Goal: Task Accomplishment & Management: Use online tool/utility

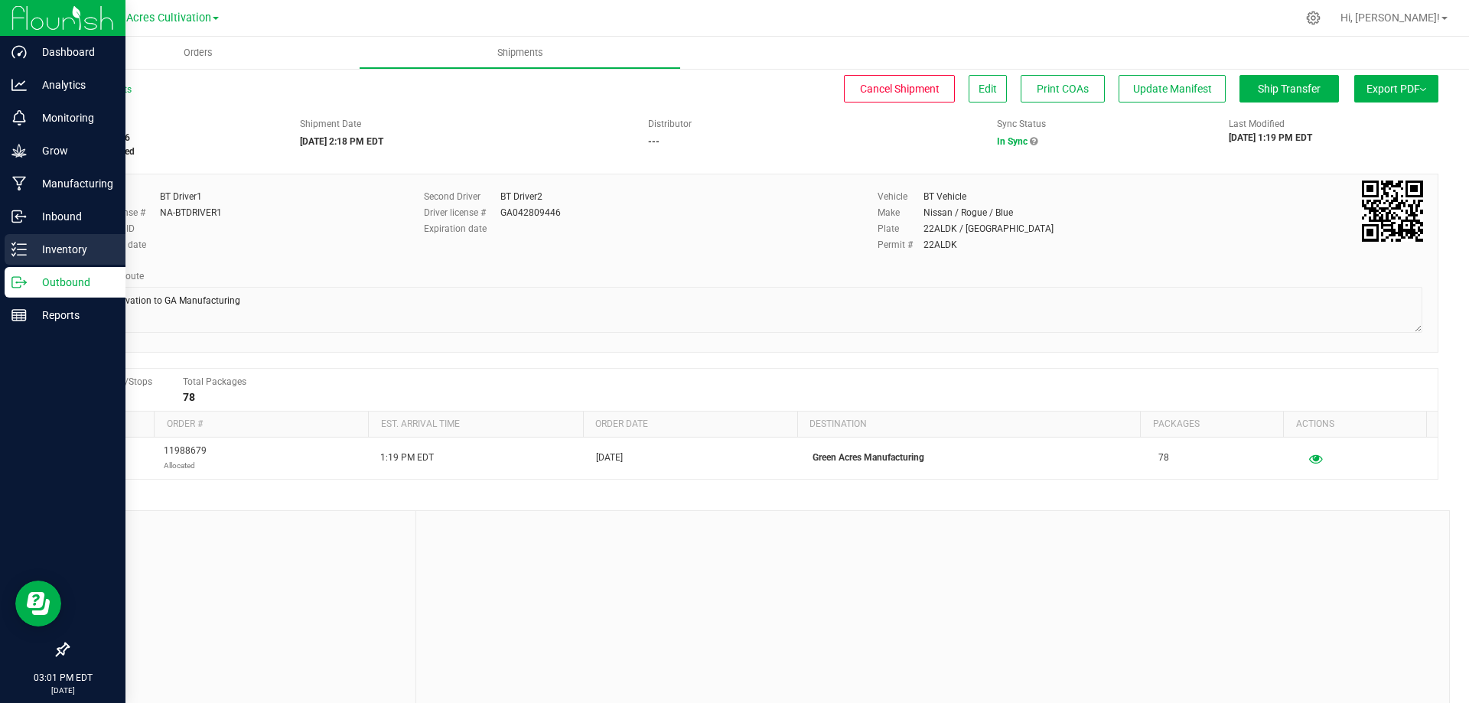
click at [67, 245] on p "Inventory" at bounding box center [73, 249] width 92 height 18
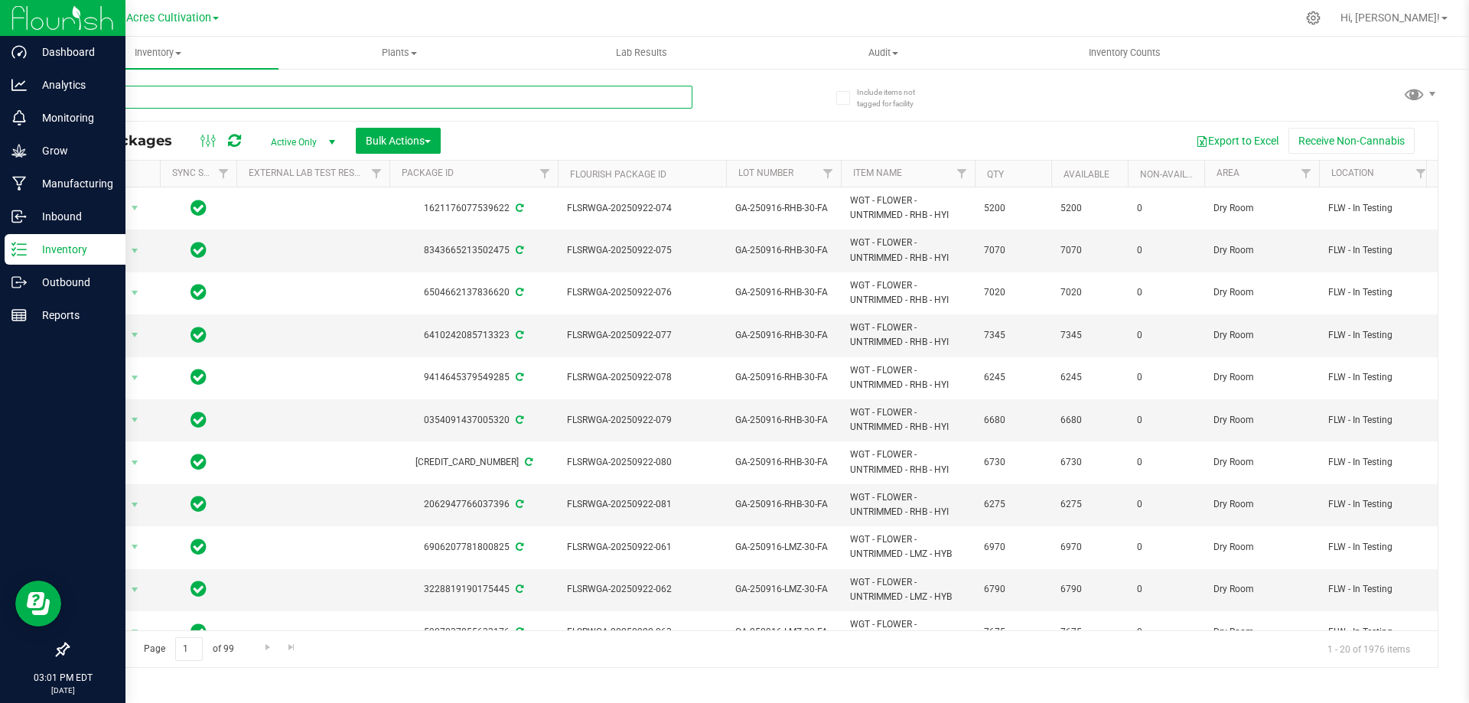
click at [229, 96] on input "text" at bounding box center [379, 97] width 625 height 23
paste input "FLSRWGA-20250910-130"
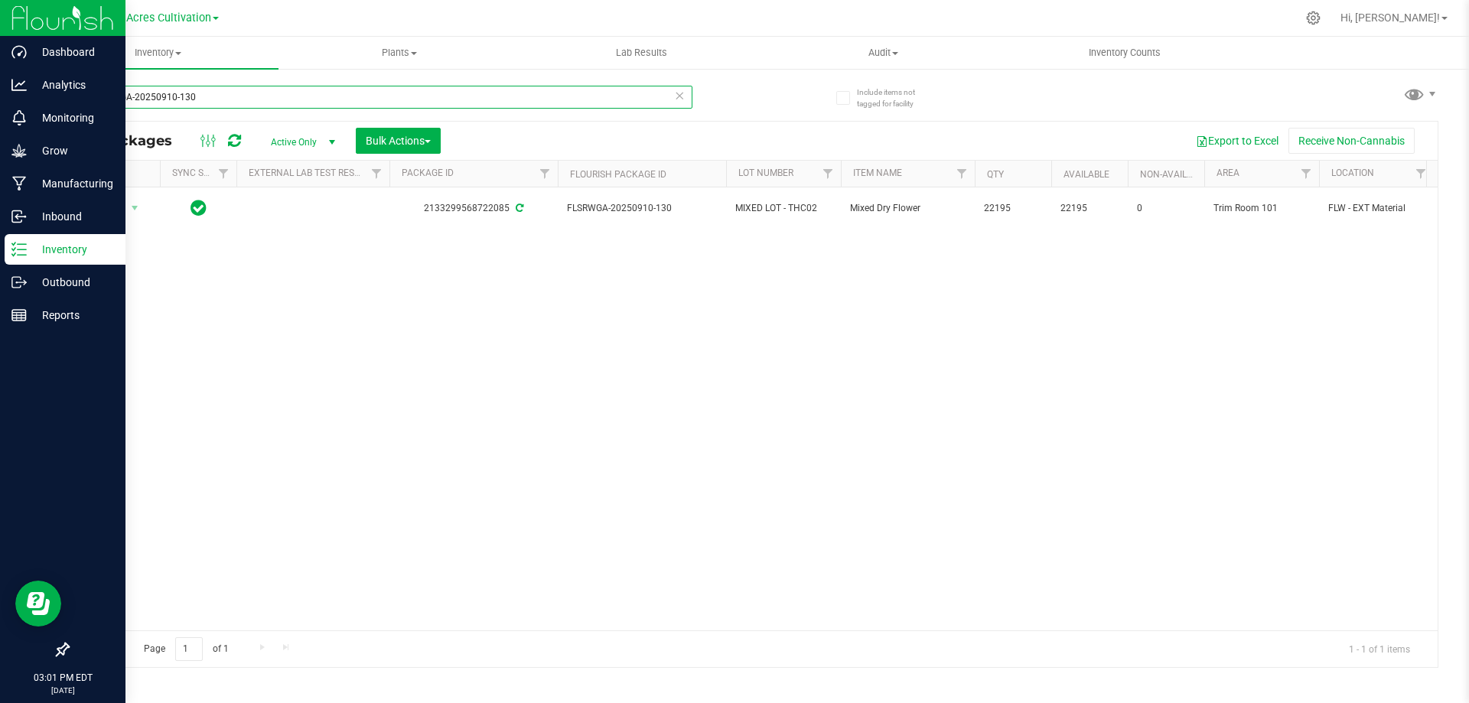
type input "FLSRWGA-20250910-130"
click at [431, 135] on span "Bulk Actions" at bounding box center [398, 141] width 65 height 12
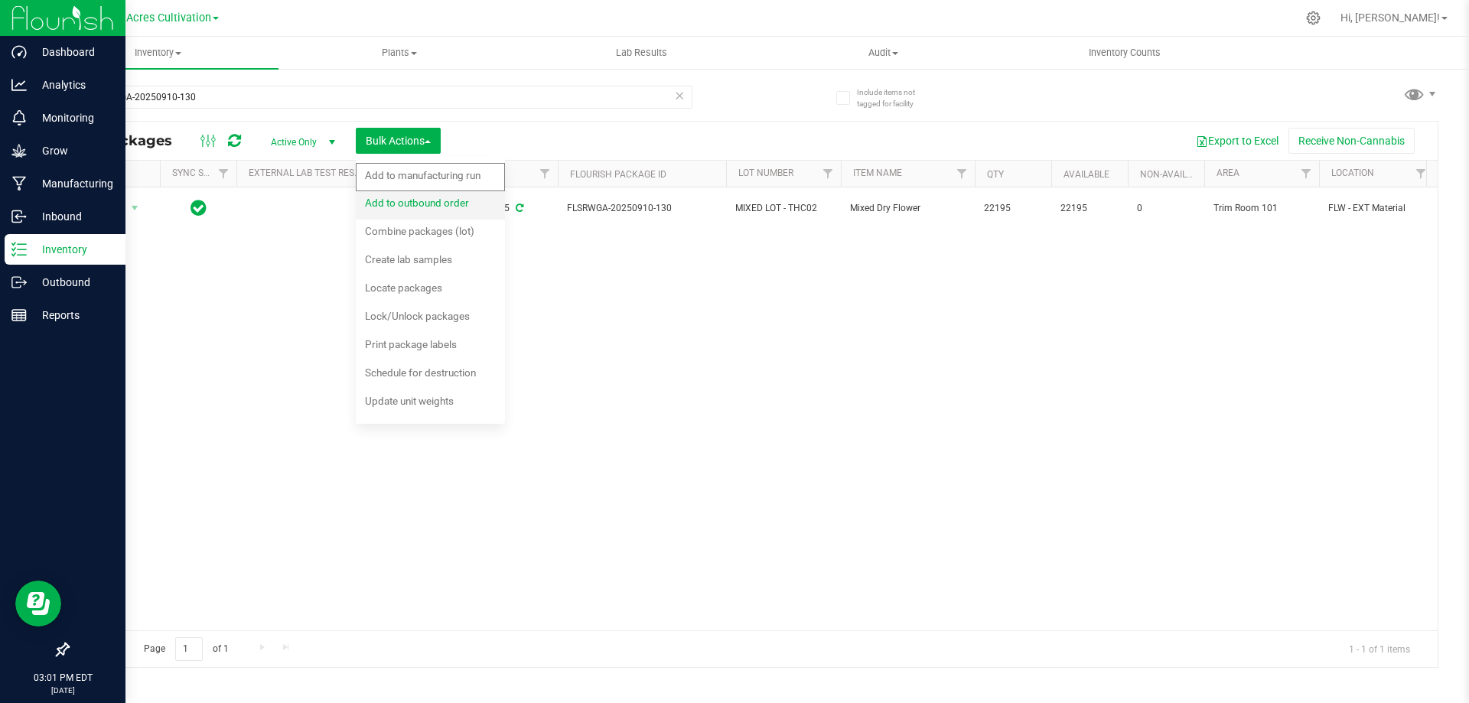
click at [442, 209] on span "Add to outbound order" at bounding box center [417, 203] width 104 height 12
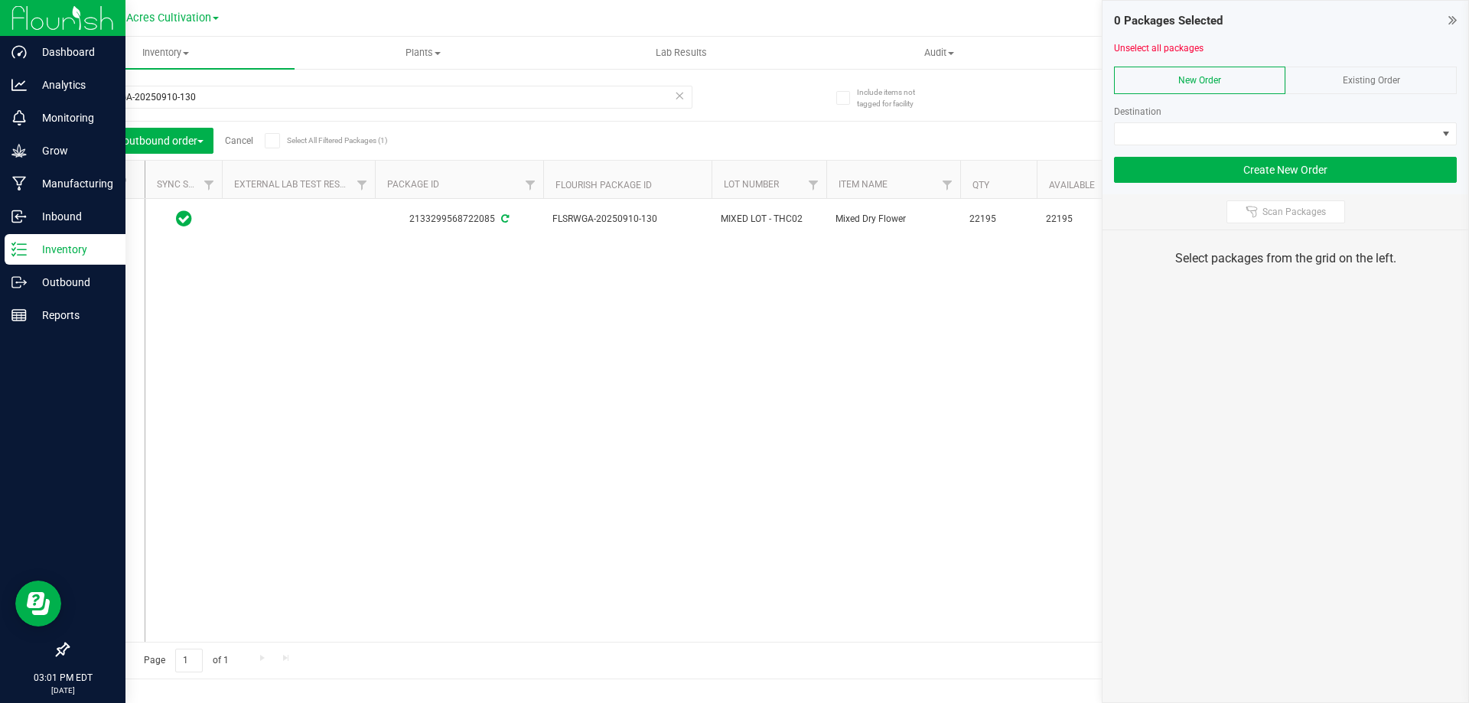
click at [243, 142] on link "Cancel" at bounding box center [239, 140] width 28 height 11
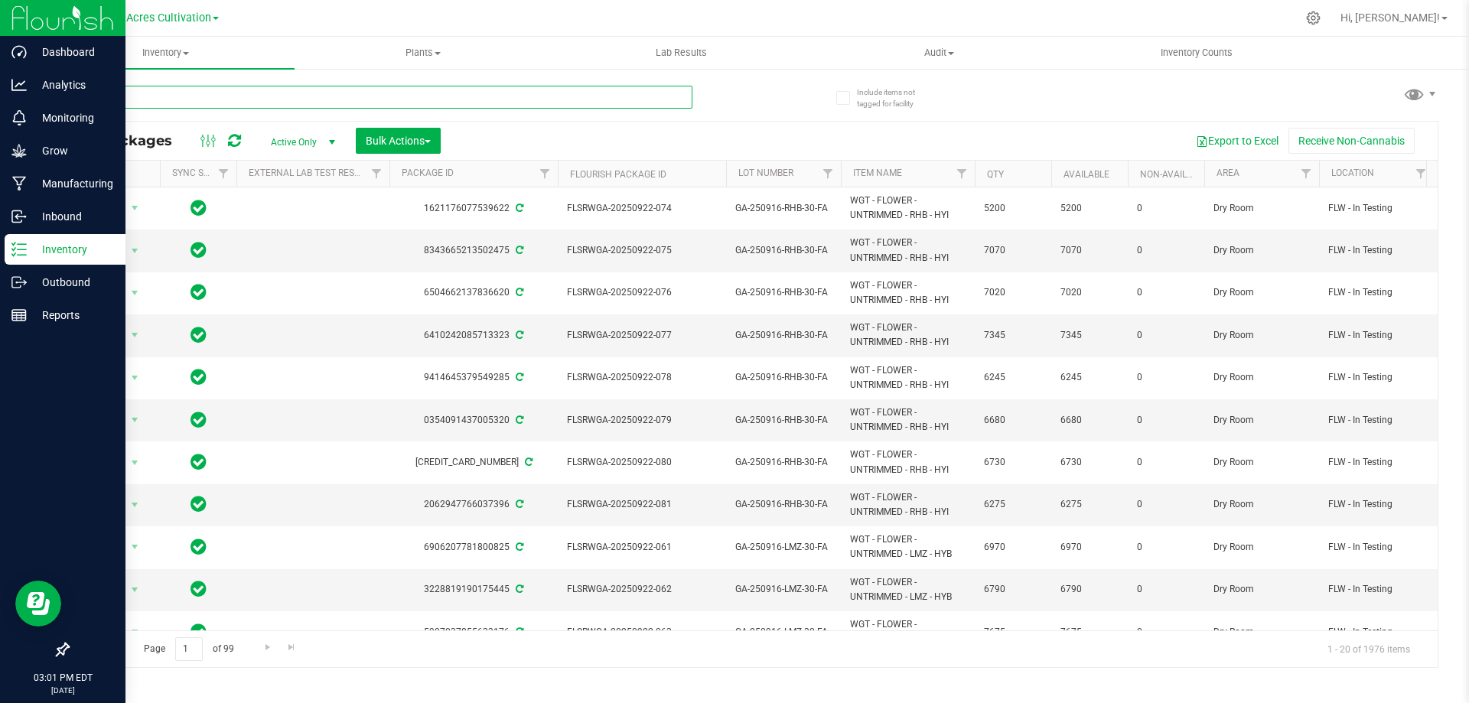
click at [241, 96] on input "text" at bounding box center [379, 97] width 625 height 23
paste input "FLSRWGA-20250910-130"
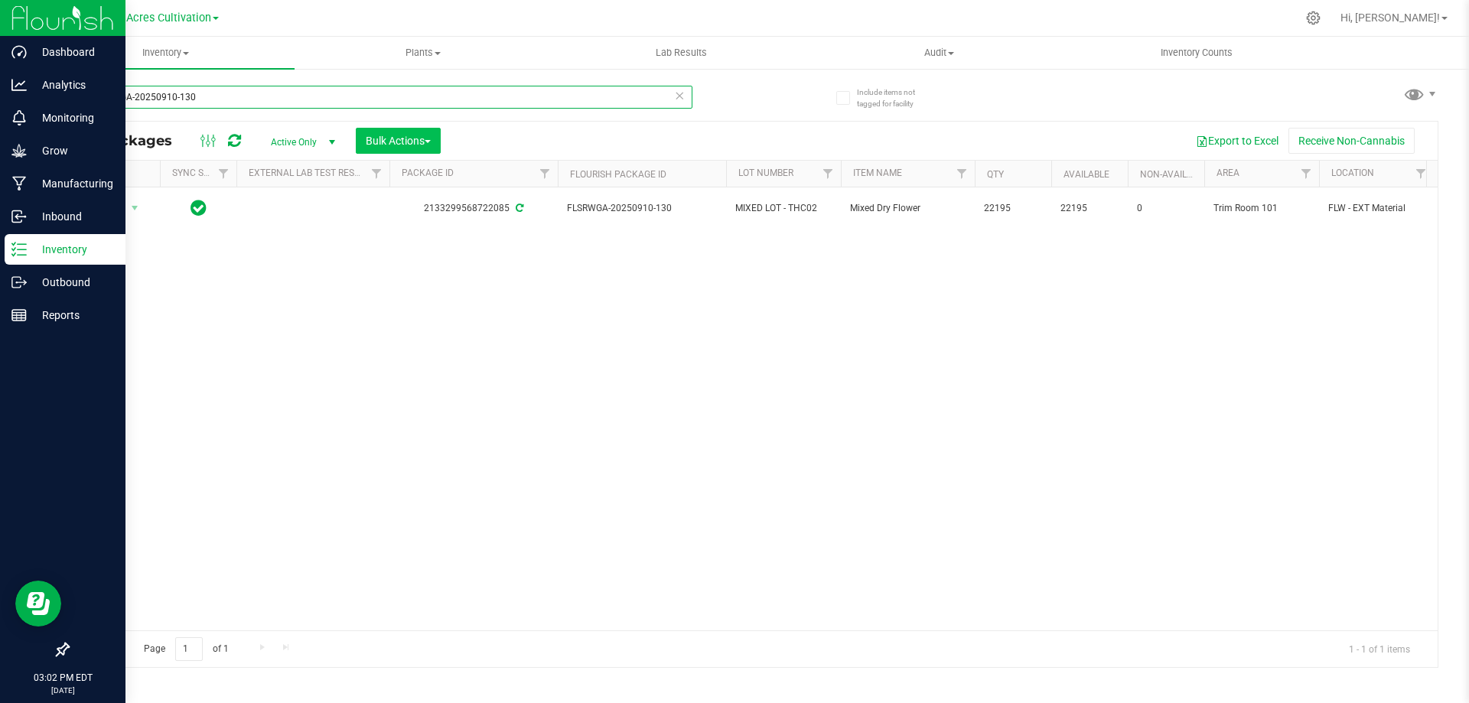
type input "FLSRWGA-20250910-130"
click at [427, 145] on span "Bulk Actions" at bounding box center [398, 141] width 65 height 12
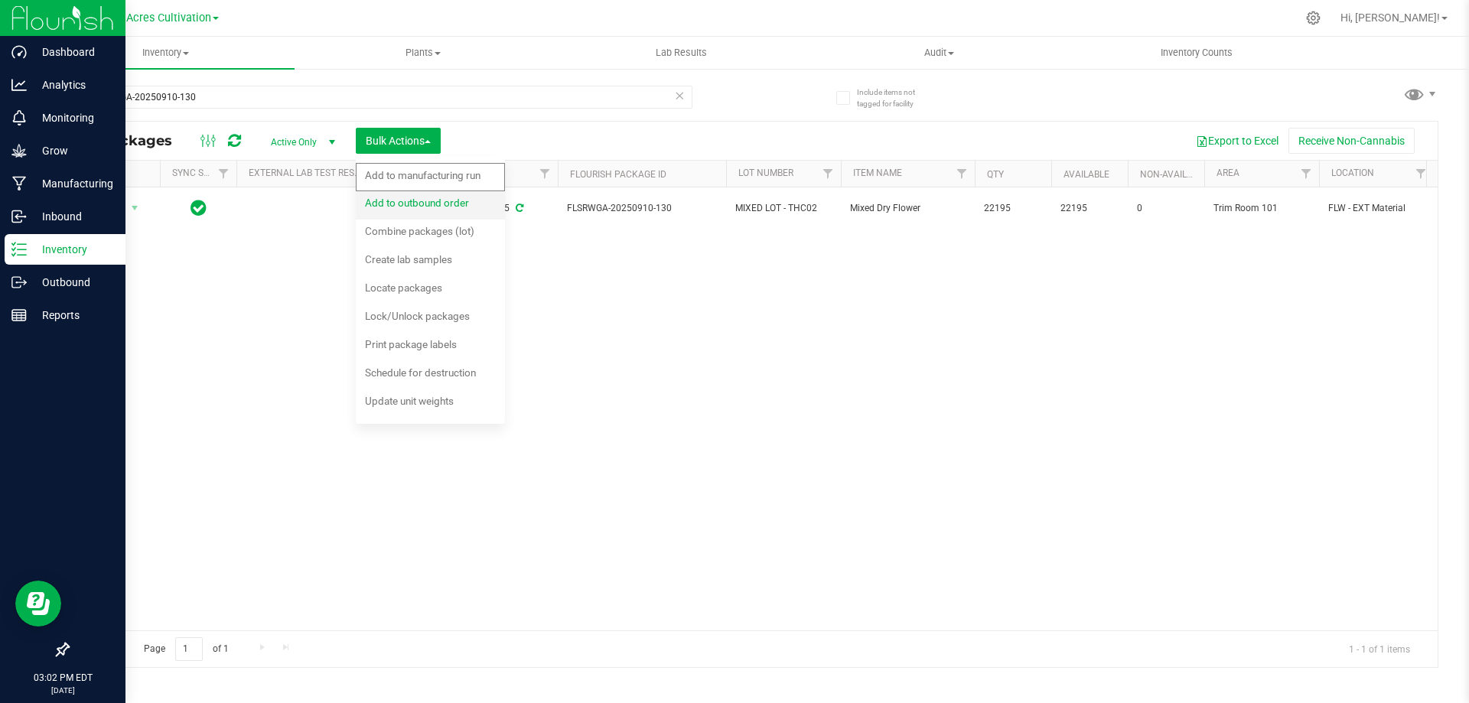
click at [444, 213] on div "Add to outbound order" at bounding box center [427, 205] width 125 height 24
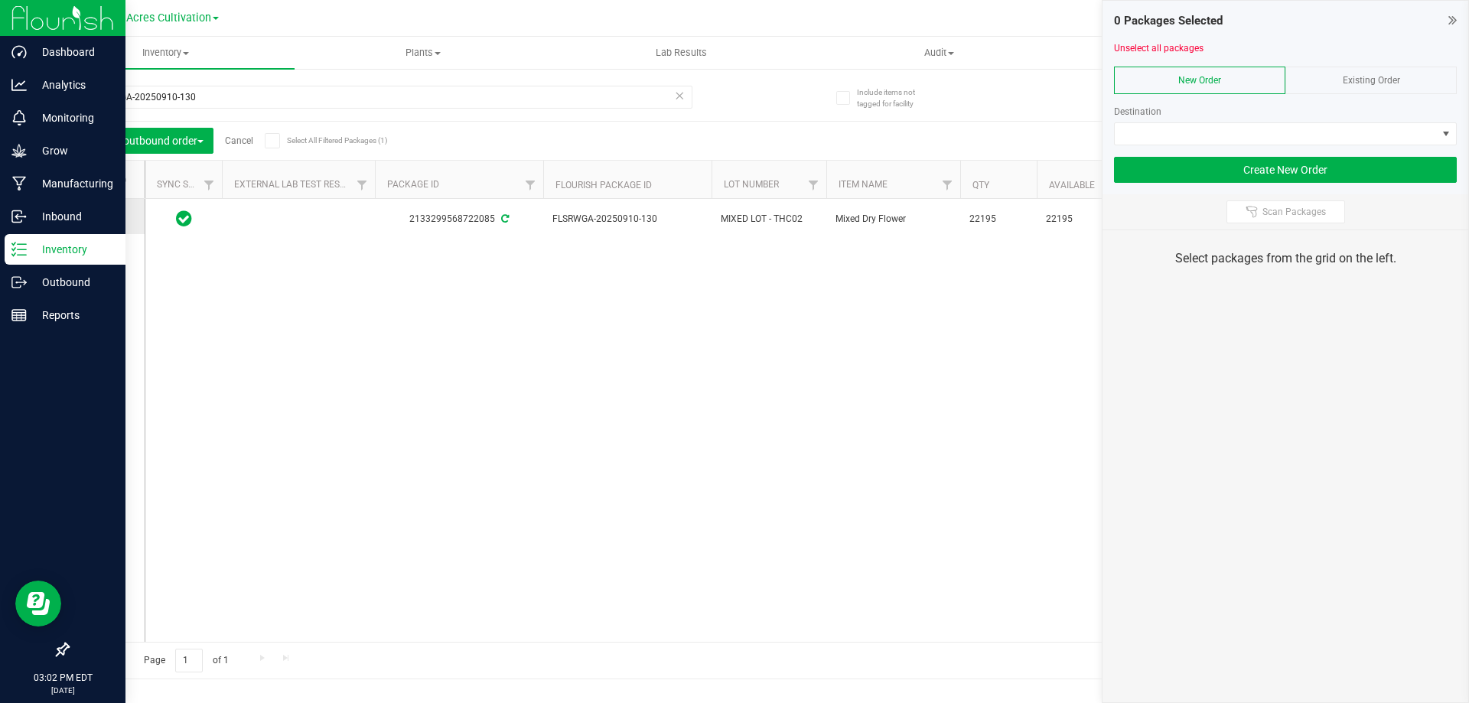
click at [106, 217] on icon at bounding box center [102, 217] width 10 height 0
click at [0, 0] on input "checkbox" at bounding box center [0, 0] width 0 height 0
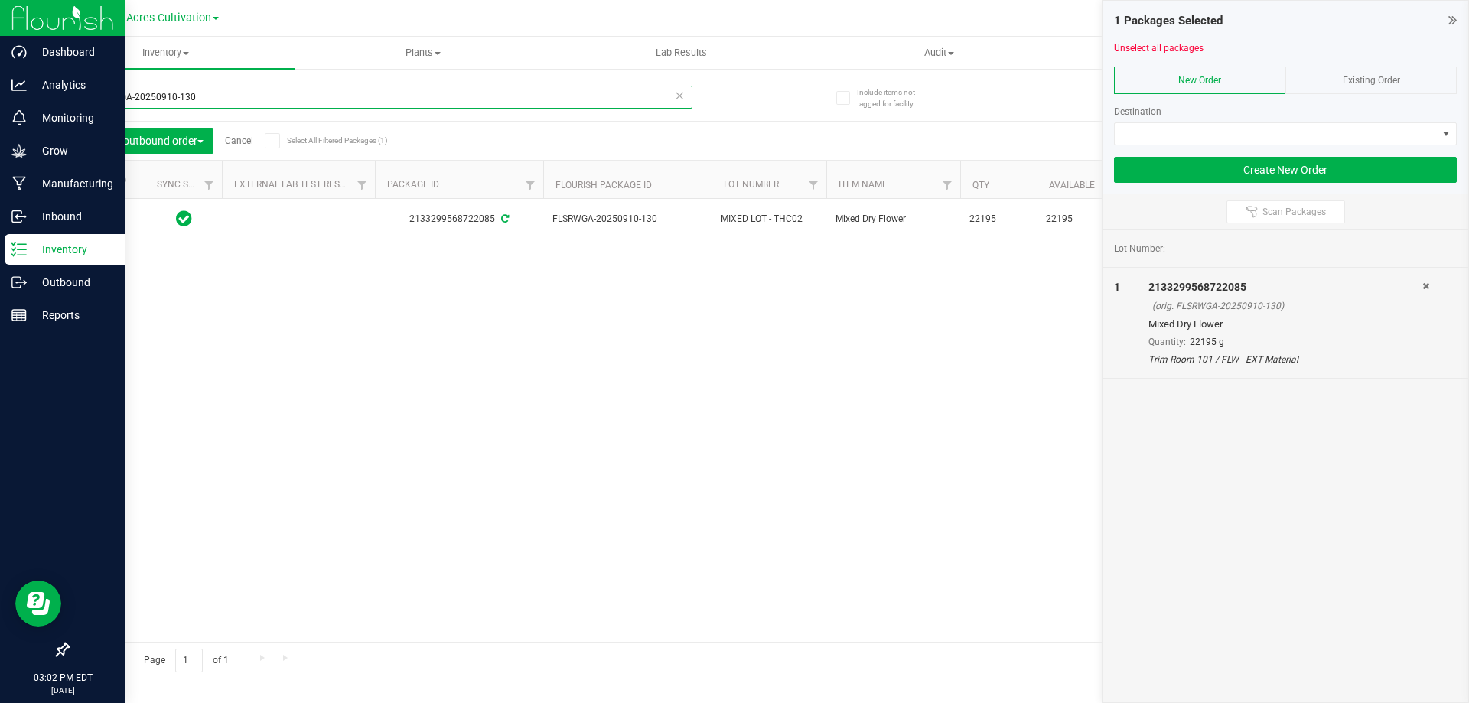
drag, startPoint x: 246, startPoint y: 96, endPoint x: 40, endPoint y: 102, distance: 206.7
click at [40, 102] on div "Include items not tagged for facility FLSRWGA-20250910-130 Add to outbound orde…" at bounding box center [753, 300] width 1432 height 467
paste input "09-056"
click at [105, 220] on icon at bounding box center [102, 220] width 10 height 0
click at [0, 0] on input "checkbox" at bounding box center [0, 0] width 0 height 0
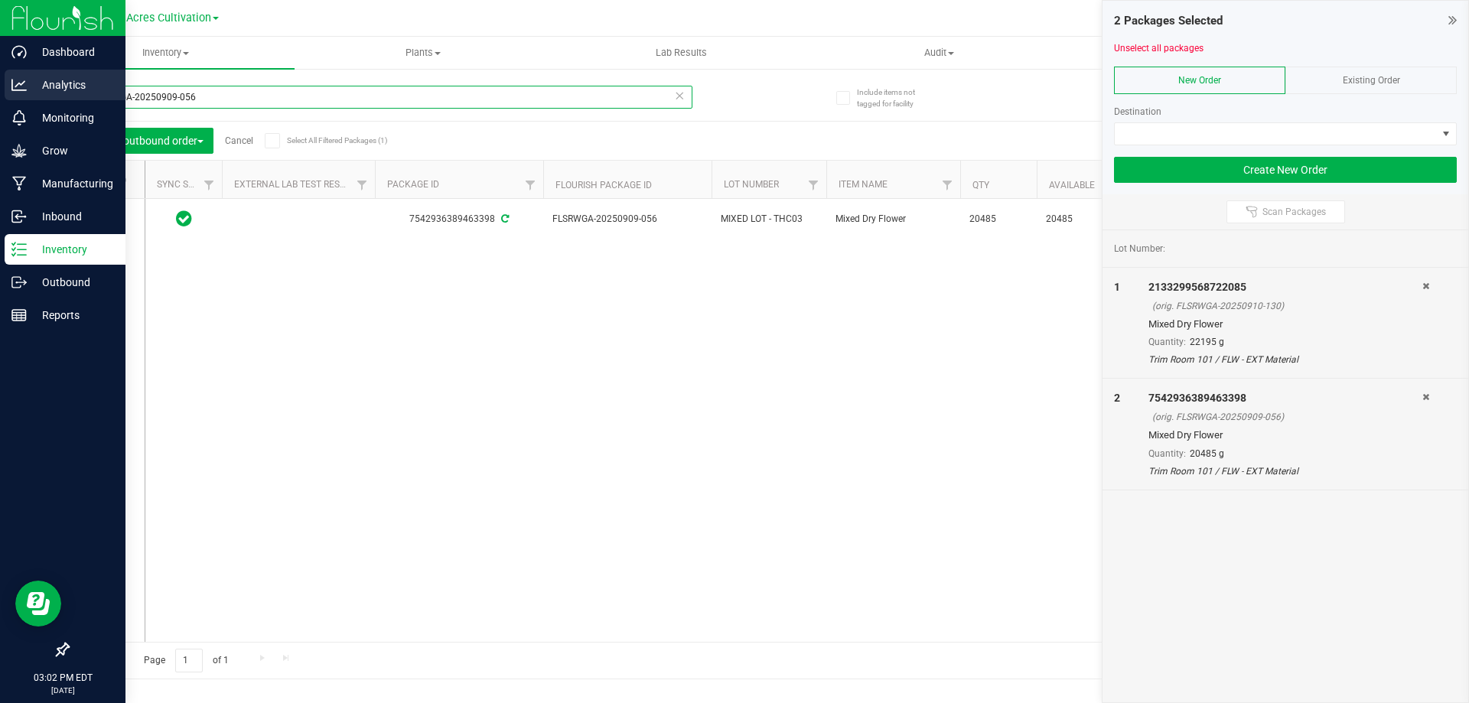
drag, startPoint x: 224, startPoint y: 94, endPoint x: 0, endPoint y: 99, distance: 224.2
click at [0, 99] on div "Dashboard Analytics Monitoring Grow Manufacturing Inbound Inventory Outbound Re…" at bounding box center [734, 351] width 1469 height 703
paste input "4-032"
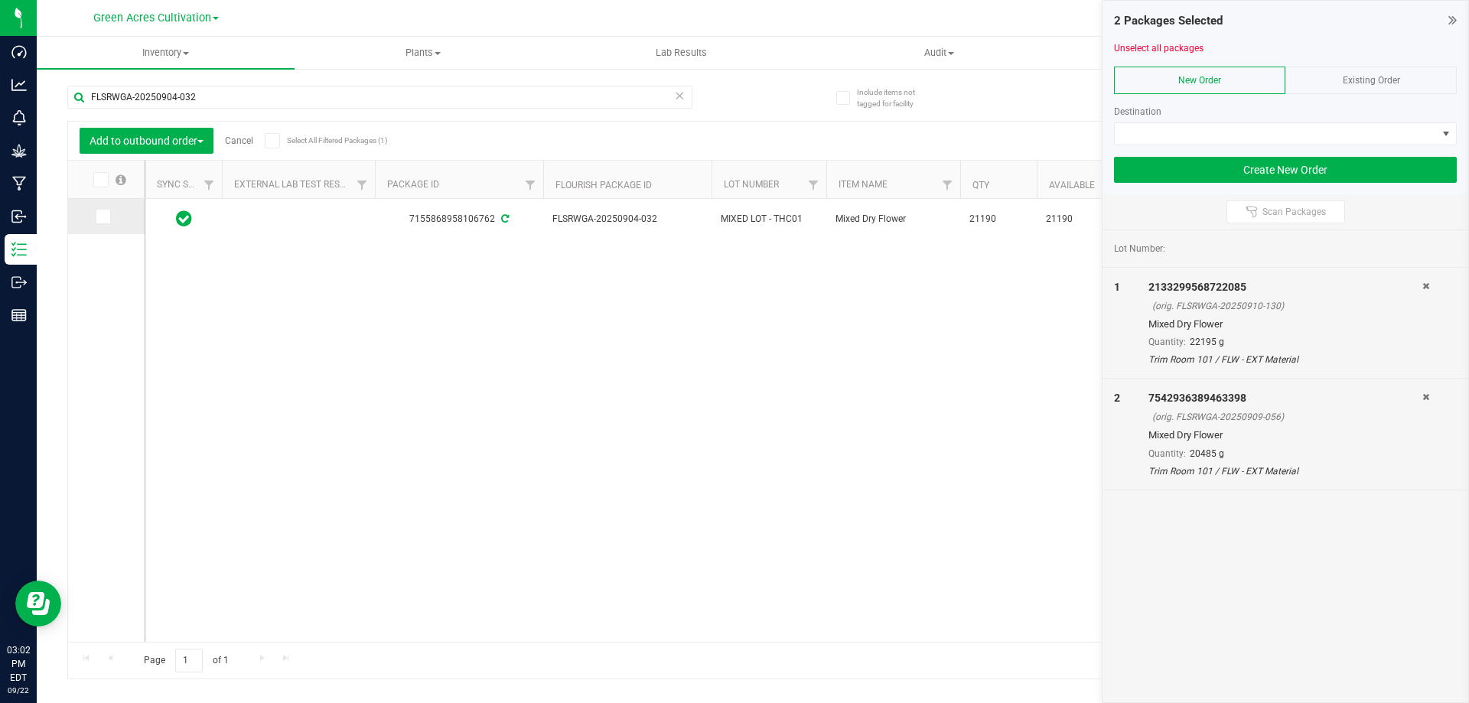
click at [107, 217] on span at bounding box center [103, 216] width 15 height 15
click at [0, 0] on input "checkbox" at bounding box center [0, 0] width 0 height 0
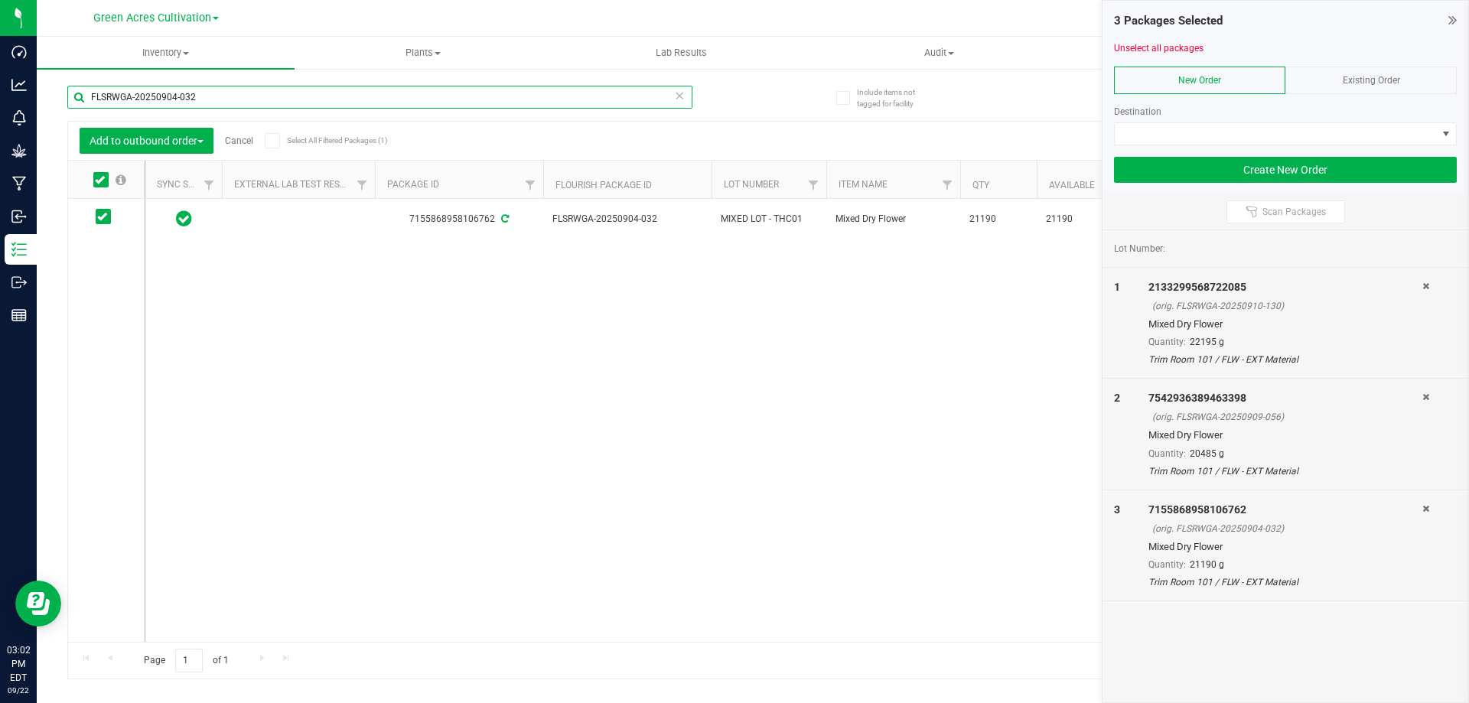
drag, startPoint x: 213, startPoint y: 96, endPoint x: 86, endPoint y: 101, distance: 127.9
click at [86, 101] on input "FLSRWGA-20250904-032" at bounding box center [379, 97] width 625 height 23
paste input "3-045"
click at [105, 217] on icon at bounding box center [102, 217] width 10 height 0
click at [0, 0] on input "checkbox" at bounding box center [0, 0] width 0 height 0
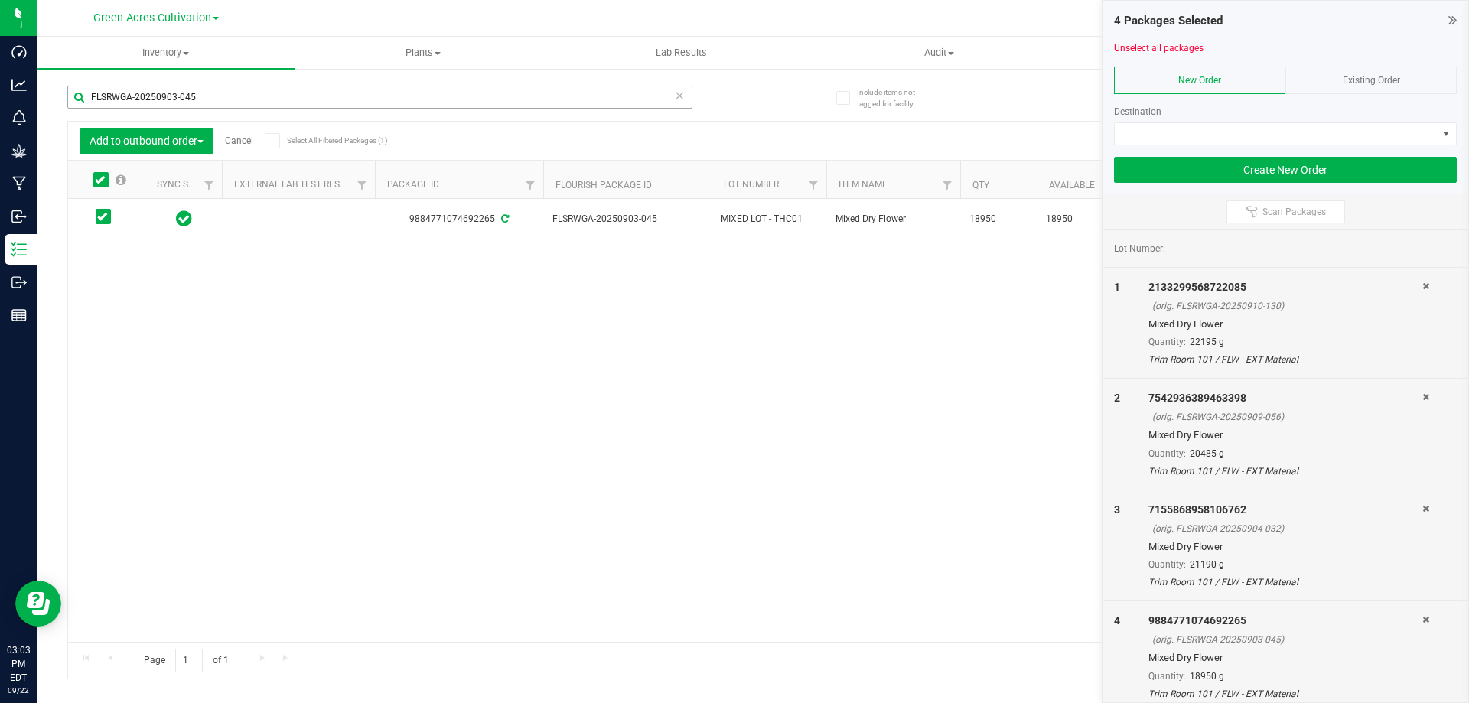
drag, startPoint x: 272, startPoint y: 109, endPoint x: 106, endPoint y: 103, distance: 166.9
click at [106, 103] on div "FLSRWGA-20250903-045" at bounding box center [379, 103] width 625 height 35
drag, startPoint x: 230, startPoint y: 99, endPoint x: 63, endPoint y: 99, distance: 167.6
click at [63, 99] on div "Include items not tagged for facility FLSRWGA-20250903-045 Add to outbound orde…" at bounding box center [753, 300] width 1432 height 467
paste input "33"
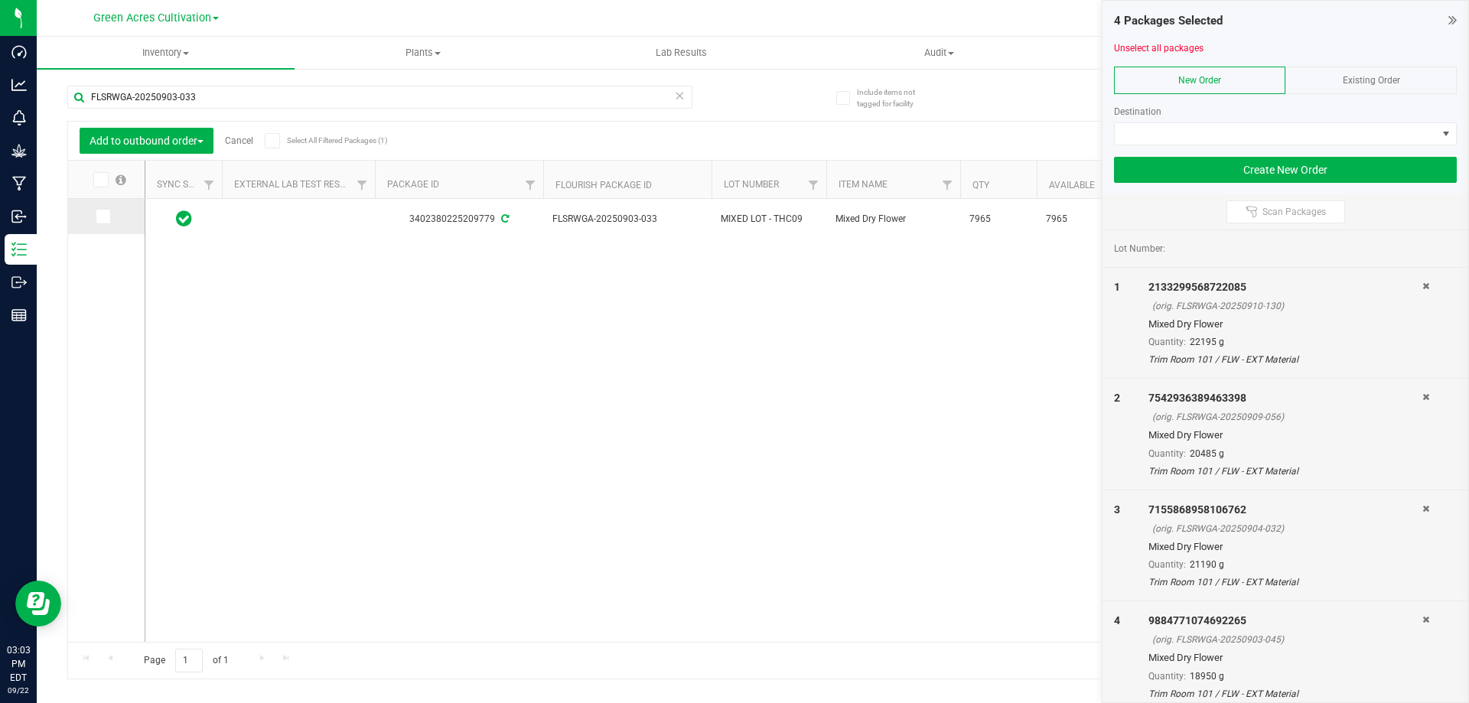
click at [108, 219] on span at bounding box center [103, 216] width 15 height 15
click at [0, 0] on input "checkbox" at bounding box center [0, 0] width 0 height 0
drag, startPoint x: 215, startPoint y: 93, endPoint x: 41, endPoint y: 104, distance: 174.8
click at [41, 104] on div "Include items not tagged for facility FLSRWGA-20250903-033 Add to outbound orde…" at bounding box center [753, 300] width 1432 height 467
paste input "805-011"
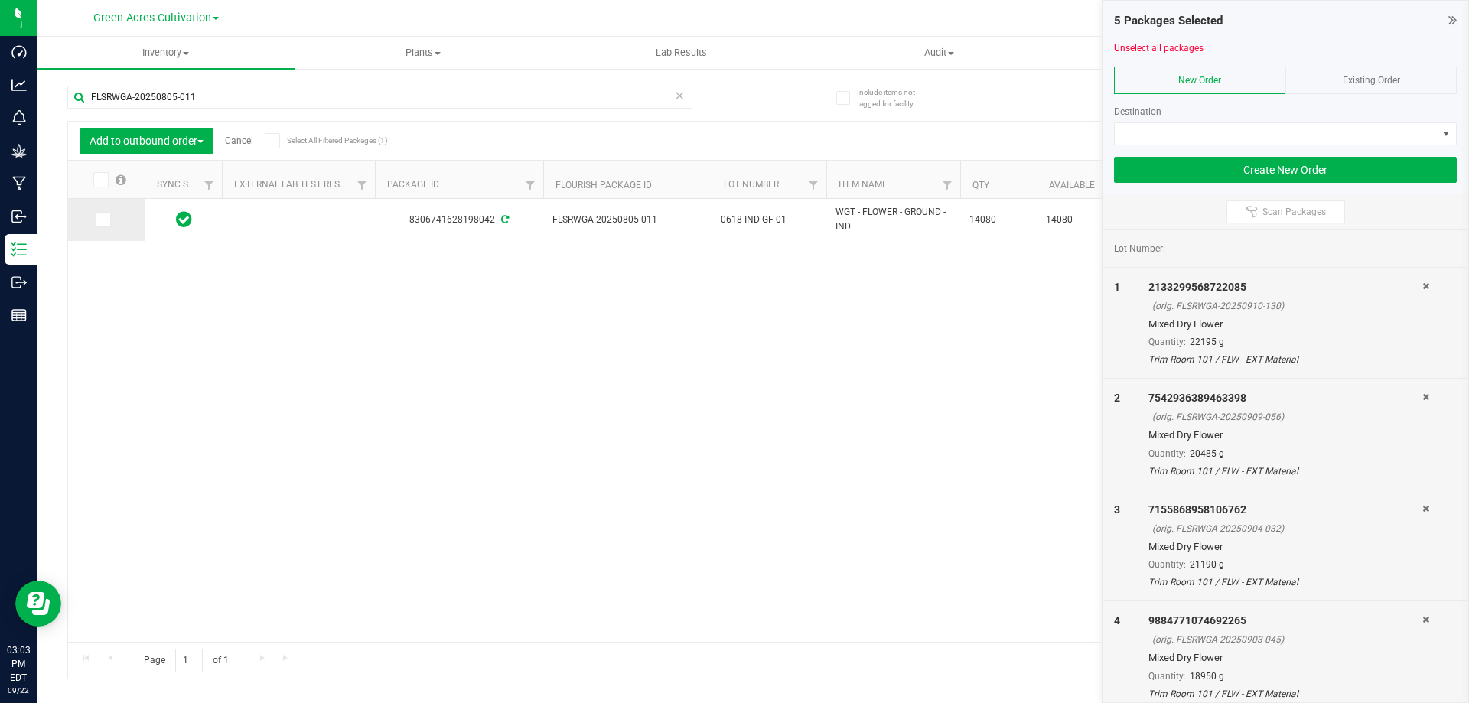
drag, startPoint x: 108, startPoint y: 223, endPoint x: 105, endPoint y: 214, distance: 9.7
click at [105, 220] on icon at bounding box center [102, 220] width 10 height 0
click at [0, 0] on input "checkbox" at bounding box center [0, 0] width 0 height 0
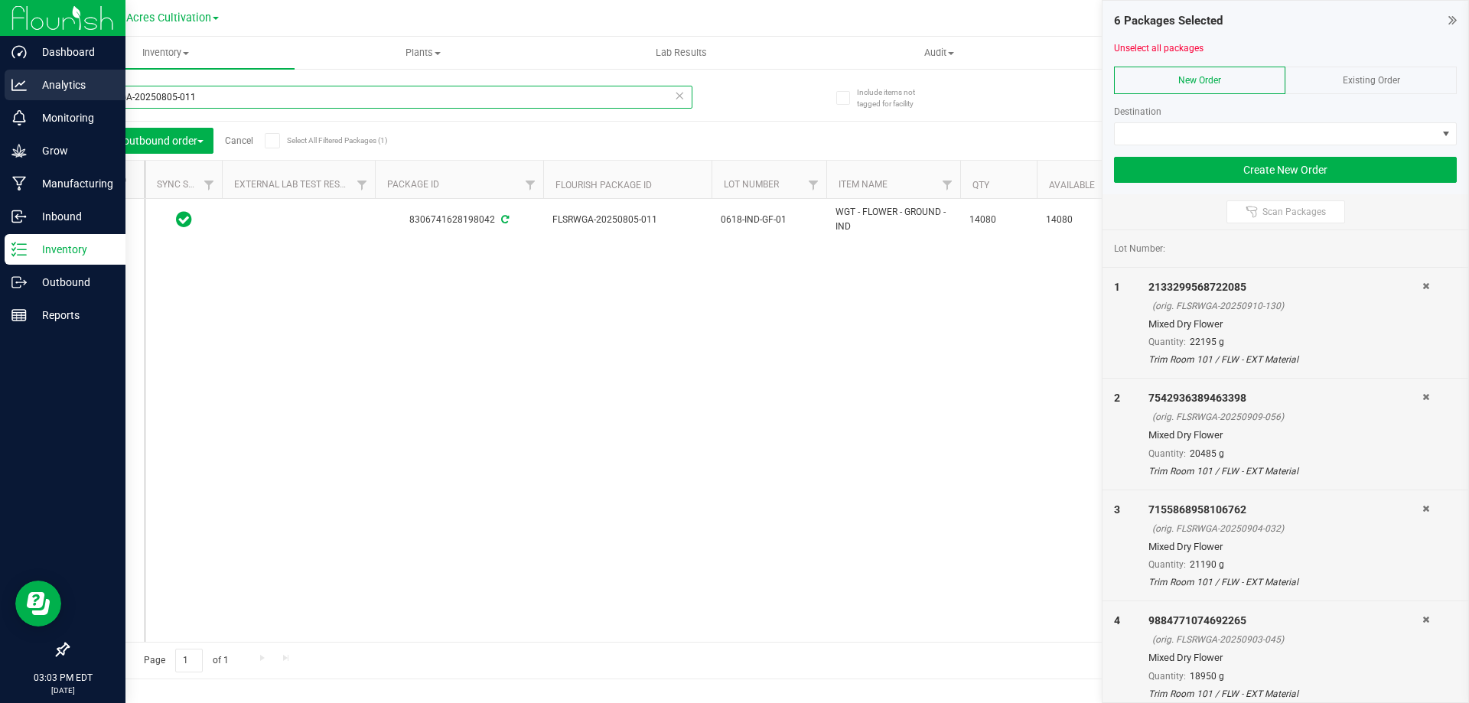
drag, startPoint x: 82, startPoint y: 87, endPoint x: 34, endPoint y: 84, distance: 48.3
click at [34, 84] on div "Dashboard Analytics Monitoring Grow Manufacturing Inbound Inventory Outbound Re…" at bounding box center [734, 351] width 1469 height 703
paste input "904-052"
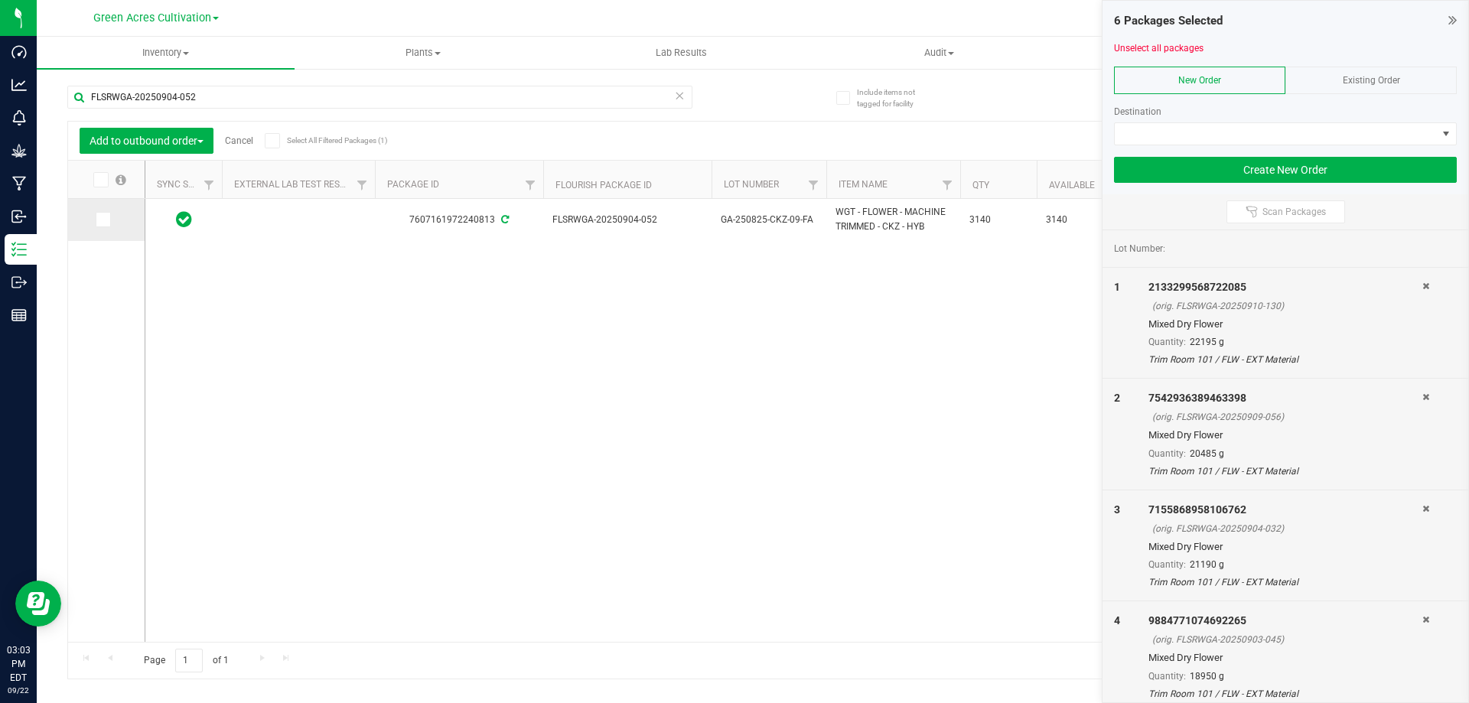
click at [109, 221] on span at bounding box center [103, 219] width 15 height 15
click at [0, 0] on input "checkbox" at bounding box center [0, 0] width 0 height 0
drag, startPoint x: 217, startPoint y: 98, endPoint x: 52, endPoint y: 102, distance: 165.3
click at [52, 102] on div "Include items not tagged for facility FLSRWGA-20250904-052 Add to outbound orde…" at bounding box center [753, 300] width 1432 height 467
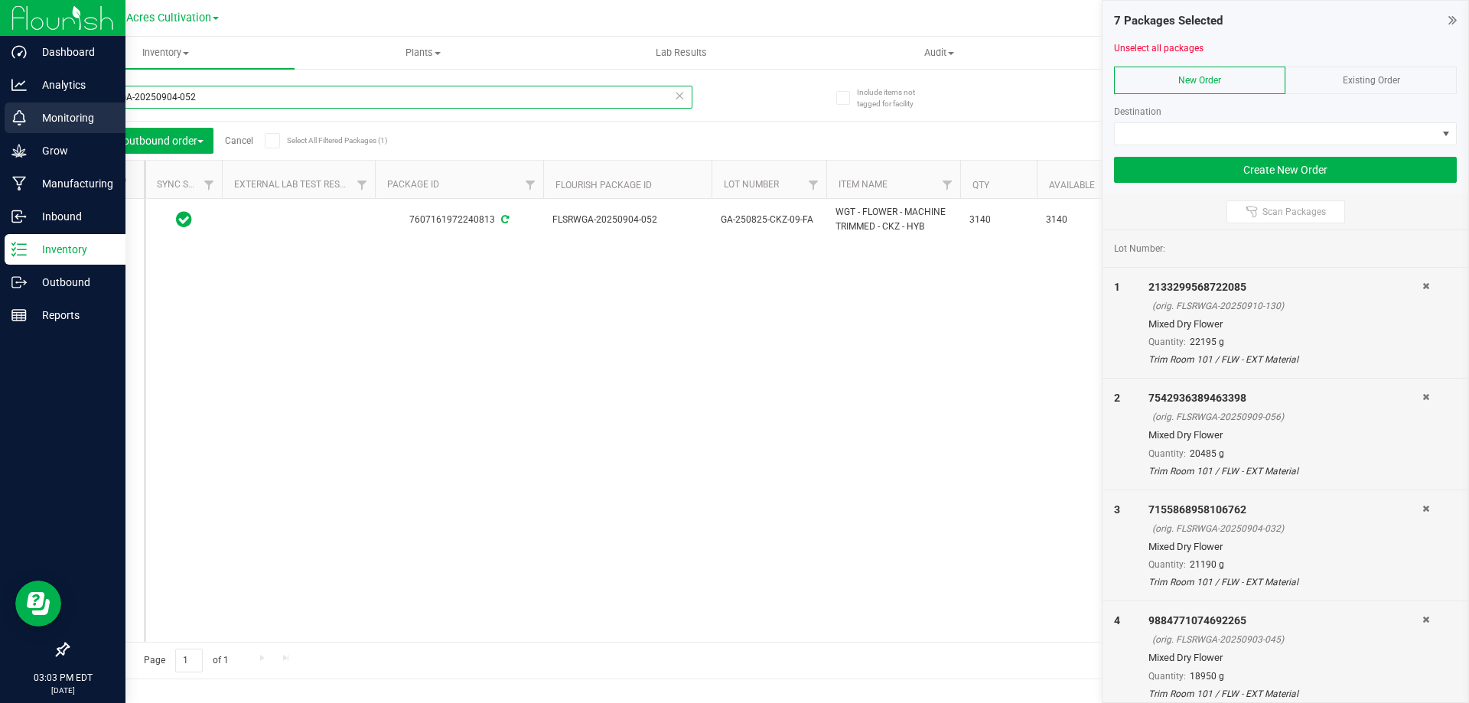
paste input "6"
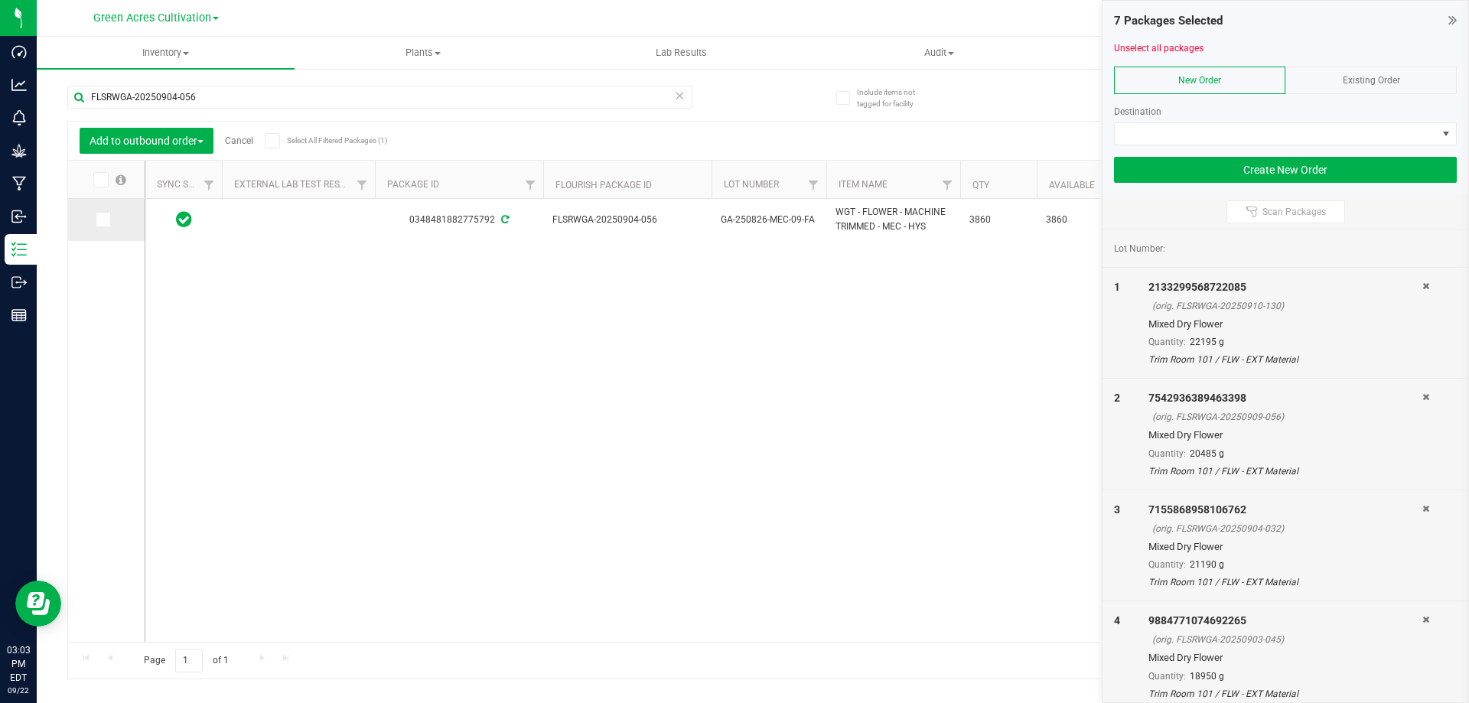
click at [104, 220] on icon at bounding box center [102, 220] width 10 height 0
click at [0, 0] on input "checkbox" at bounding box center [0, 0] width 0 height 0
drag, startPoint x: 194, startPoint y: 104, endPoint x: 77, endPoint y: 112, distance: 118.1
click at [77, 112] on div "FLSRWGA-20250904-056" at bounding box center [379, 103] width 625 height 35
paste input "707-083"
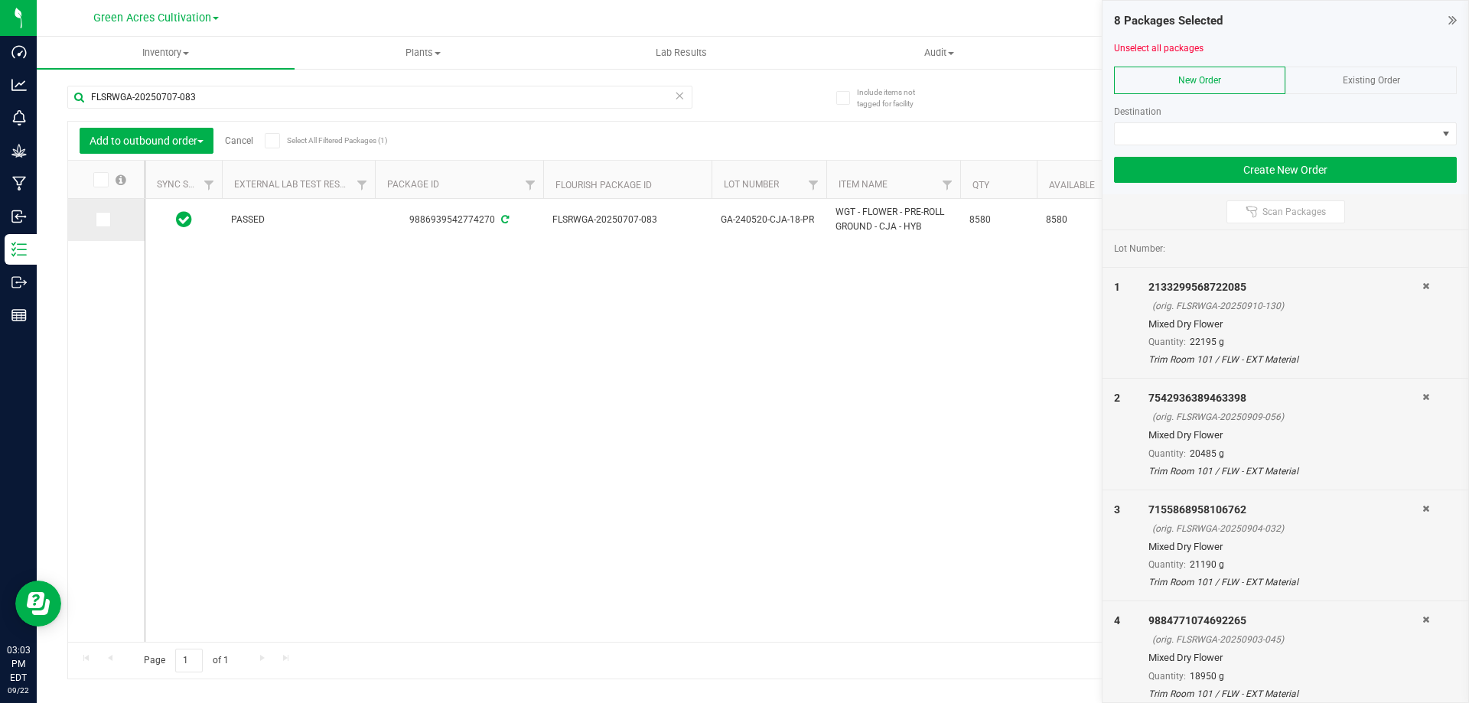
click at [99, 220] on icon at bounding box center [102, 220] width 10 height 0
click at [0, 0] on input "checkbox" at bounding box center [0, 0] width 0 height 0
drag, startPoint x: 266, startPoint y: 83, endPoint x: 96, endPoint y: 109, distance: 172.0
click at [96, 109] on div "FLSRWGA-20250707-083" at bounding box center [410, 96] width 686 height 49
click at [96, 109] on div "FLSRWGA-20250707-083" at bounding box center [379, 103] width 625 height 35
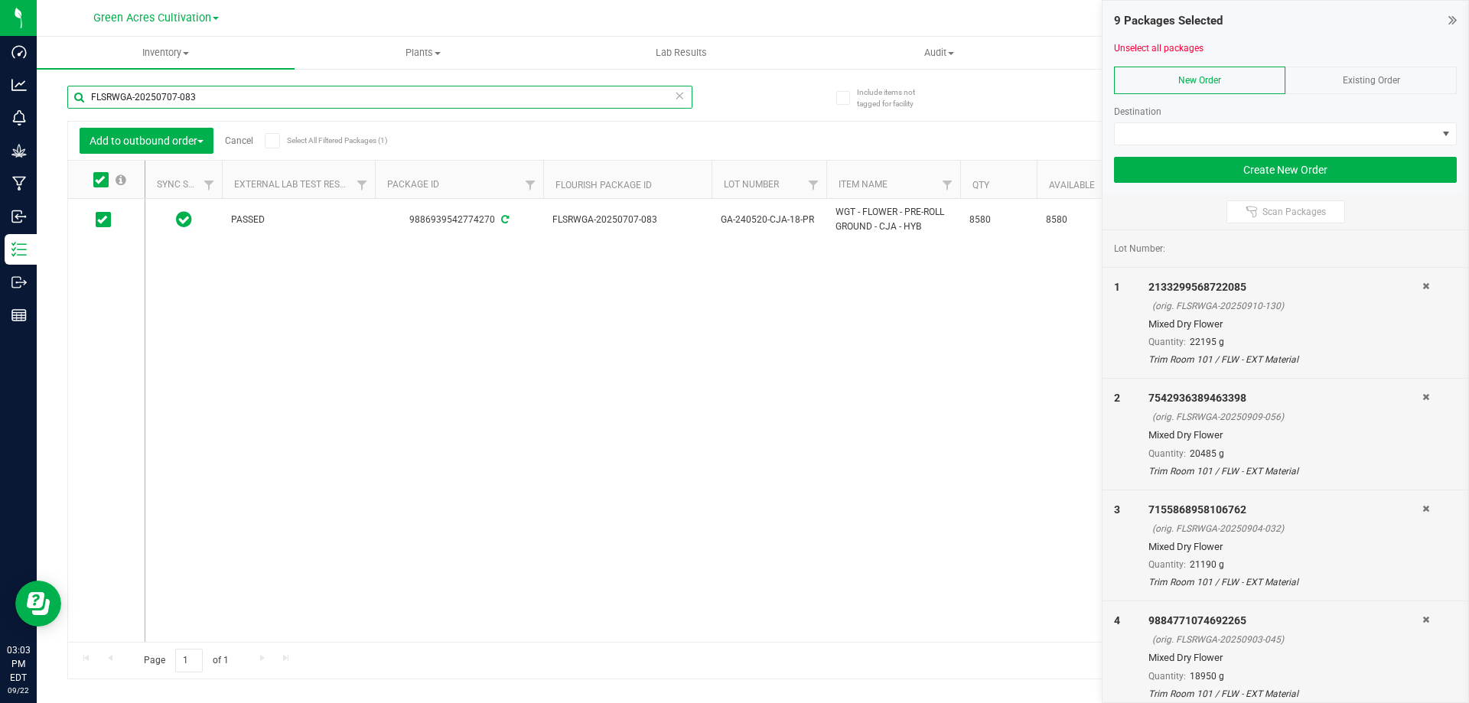
drag, startPoint x: 236, startPoint y: 97, endPoint x: 57, endPoint y: 91, distance: 178.4
click at [57, 91] on div "Include items not tagged for facility FLSRWGA-20250707-083 Add to outbound orde…" at bounding box center [753, 300] width 1432 height 467
paste input "902-045"
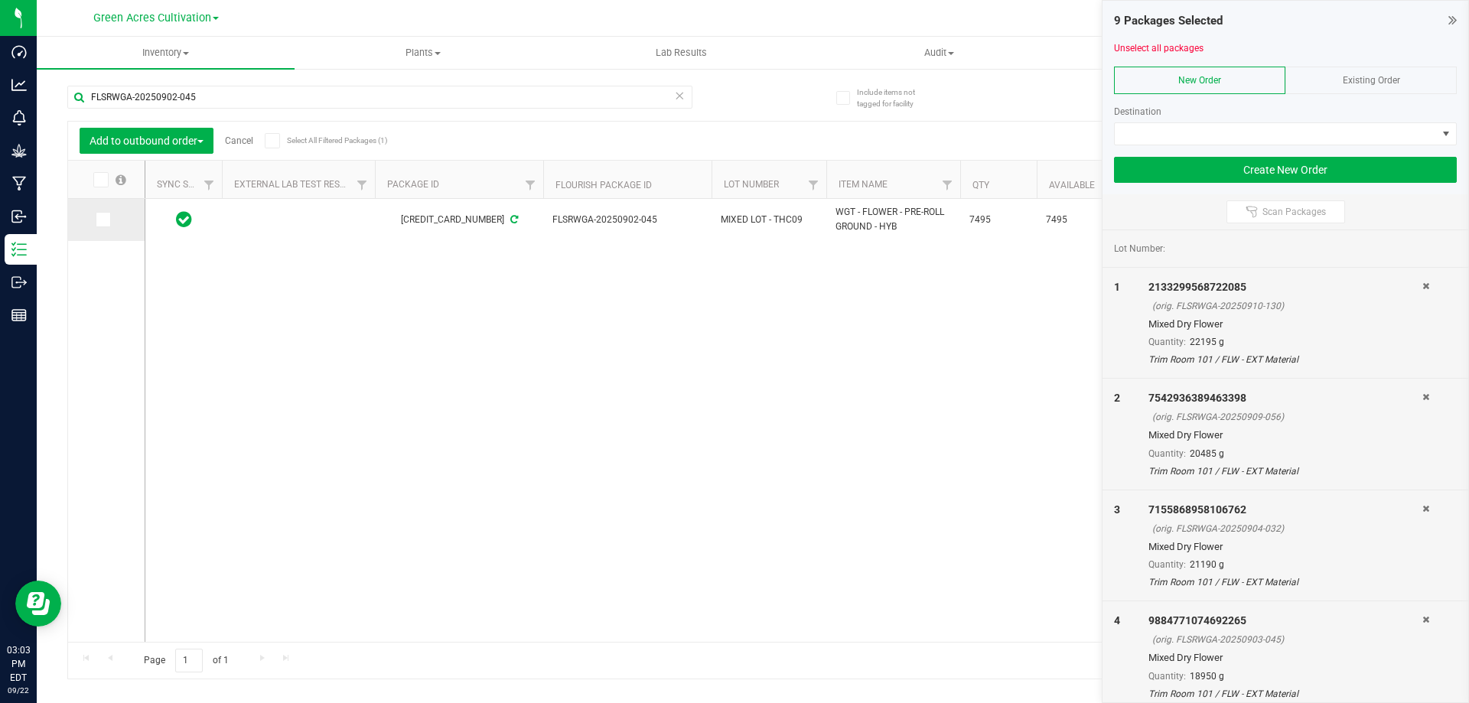
click at [99, 220] on icon at bounding box center [102, 220] width 10 height 0
click at [0, 0] on input "checkbox" at bounding box center [0, 0] width 0 height 0
drag, startPoint x: 222, startPoint y: 96, endPoint x: 64, endPoint y: 96, distance: 157.6
click at [64, 96] on div "Include items not tagged for facility FLSRWGA-20250902-045 Add to outbound orde…" at bounding box center [753, 300] width 1432 height 467
paste input "707-081"
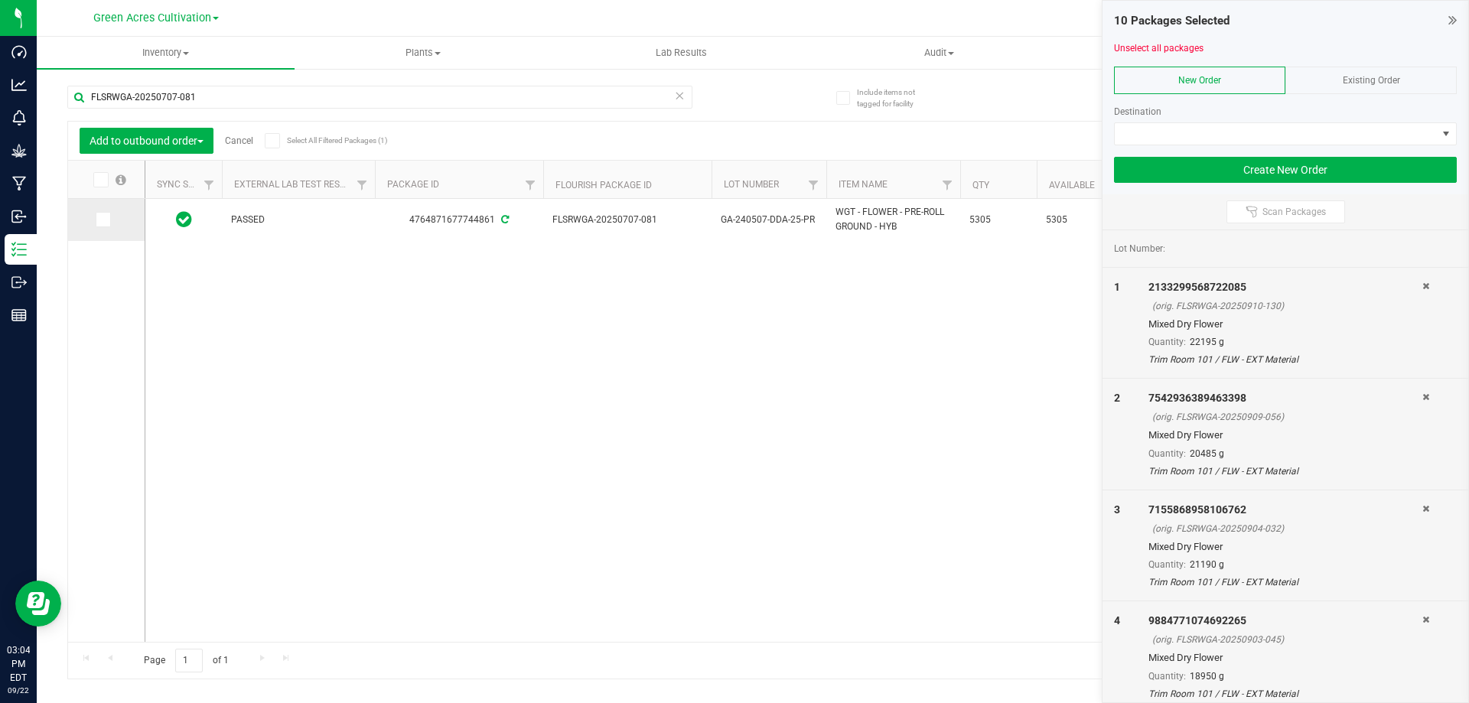
click at [106, 220] on icon at bounding box center [102, 220] width 10 height 0
click at [0, 0] on input "checkbox" at bounding box center [0, 0] width 0 height 0
drag, startPoint x: 238, startPoint y: 96, endPoint x: 68, endPoint y: 99, distance: 169.9
click at [68, 99] on input "FLSRWGA-20250707-081" at bounding box center [379, 97] width 625 height 23
paste input "806-102"
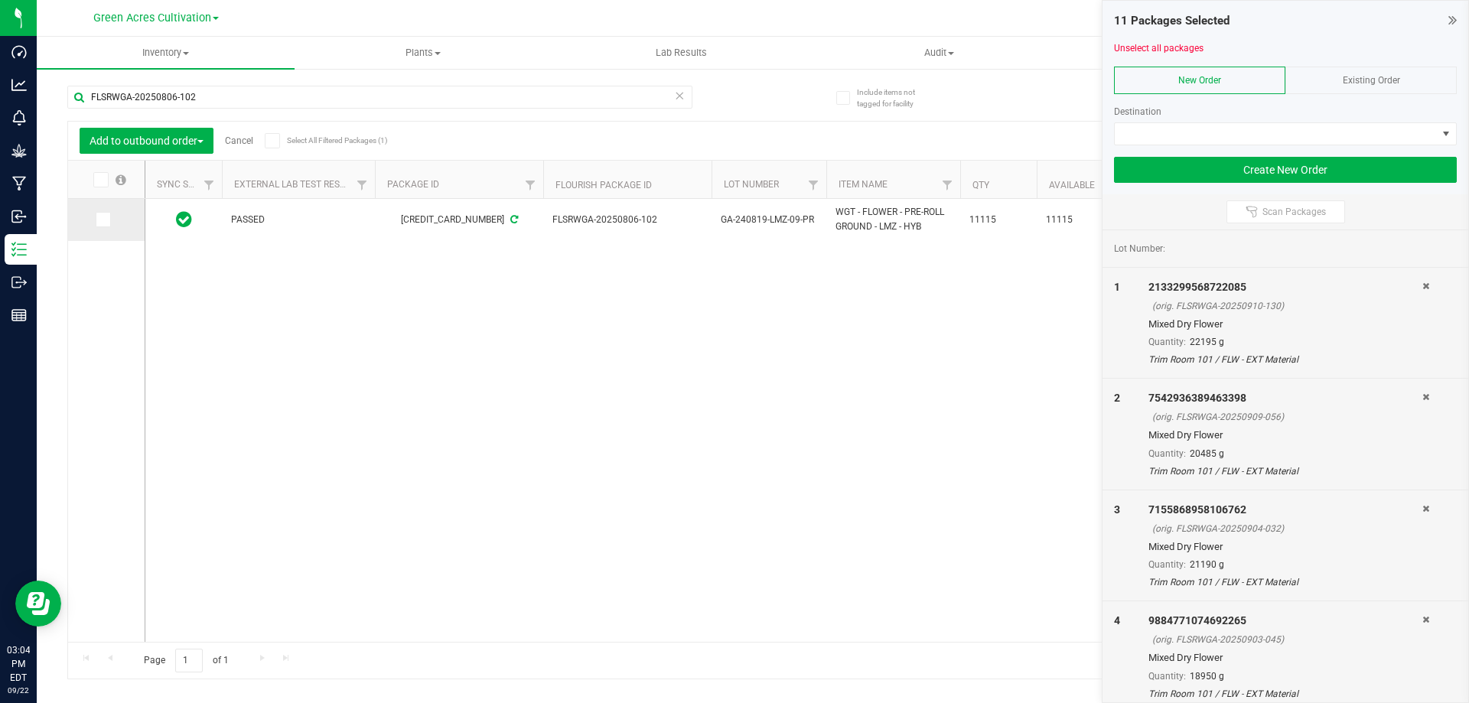
click at [99, 220] on icon at bounding box center [102, 220] width 10 height 0
click at [0, 0] on input "checkbox" at bounding box center [0, 0] width 0 height 0
drag, startPoint x: 260, startPoint y: 101, endPoint x: 68, endPoint y: 106, distance: 192.1
click at [68, 106] on input "FLSRWGA-20250806-102" at bounding box center [379, 97] width 625 height 23
paste input "5-086"
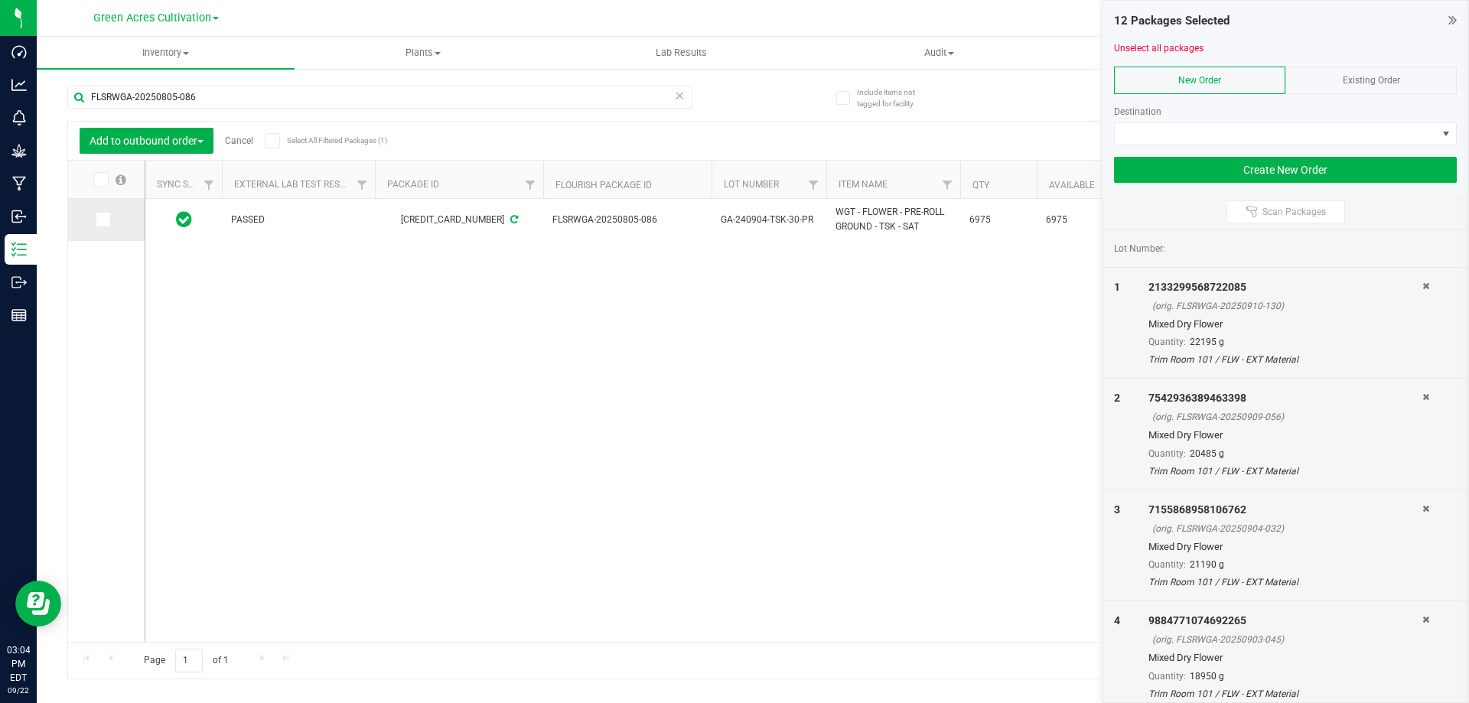
click at [103, 220] on icon at bounding box center [102, 220] width 10 height 0
click at [0, 0] on input "checkbox" at bounding box center [0, 0] width 0 height 0
drag, startPoint x: 207, startPoint y: 93, endPoint x: 61, endPoint y: 102, distance: 146.4
click at [61, 102] on div "Include items not tagged for facility FLSRWGA-20250805-086 Add to outbound orde…" at bounding box center [753, 300] width 1432 height 467
paste input "904-054"
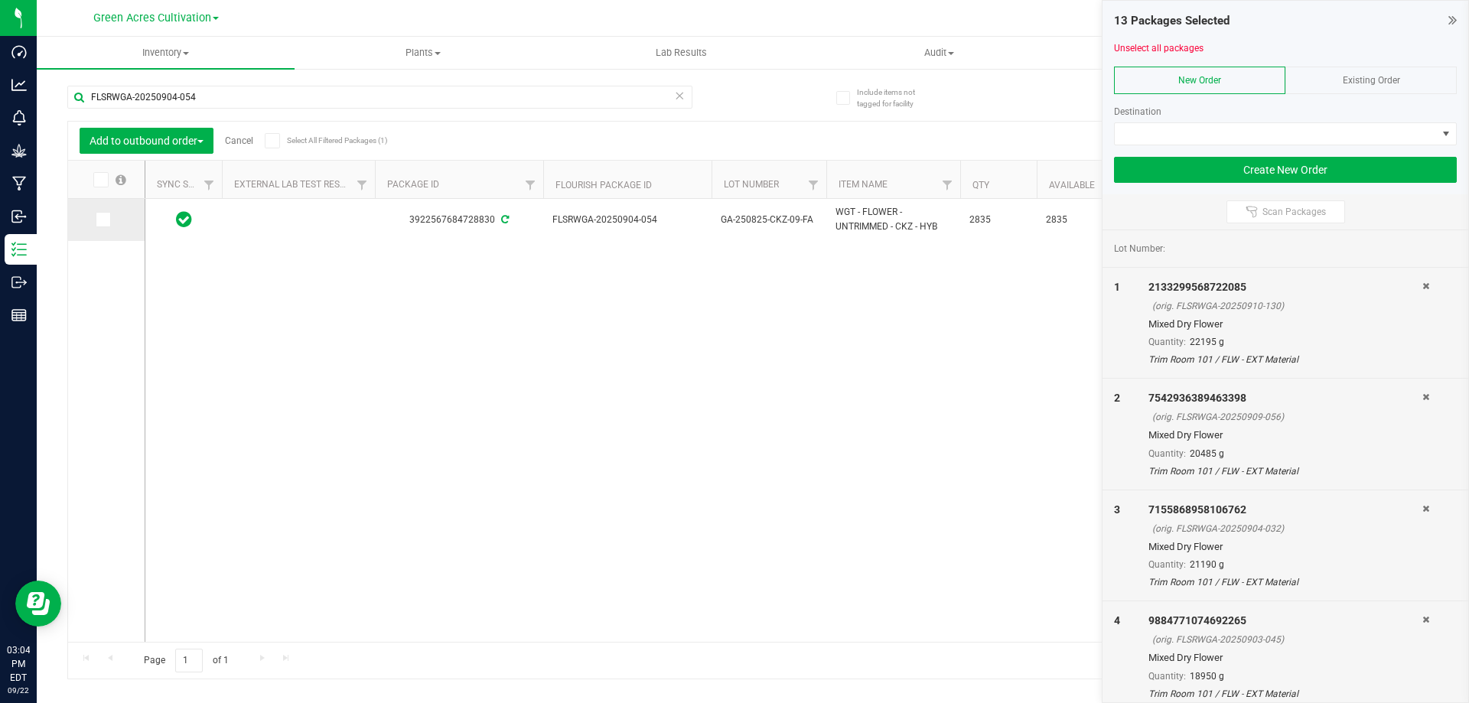
click at [105, 220] on icon at bounding box center [102, 220] width 10 height 0
click at [0, 0] on input "checkbox" at bounding box center [0, 0] width 0 height 0
drag, startPoint x: 292, startPoint y: 93, endPoint x: 87, endPoint y: 103, distance: 204.5
click at [87, 103] on input "FLSRWGA-20250904-054" at bounding box center [379, 97] width 625 height 23
paste input "3-09"
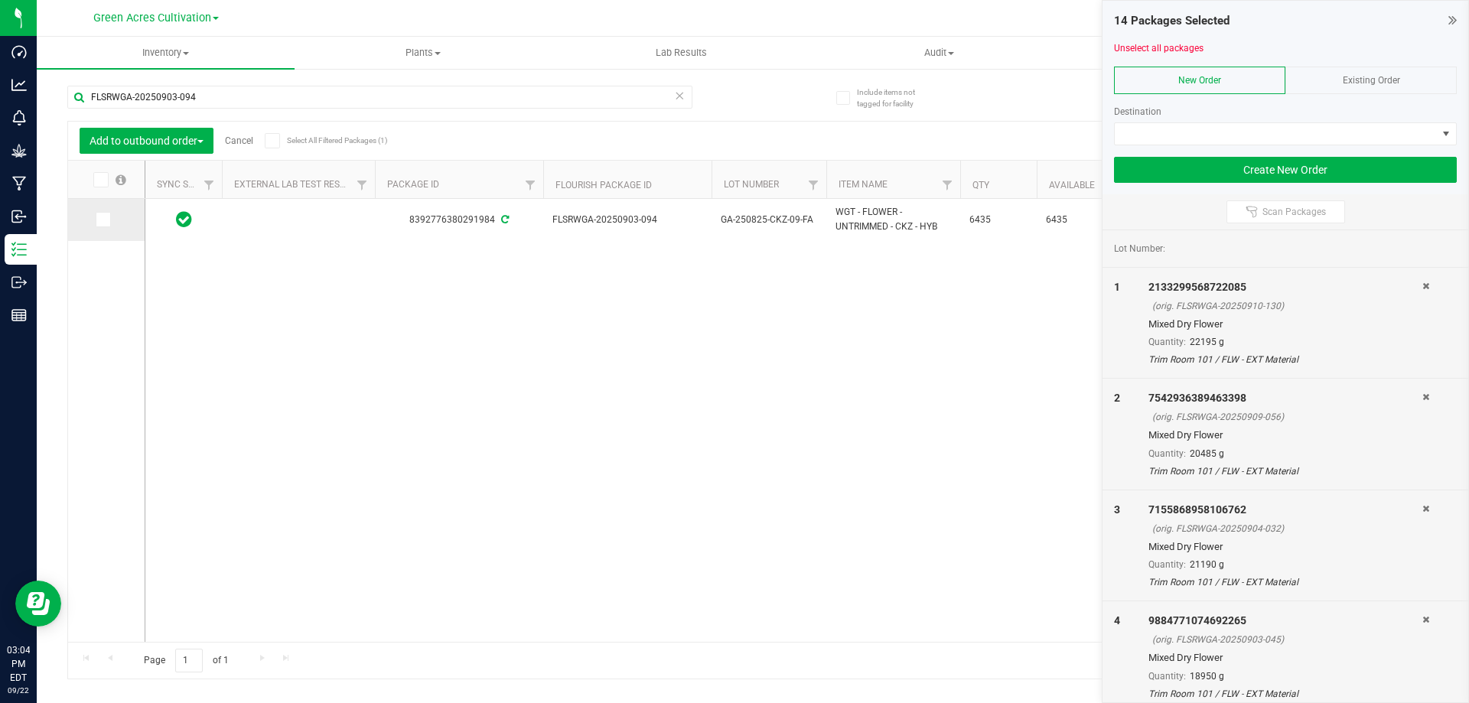
click at [103, 225] on span at bounding box center [103, 219] width 15 height 15
click at [0, 0] on input "checkbox" at bounding box center [0, 0] width 0 height 0
drag, startPoint x: 202, startPoint y: 96, endPoint x: 81, endPoint y: 90, distance: 121.1
click at [81, 90] on input "FLSRWGA-20250903-094" at bounding box center [379, 97] width 625 height 23
paste input "5"
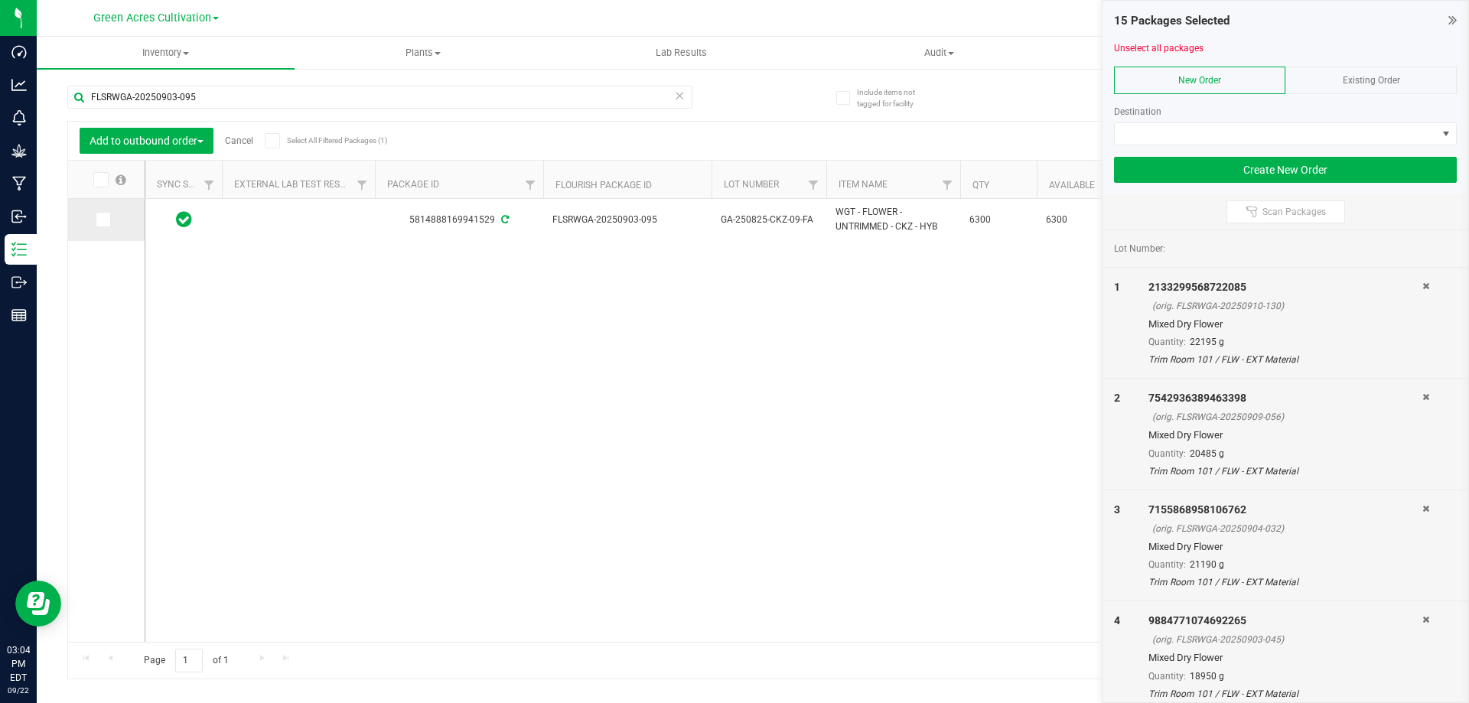
click at [101, 220] on icon at bounding box center [102, 220] width 10 height 0
click at [0, 0] on input "checkbox" at bounding box center [0, 0] width 0 height 0
drag, startPoint x: 219, startPoint y: 96, endPoint x: 91, endPoint y: 99, distance: 127.8
click at [91, 99] on input "FLSRWGA-20250903-095" at bounding box center [379, 97] width 625 height 23
paste input "2"
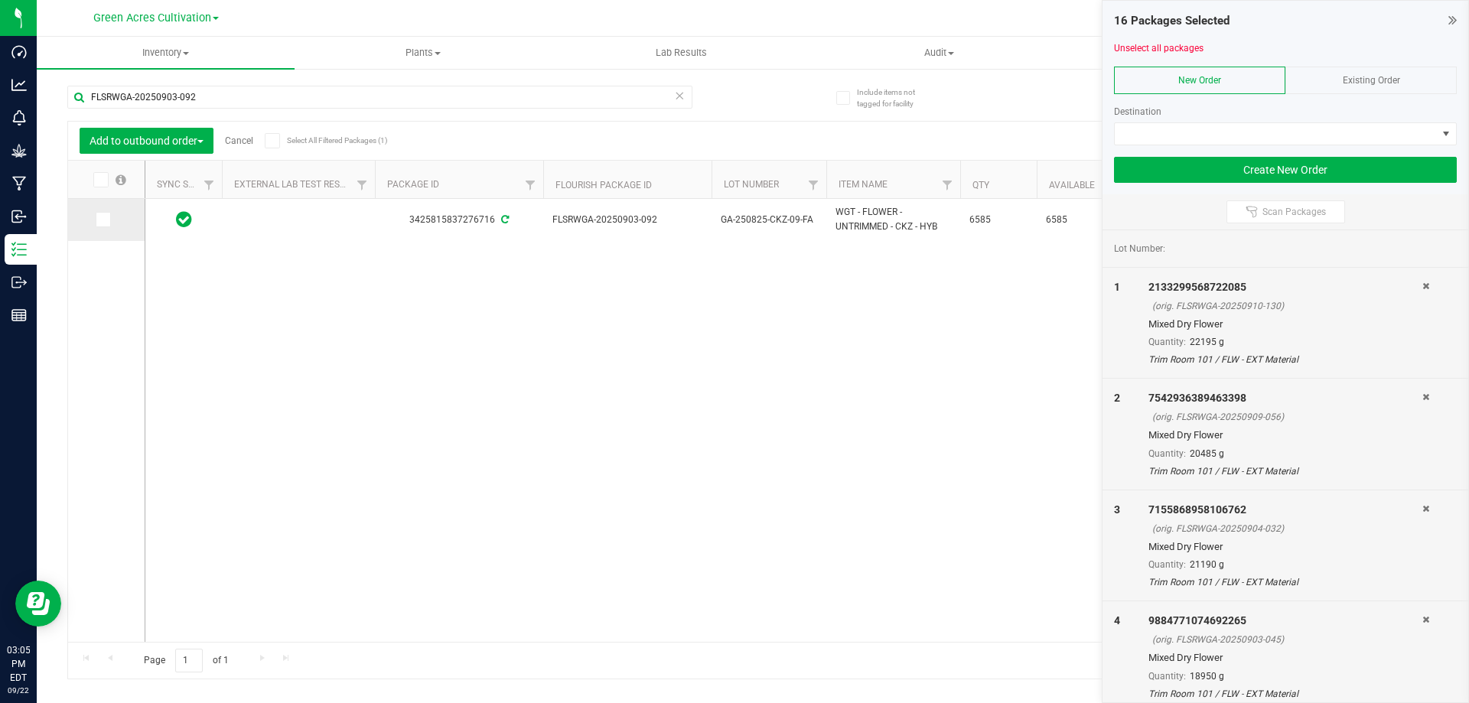
click at [107, 219] on span at bounding box center [103, 219] width 15 height 15
click at [0, 0] on input "checkbox" at bounding box center [0, 0] width 0 height 0
drag, startPoint x: 238, startPoint y: 103, endPoint x: 54, endPoint y: 70, distance: 187.3
click at [54, 70] on div "Include items not tagged for facility FLSRWGA-20250903-092 Add to outbound orde…" at bounding box center [753, 300] width 1432 height 467
paste input "3"
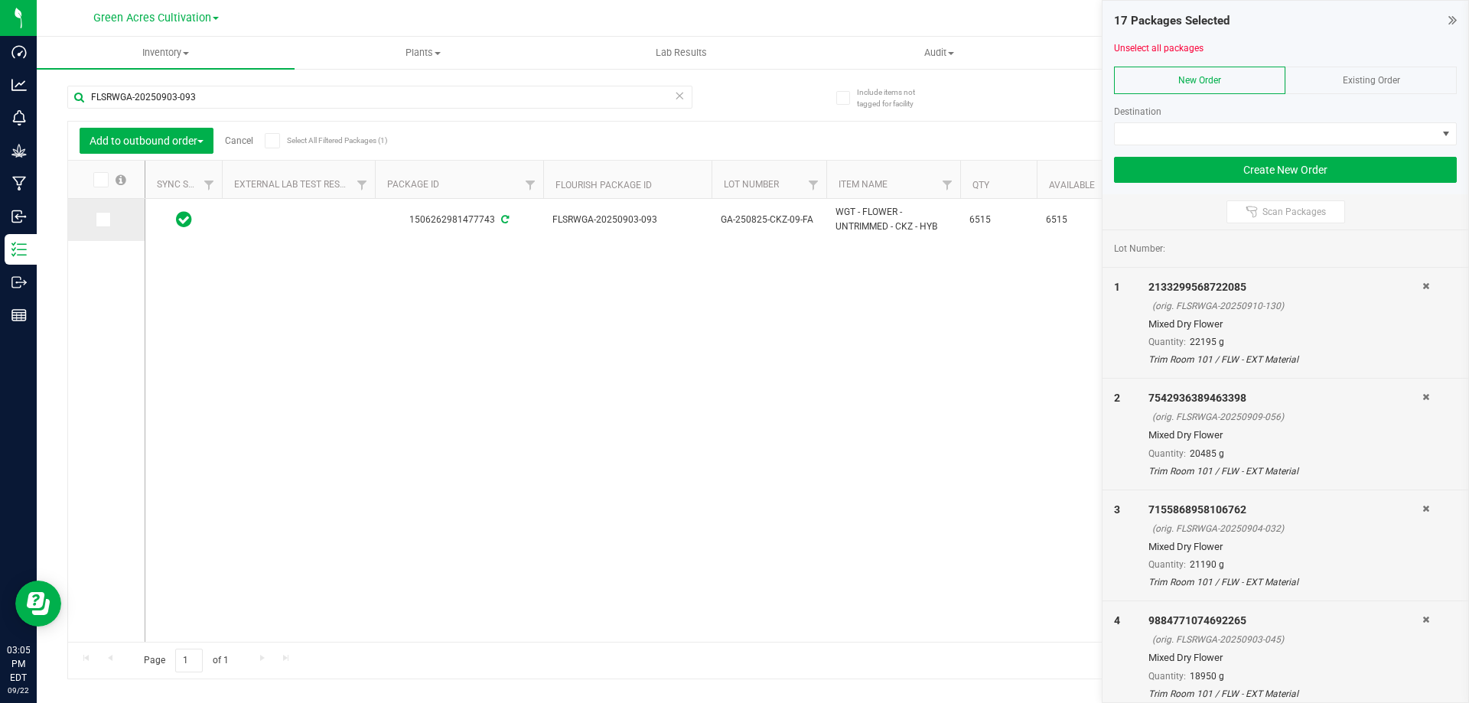
click at [105, 220] on icon at bounding box center [102, 220] width 10 height 0
click at [0, 0] on input "checkbox" at bounding box center [0, 0] width 0 height 0
drag, startPoint x: 221, startPoint y: 102, endPoint x: 62, endPoint y: 106, distance: 159.2
click at [62, 106] on div "Include items not tagged for facility FLSRWGA-20250903-093 Add to outbound orde…" at bounding box center [753, 300] width 1432 height 467
paste input "4-058"
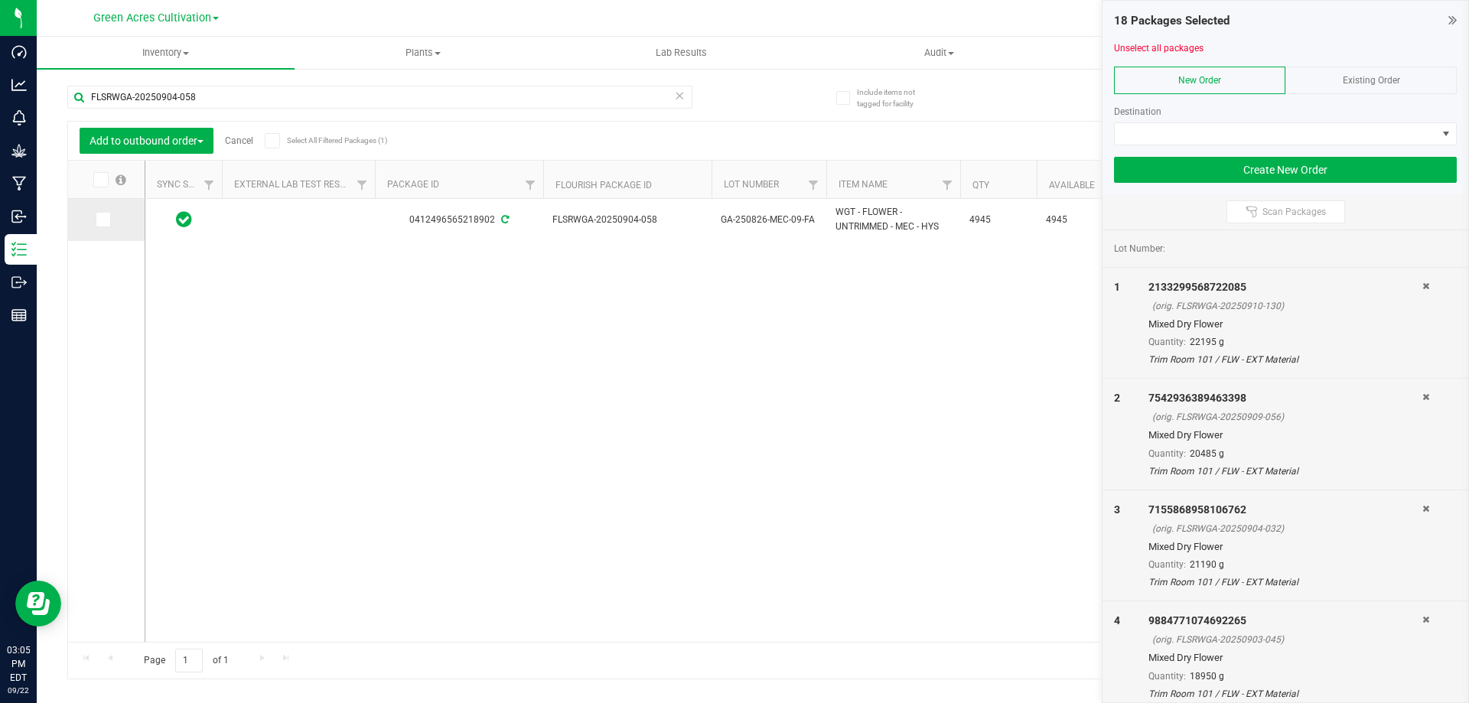
click at [108, 224] on span at bounding box center [103, 219] width 15 height 15
click at [0, 0] on input "checkbox" at bounding box center [0, 0] width 0 height 0
drag, startPoint x: 249, startPoint y: 93, endPoint x: 82, endPoint y: 103, distance: 167.1
click at [82, 103] on input "FLSRWGA-20250904-058" at bounding box center [379, 97] width 625 height 23
paste input "3-106"
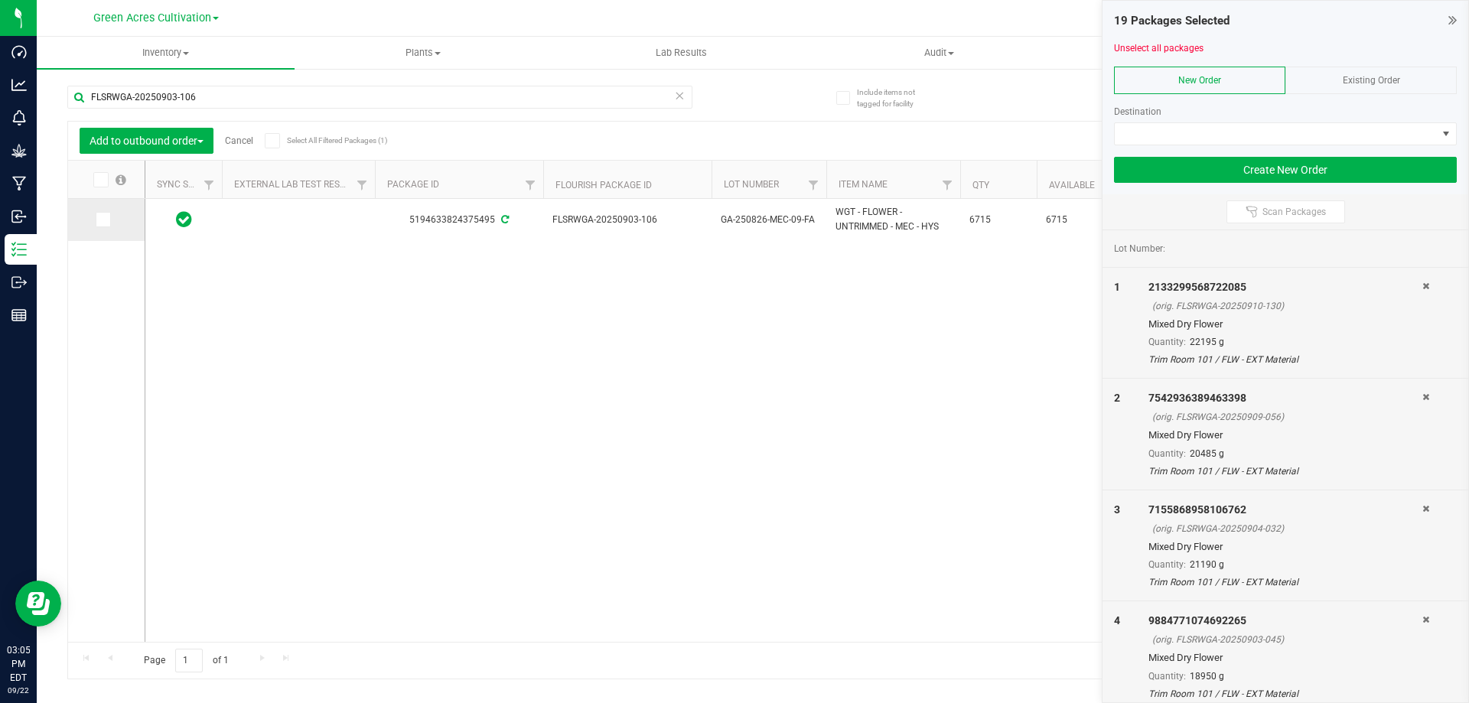
click at [96, 217] on span at bounding box center [103, 219] width 15 height 15
click at [0, 0] on input "checkbox" at bounding box center [0, 0] width 0 height 0
drag, startPoint x: 233, startPoint y: 97, endPoint x: 62, endPoint y: 92, distance: 170.7
click at [62, 92] on div "Include items not tagged for facility FLSRWGA-20250903-106 Add to outbound orde…" at bounding box center [753, 300] width 1432 height 467
paste input "3"
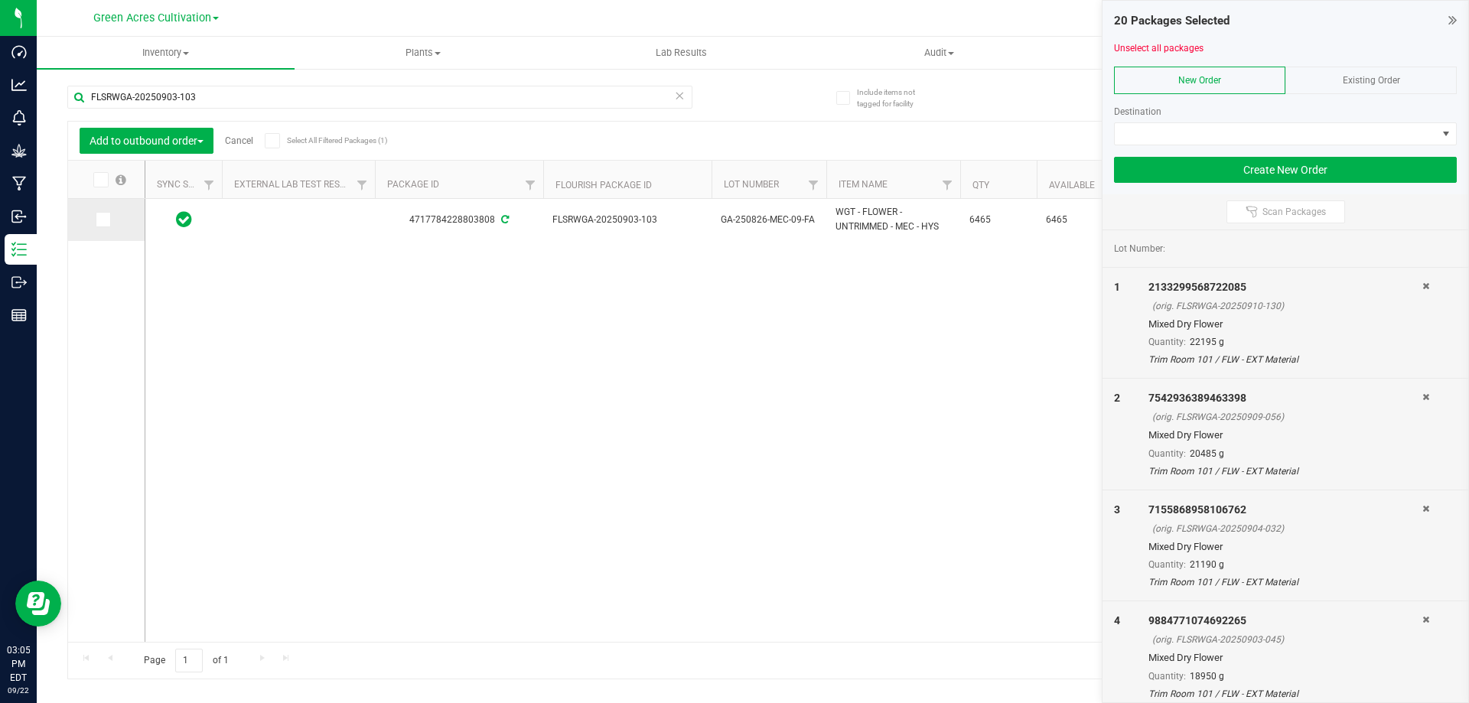
click at [99, 220] on icon at bounding box center [102, 220] width 10 height 0
click at [0, 0] on input "checkbox" at bounding box center [0, 0] width 0 height 0
drag, startPoint x: 217, startPoint y: 103, endPoint x: 70, endPoint y: 103, distance: 147.7
click at [70, 103] on input "FLSRWGA-20250903-103" at bounding box center [379, 97] width 625 height 23
paste input "2"
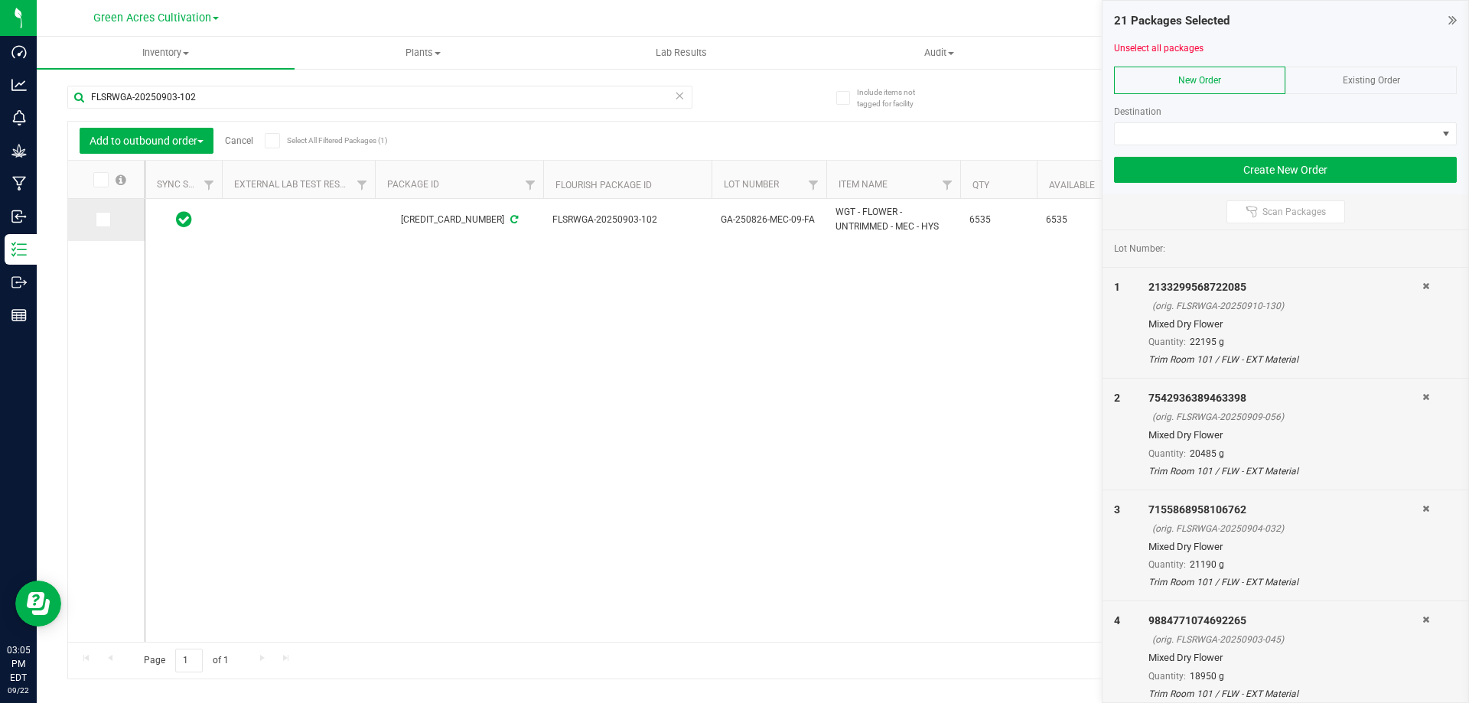
click at [103, 220] on icon at bounding box center [102, 220] width 10 height 0
click at [0, 0] on input "checkbox" at bounding box center [0, 0] width 0 height 0
drag, startPoint x: 243, startPoint y: 99, endPoint x: 95, endPoint y: 94, distance: 148.5
click at [95, 94] on input "FLSRWGA-20250903-102" at bounding box center [379, 97] width 625 height 23
click at [230, 101] on input "FLSRWGA-20250903-102" at bounding box center [379, 97] width 625 height 23
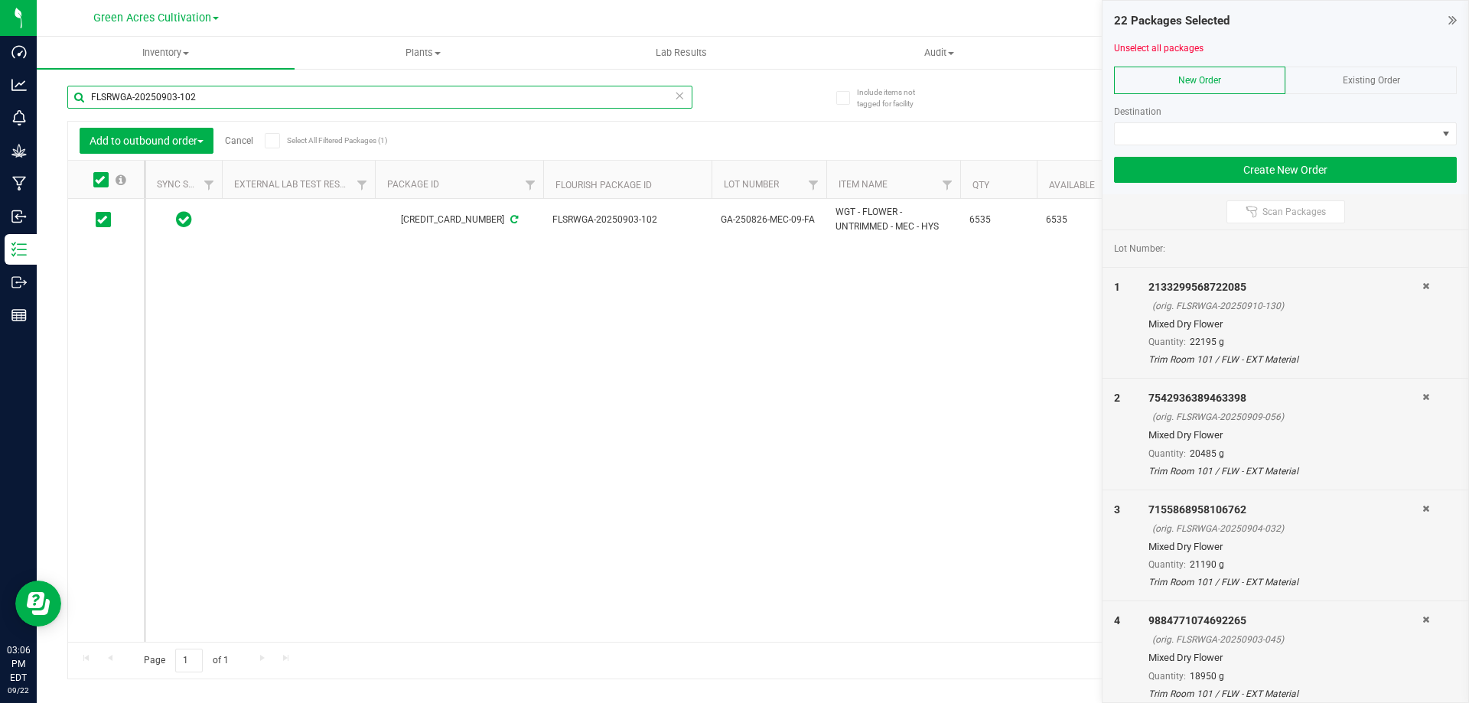
drag, startPoint x: 230, startPoint y: 103, endPoint x: 80, endPoint y: 103, distance: 150.0
click at [80, 102] on input "FLSRWGA-20250903-102" at bounding box center [379, 97] width 625 height 23
paste input "10"
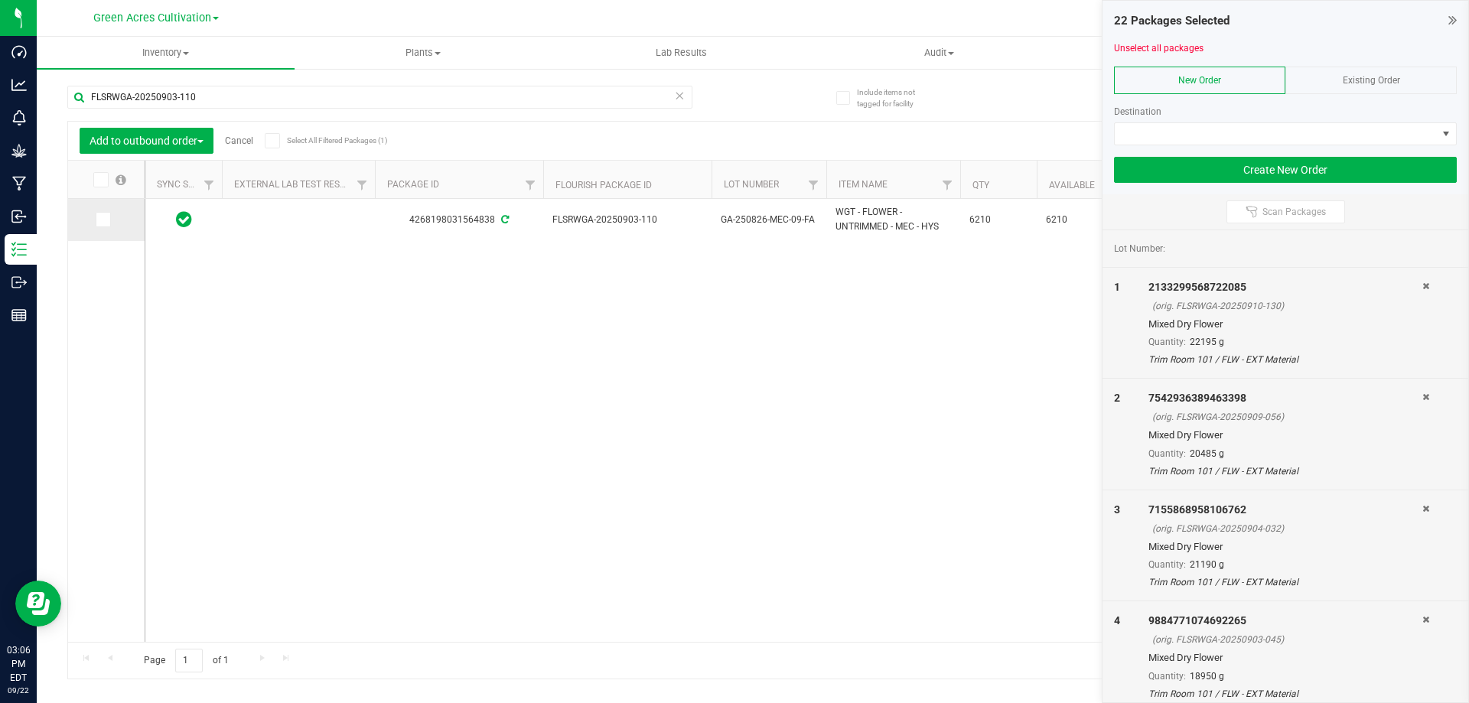
click at [108, 220] on span at bounding box center [103, 219] width 15 height 15
click at [0, 0] on input "checkbox" at bounding box center [0, 0] width 0 height 0
drag, startPoint x: 216, startPoint y: 95, endPoint x: 75, endPoint y: 101, distance: 140.9
click at [75, 101] on input "FLSRWGA-20250903-110" at bounding box center [379, 97] width 625 height 23
paste input "08"
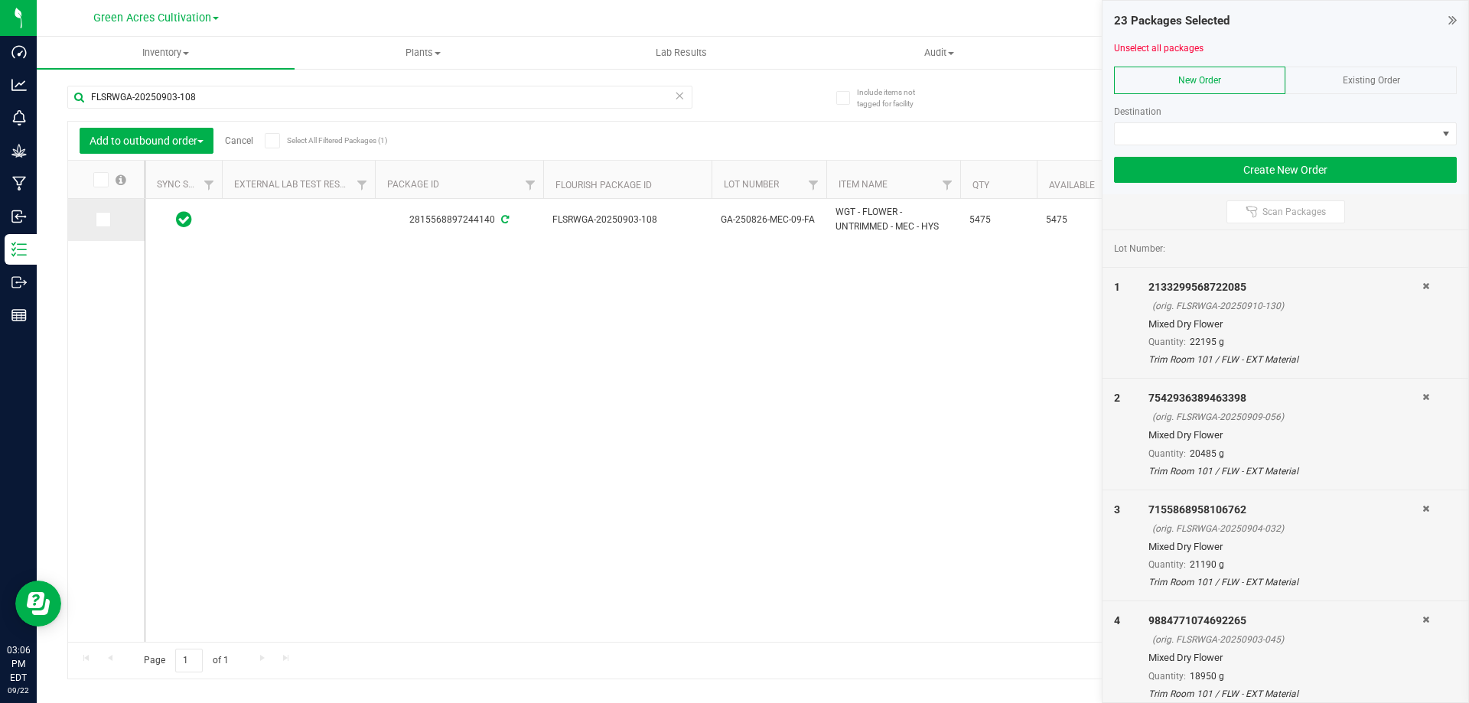
click at [103, 220] on icon at bounding box center [102, 220] width 10 height 0
click at [0, 0] on input "checkbox" at bounding box center [0, 0] width 0 height 0
drag, startPoint x: 241, startPoint y: 94, endPoint x: 78, endPoint y: 106, distance: 163.4
click at [78, 106] on input "FLSRWGA-20250903-108" at bounding box center [379, 97] width 625 height 23
paste input "5"
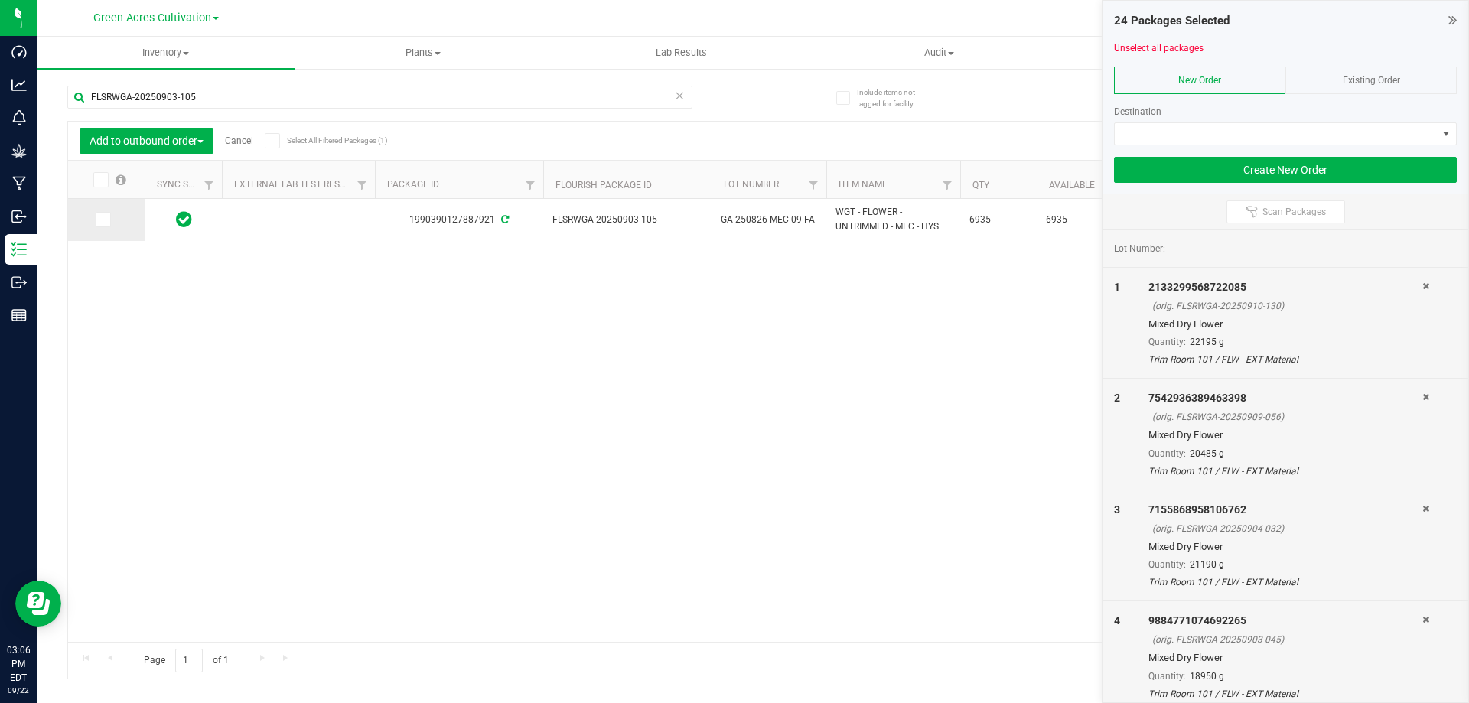
click at [106, 220] on icon at bounding box center [102, 220] width 10 height 0
click at [0, 0] on input "checkbox" at bounding box center [0, 0] width 0 height 0
drag, startPoint x: 212, startPoint y: 95, endPoint x: 104, endPoint y: 110, distance: 109.0
click at [77, 96] on input "FLSRWGA-20250903-105" at bounding box center [379, 97] width 625 height 23
paste input "7"
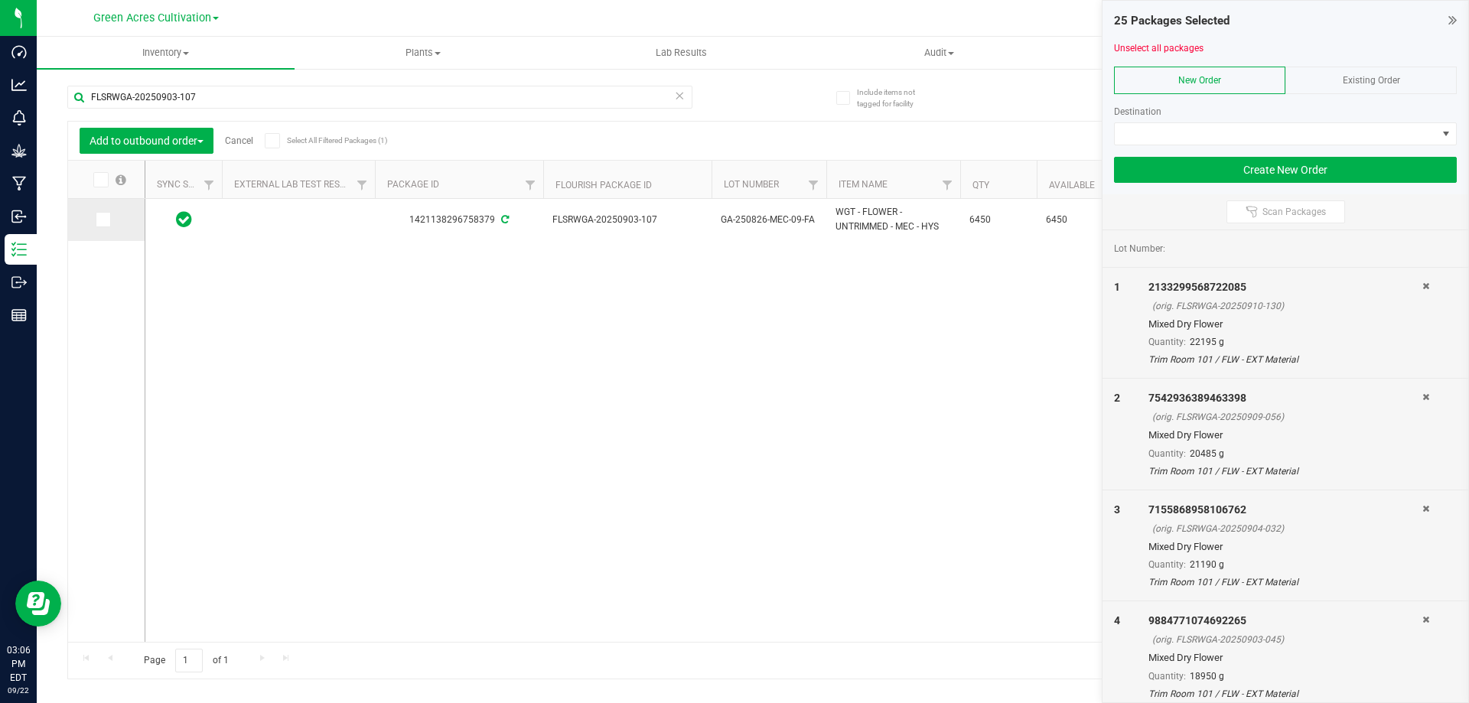
click at [103, 220] on icon at bounding box center [102, 220] width 10 height 0
click at [0, 0] on input "checkbox" at bounding box center [0, 0] width 0 height 0
drag, startPoint x: 208, startPoint y: 91, endPoint x: 67, endPoint y: 81, distance: 141.9
click at [67, 81] on div "Include items not tagged for facility FLSRWGA-20250903-107 Add to outbound orde…" at bounding box center [753, 300] width 1432 height 467
paste input "15-003"
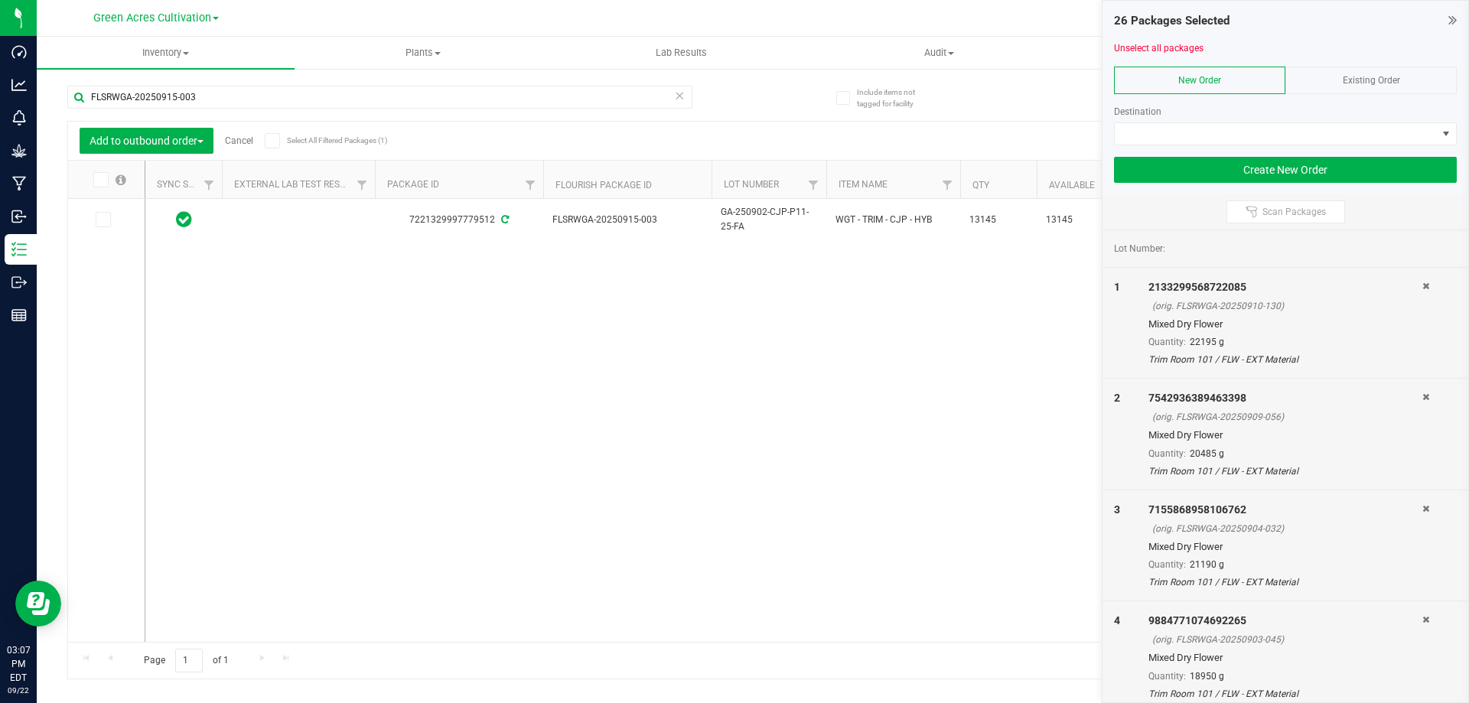
click at [103, 220] on icon at bounding box center [102, 220] width 10 height 0
click at [0, 0] on input "checkbox" at bounding box center [0, 0] width 0 height 0
drag, startPoint x: 213, startPoint y: 94, endPoint x: 55, endPoint y: 114, distance: 158.9
click at [55, 114] on div "Include items not tagged for facility FLSRWGA-20250915-003 Add to outbound orde…" at bounding box center [753, 300] width 1432 height 467
paste input "04-05"
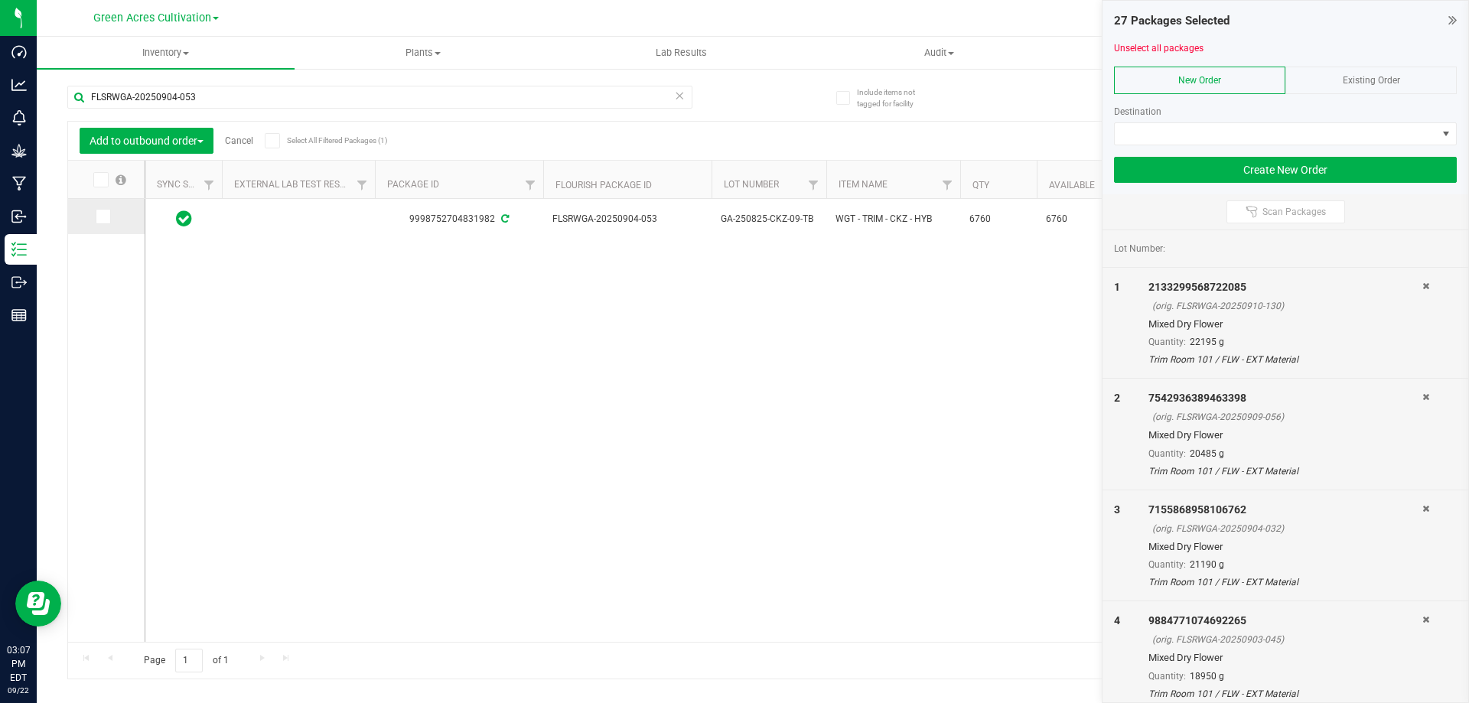
click at [104, 217] on icon at bounding box center [102, 217] width 10 height 0
click at [0, 0] on input "checkbox" at bounding box center [0, 0] width 0 height 0
drag, startPoint x: 215, startPoint y: 92, endPoint x: 64, endPoint y: 89, distance: 150.8
click at [64, 89] on div "Include items not tagged for facility FLSRWGA-20250904-053 Add to outbound orde…" at bounding box center [753, 300] width 1432 height 467
paste input "2-025"
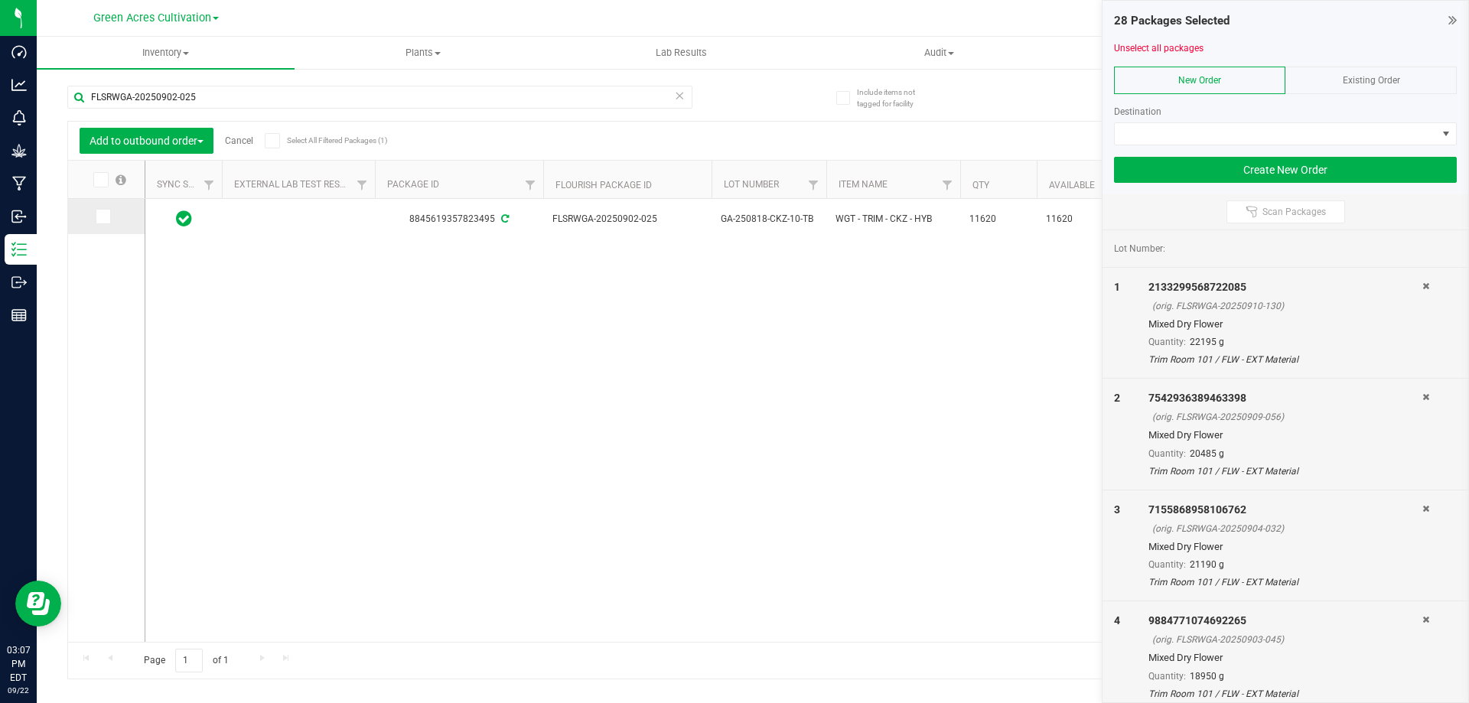
click at [99, 217] on icon at bounding box center [102, 217] width 10 height 0
click at [0, 0] on input "checkbox" at bounding box center [0, 0] width 0 height 0
drag, startPoint x: 204, startPoint y: 93, endPoint x: 62, endPoint y: 112, distance: 143.5
click at [62, 112] on div "Include items not tagged for facility FLSRWGA-20250902-025 Add to outbound orde…" at bounding box center [753, 300] width 1432 height 467
paste input "826-022"
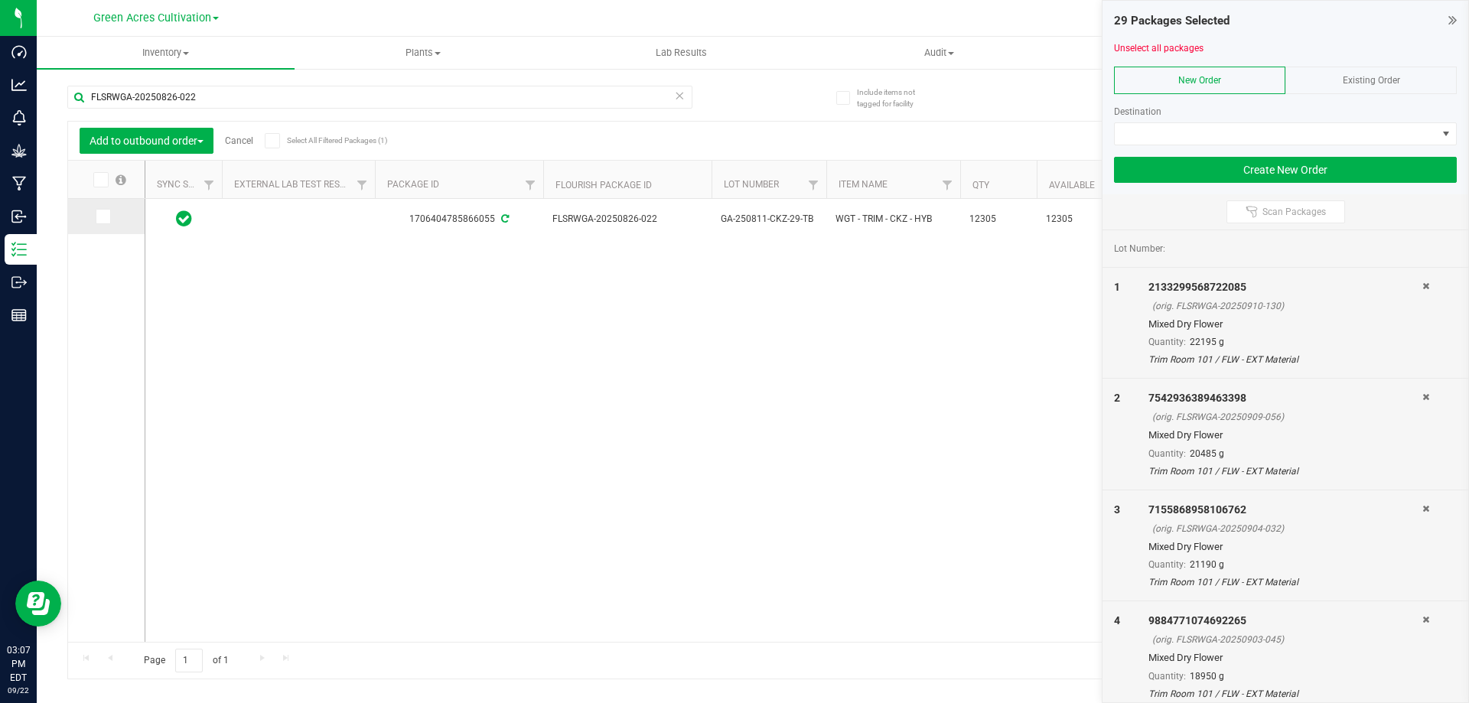
click at [107, 215] on span at bounding box center [103, 216] width 15 height 15
click at [0, 0] on input "checkbox" at bounding box center [0, 0] width 0 height 0
drag, startPoint x: 228, startPoint y: 91, endPoint x: 50, endPoint y: 103, distance: 178.7
click at [50, 103] on div "Include items not tagged for facility FLSRWGA-20250826-022 Add to outbound orde…" at bounding box center [753, 300] width 1432 height 467
paste input "18"
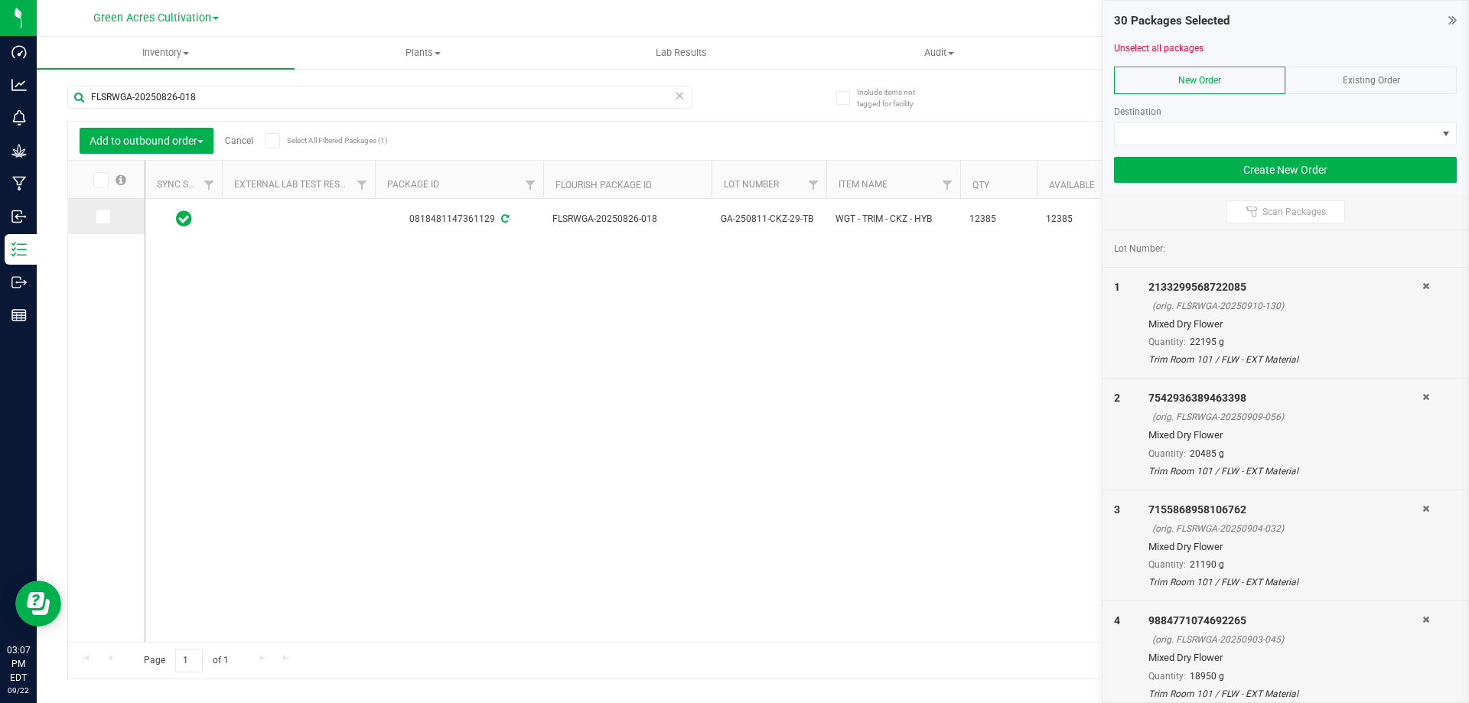
click at [108, 215] on span at bounding box center [103, 216] width 15 height 15
click at [0, 0] on input "checkbox" at bounding box center [0, 0] width 0 height 0
drag, startPoint x: 215, startPoint y: 97, endPoint x: 61, endPoint y: 90, distance: 153.9
click at [61, 90] on div "Include items not tagged for facility FLSRWGA-20250826-018 Add to outbound orde…" at bounding box center [753, 300] width 1432 height 467
paste input "1-037"
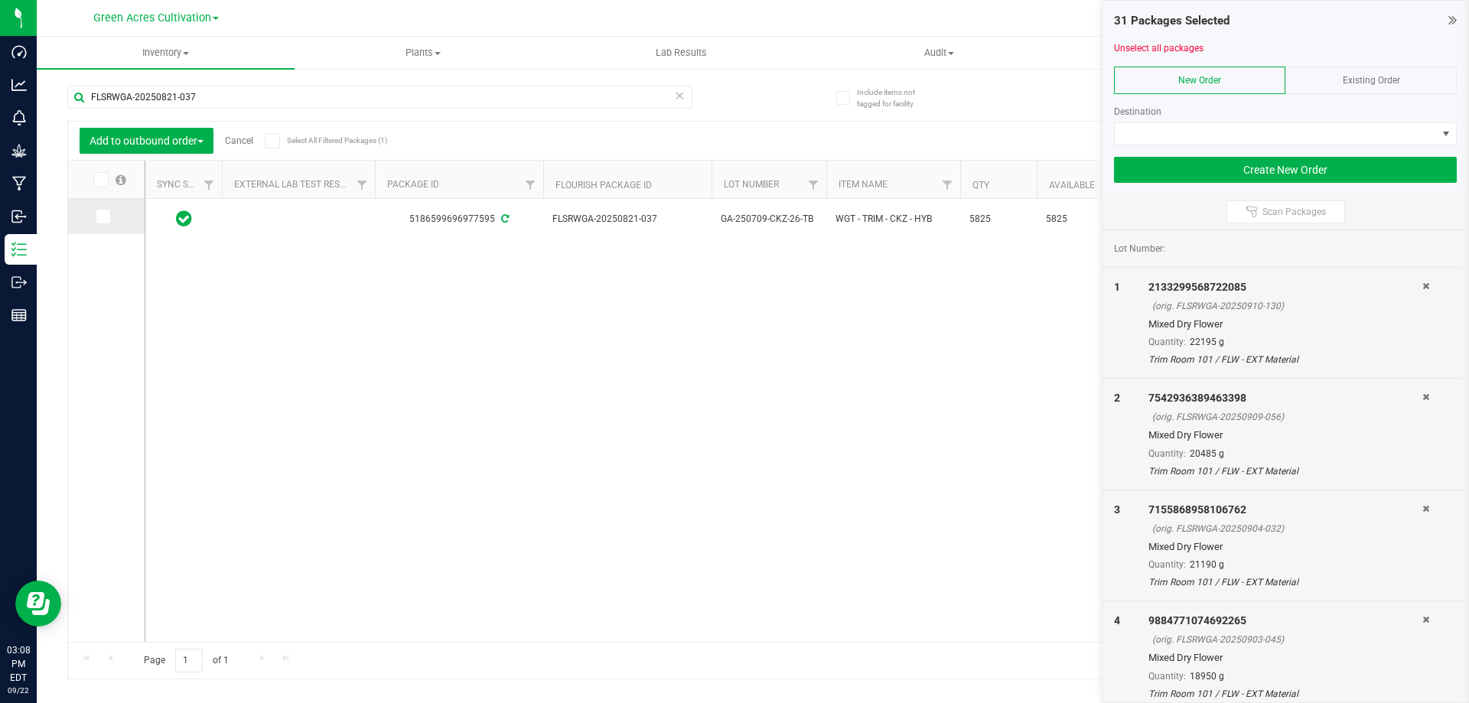
click at [104, 217] on icon at bounding box center [102, 217] width 10 height 0
click at [0, 0] on input "checkbox" at bounding box center [0, 0] width 0 height 0
drag, startPoint x: 207, startPoint y: 93, endPoint x: 84, endPoint y: 103, distance: 122.8
click at [84, 103] on input "FLSRWGA-20250821-037" at bounding box center [379, 97] width 625 height 23
paste input "0-02"
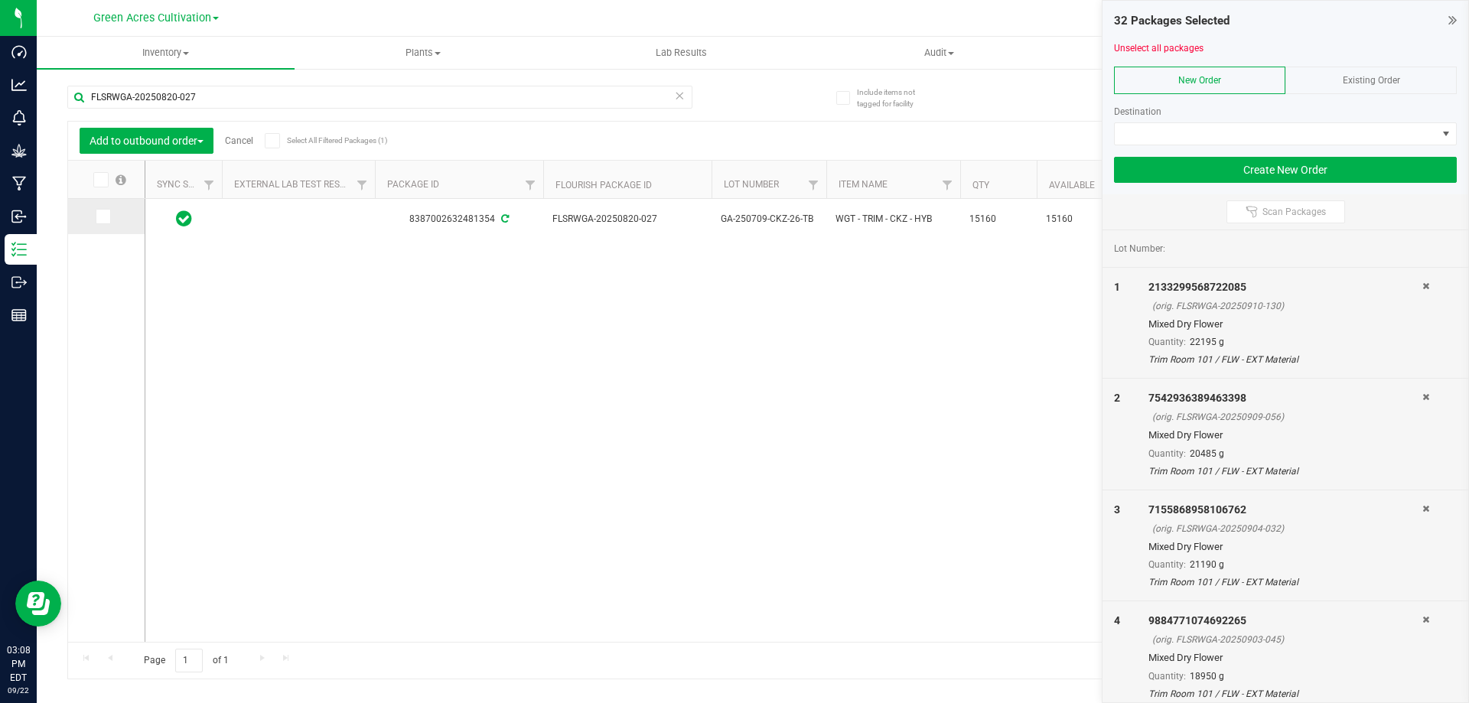
click at [106, 217] on icon at bounding box center [102, 217] width 10 height 0
click at [0, 0] on input "checkbox" at bounding box center [0, 0] width 0 height 0
drag, startPoint x: 217, startPoint y: 96, endPoint x: 82, endPoint y: 107, distance: 135.8
click at [82, 107] on input "FLSRWGA-20250820-027" at bounding box center [379, 97] width 625 height 23
paste input "16"
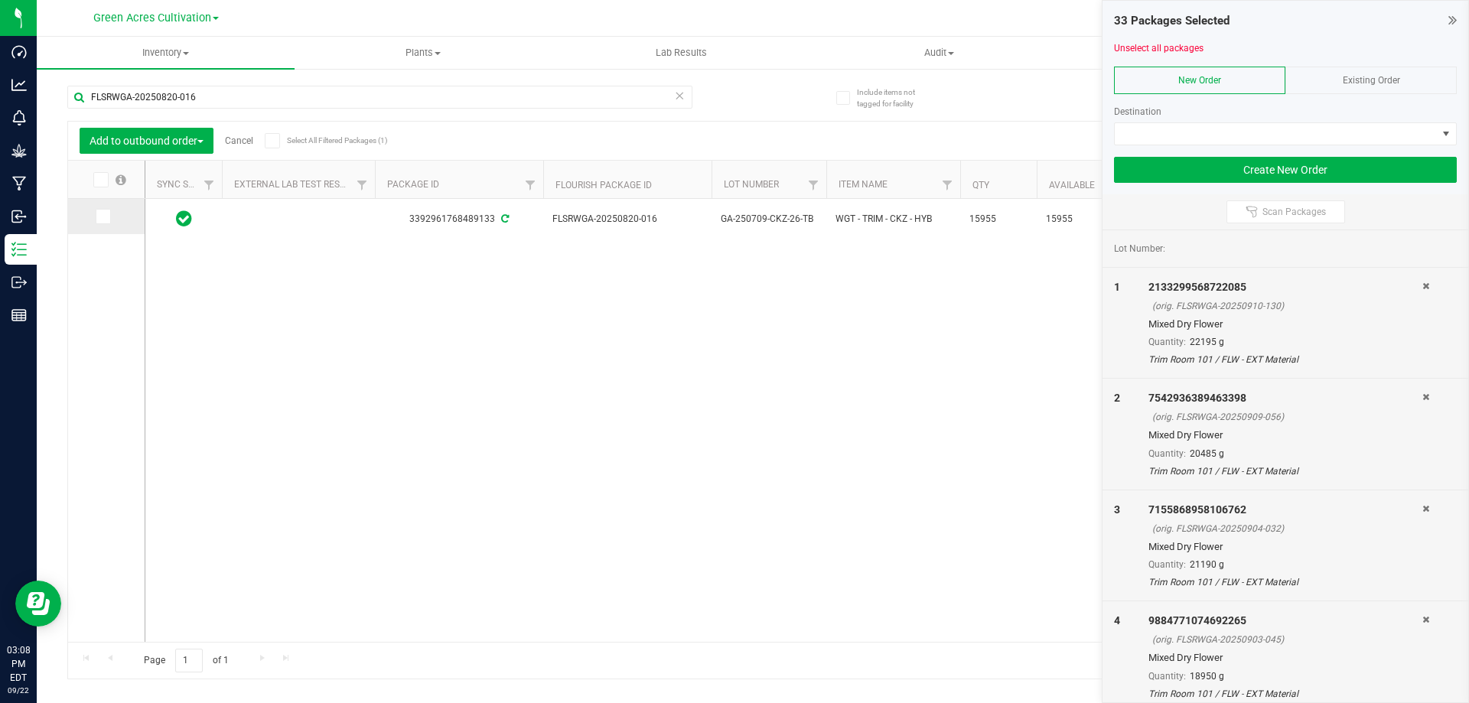
click at [103, 217] on icon at bounding box center [102, 217] width 10 height 0
click at [0, 0] on input "checkbox" at bounding box center [0, 0] width 0 height 0
drag, startPoint x: 211, startPoint y: 100, endPoint x: 83, endPoint y: 103, distance: 127.8
click at [71, 106] on input "FLSRWGA-20250820-016" at bounding box center [379, 97] width 625 height 23
paste input "19-043"
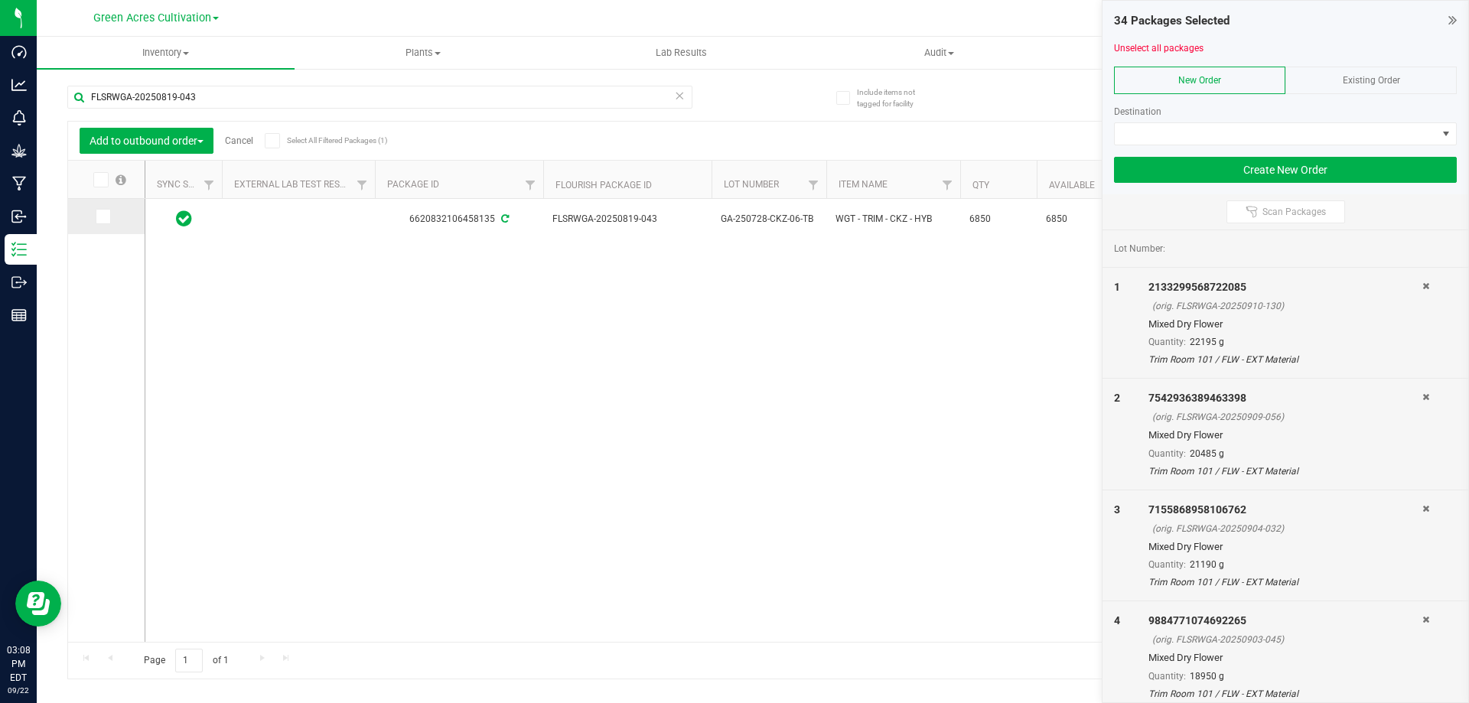
click at [107, 217] on span at bounding box center [103, 216] width 15 height 15
click at [0, 0] on input "checkbox" at bounding box center [0, 0] width 0 height 0
drag, startPoint x: 224, startPoint y: 95, endPoint x: 86, endPoint y: 100, distance: 137.8
click at [80, 103] on input "FLSRWGA-20250819-043" at bounding box center [379, 97] width 625 height 23
paste input "SH-20250818-024"
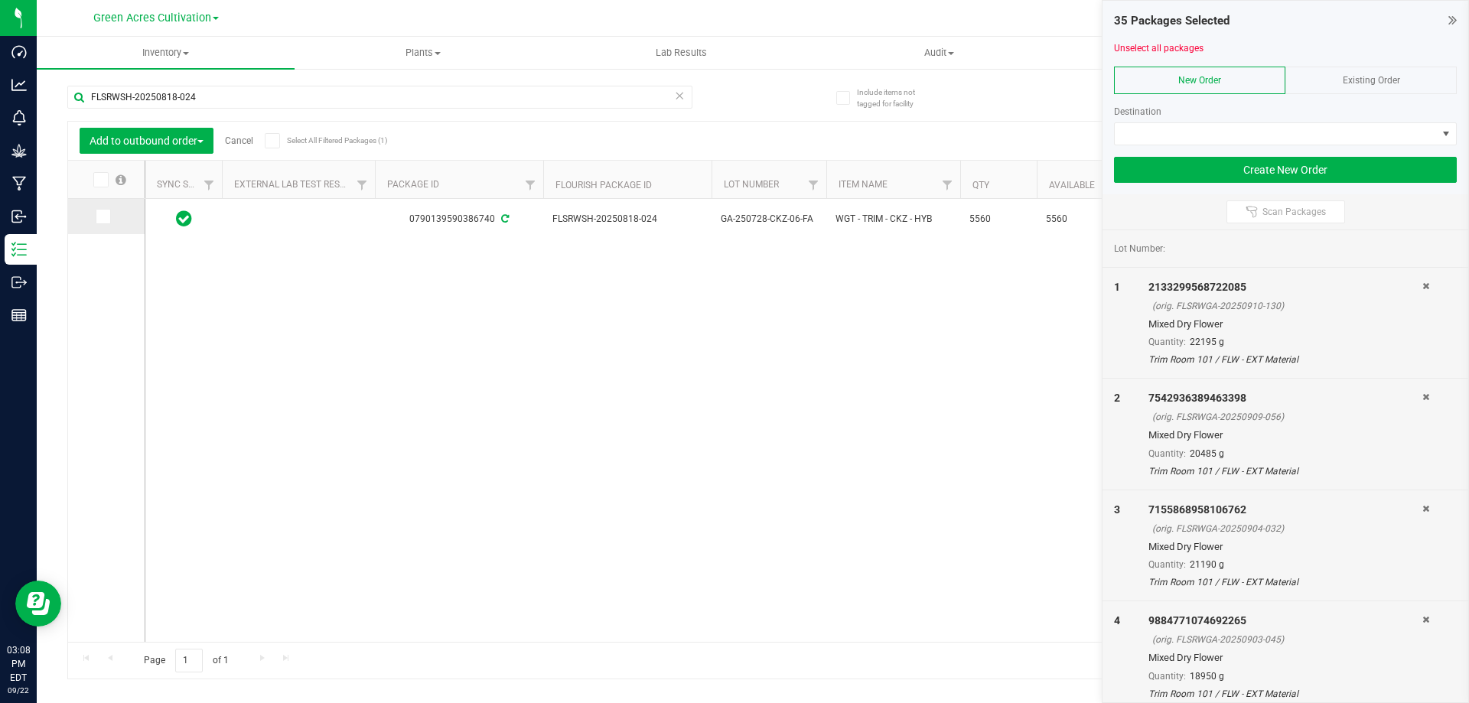
click at [103, 217] on icon at bounding box center [102, 217] width 10 height 0
click at [0, 0] on input "checkbox" at bounding box center [0, 0] width 0 height 0
drag, startPoint x: 205, startPoint y: 95, endPoint x: 90, endPoint y: 95, distance: 115.5
click at [90, 95] on input "FLSRWSH-20250818-024" at bounding box center [379, 97] width 625 height 23
paste input "GA-20250811-007"
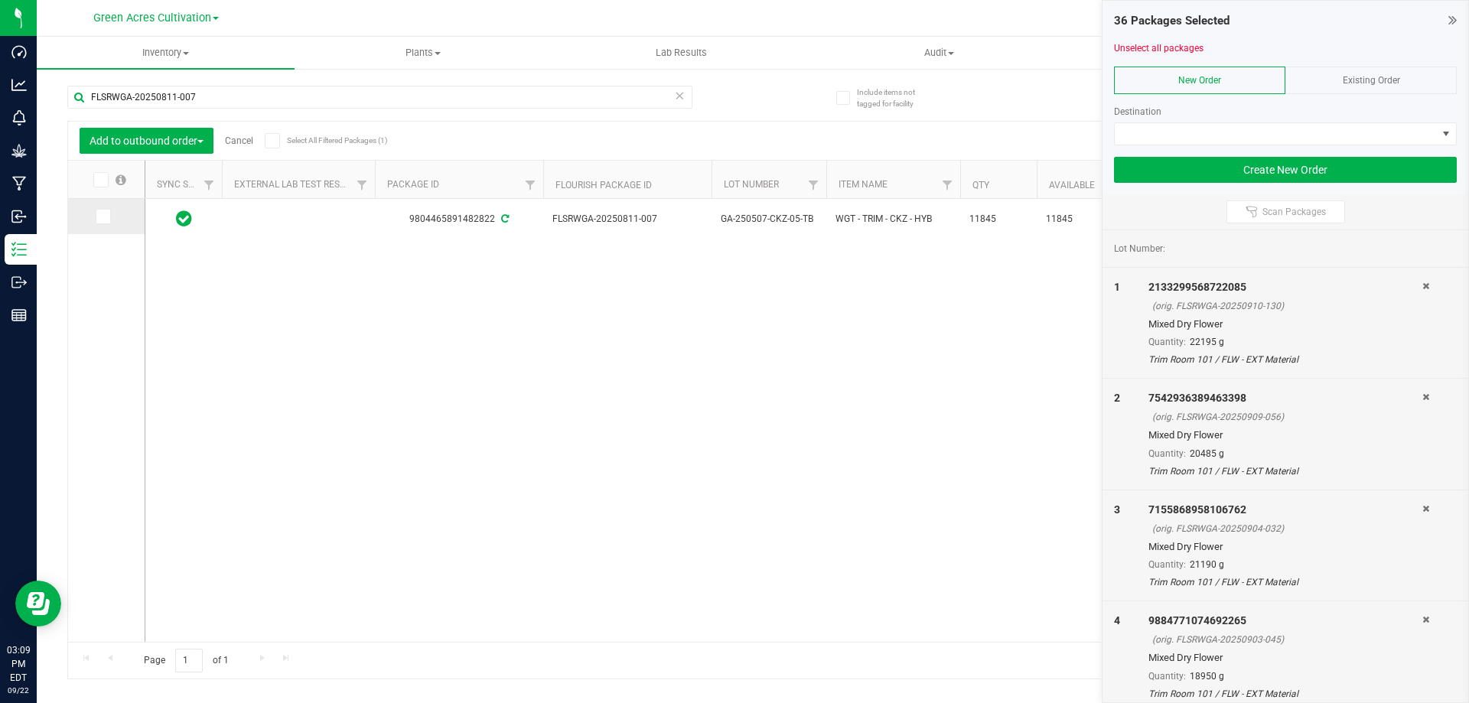
click at [97, 217] on icon at bounding box center [102, 217] width 10 height 0
click at [0, 0] on input "checkbox" at bounding box center [0, 0] width 0 height 0
drag, startPoint x: 258, startPoint y: 98, endPoint x: 80, endPoint y: 98, distance: 178.3
click at [80, 98] on input "FLSRWGA-20250811-007" at bounding box center [379, 97] width 625 height 23
paste input "4"
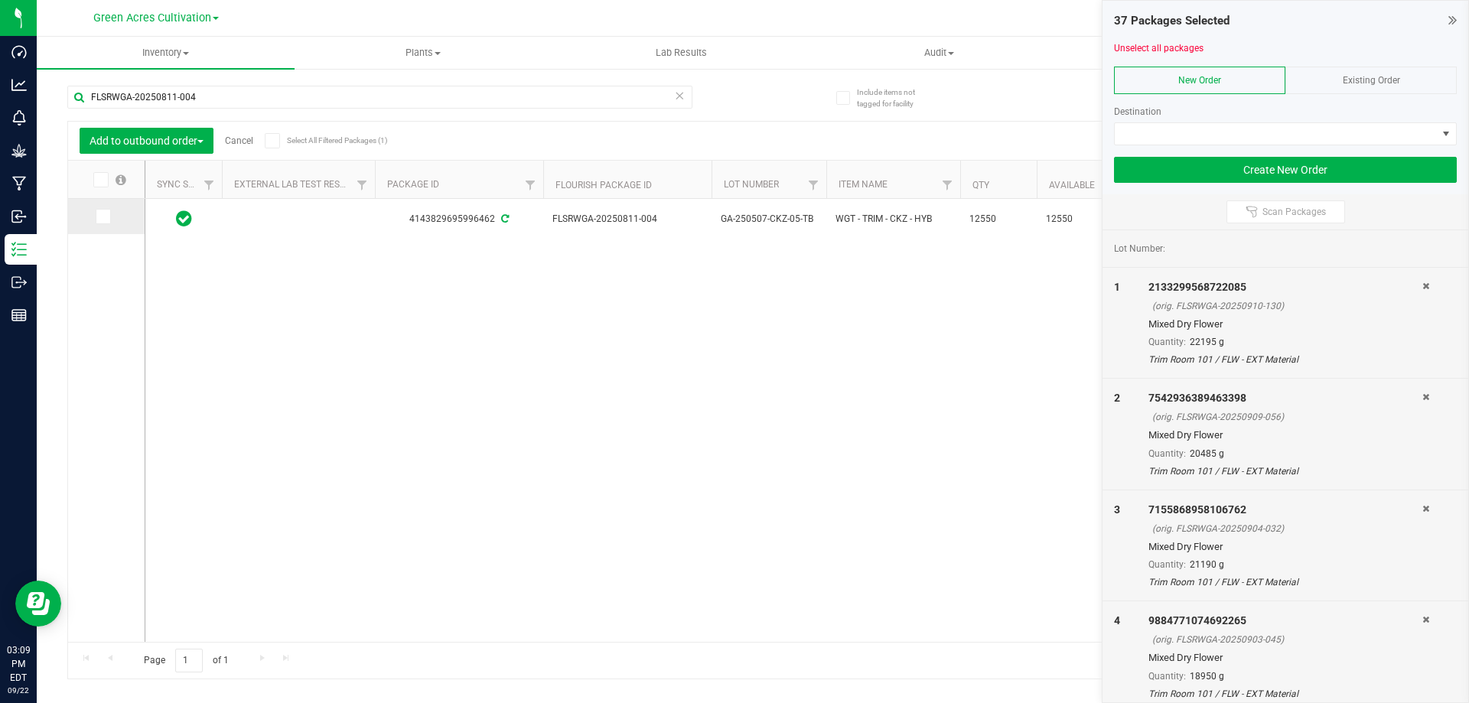
click at [100, 217] on icon at bounding box center [102, 217] width 10 height 0
click at [0, 0] on input "checkbox" at bounding box center [0, 0] width 0 height 0
drag, startPoint x: 218, startPoint y: 103, endPoint x: 78, endPoint y: 103, distance: 140.0
click at [78, 103] on input "FLSRWGA-20250811-004" at bounding box center [379, 97] width 625 height 23
paste input "07-052"
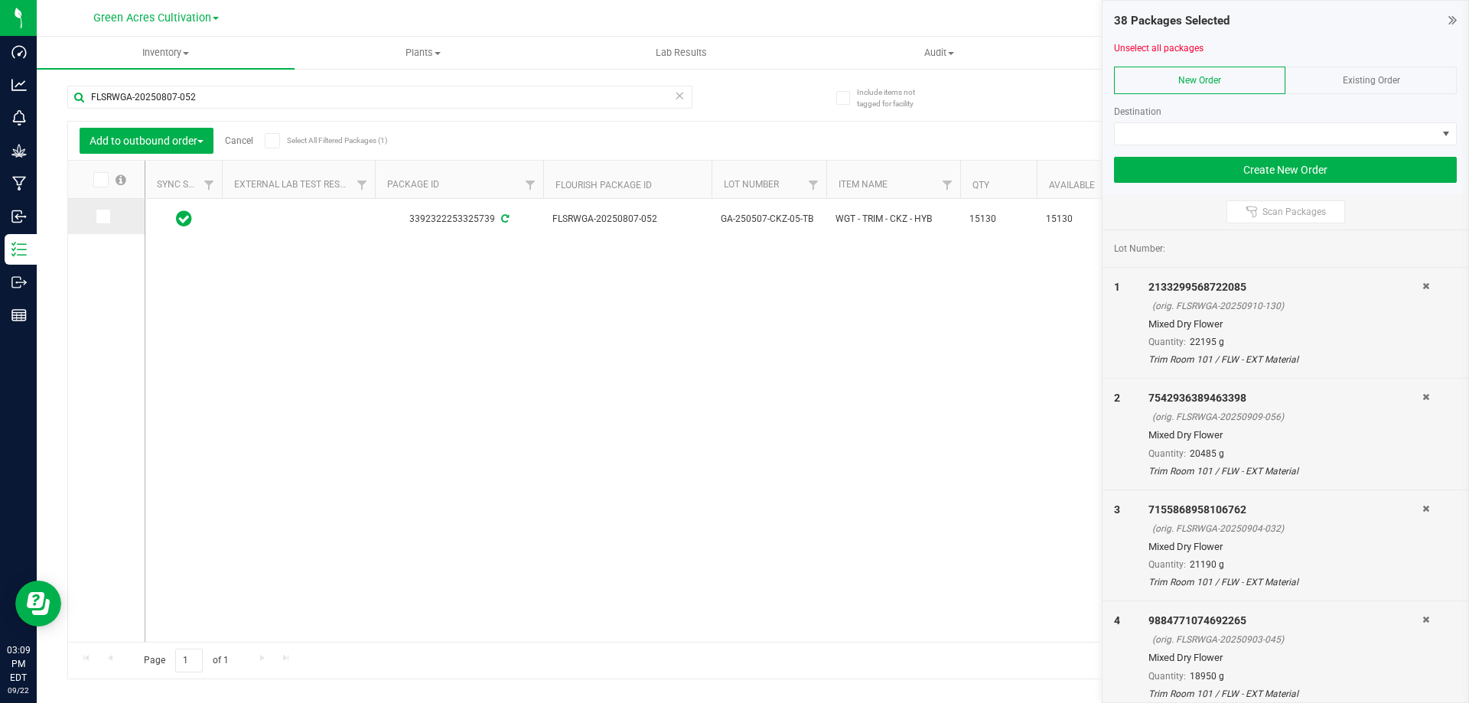
click at [99, 217] on icon at bounding box center [102, 217] width 10 height 0
click at [0, 0] on input "checkbox" at bounding box center [0, 0] width 0 height 0
drag, startPoint x: 227, startPoint y: 98, endPoint x: 77, endPoint y: 113, distance: 150.7
click at [77, 113] on div "FLSRWGA-20250807-052" at bounding box center [379, 103] width 625 height 35
paste input "49"
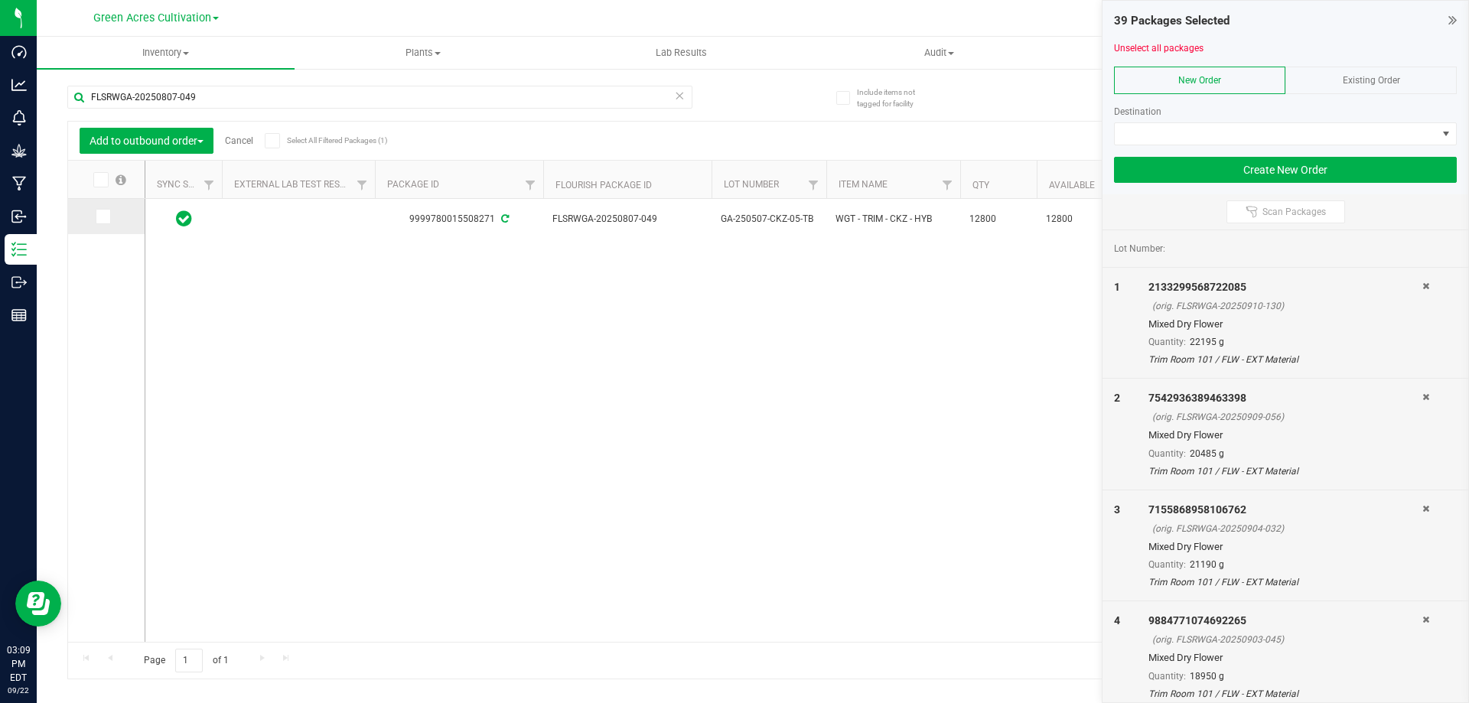
click at [103, 217] on icon at bounding box center [102, 217] width 10 height 0
click at [0, 0] on input "checkbox" at bounding box center [0, 0] width 0 height 0
drag, startPoint x: 218, startPoint y: 98, endPoint x: 68, endPoint y: 78, distance: 151.3
click at [68, 78] on div "FLSRWGA-20250807-049" at bounding box center [410, 96] width 686 height 49
paste input "916-036"
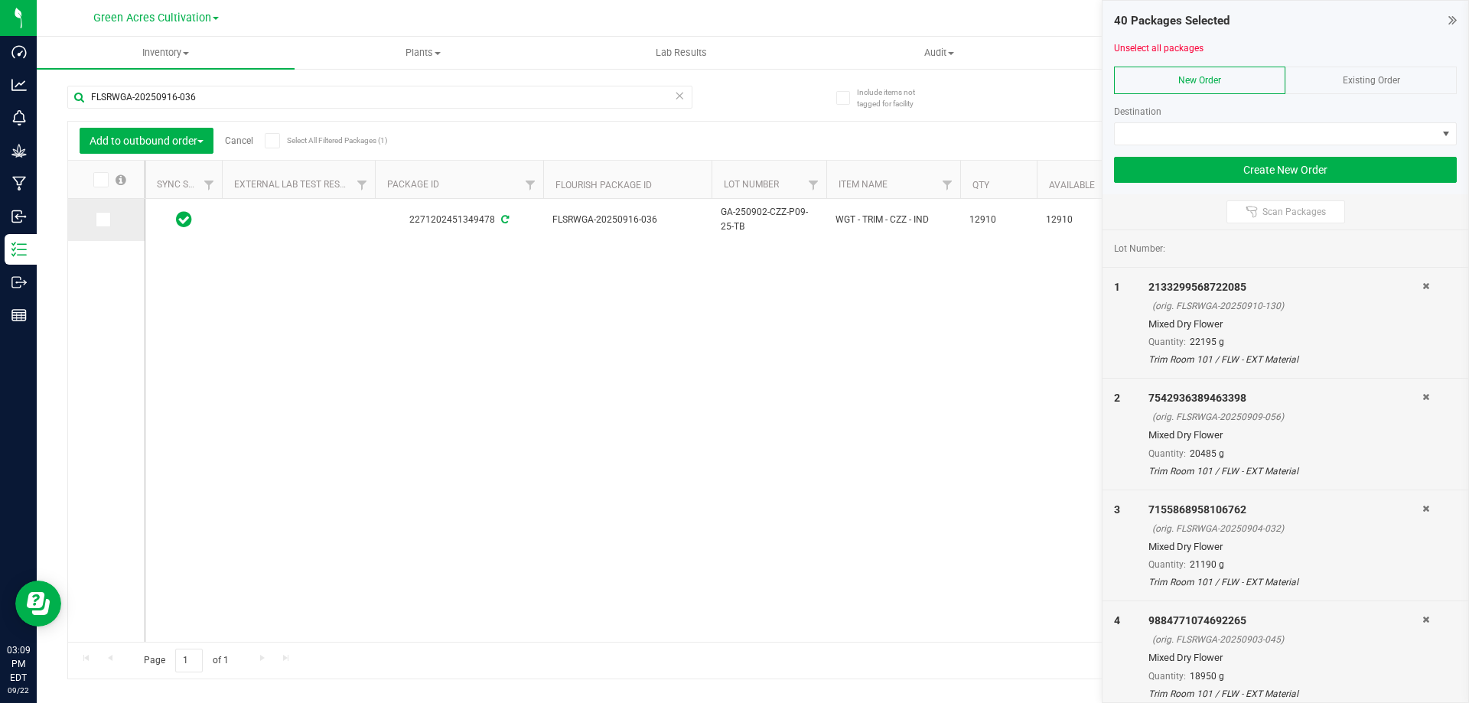
click at [103, 220] on icon at bounding box center [102, 220] width 10 height 0
click at [0, 0] on input "checkbox" at bounding box center [0, 0] width 0 height 0
drag, startPoint x: 169, startPoint y: 88, endPoint x: 81, endPoint y: 73, distance: 89.2
click at [81, 73] on div "FLSRWGA-20250916-036" at bounding box center [410, 96] width 686 height 49
paste input "3"
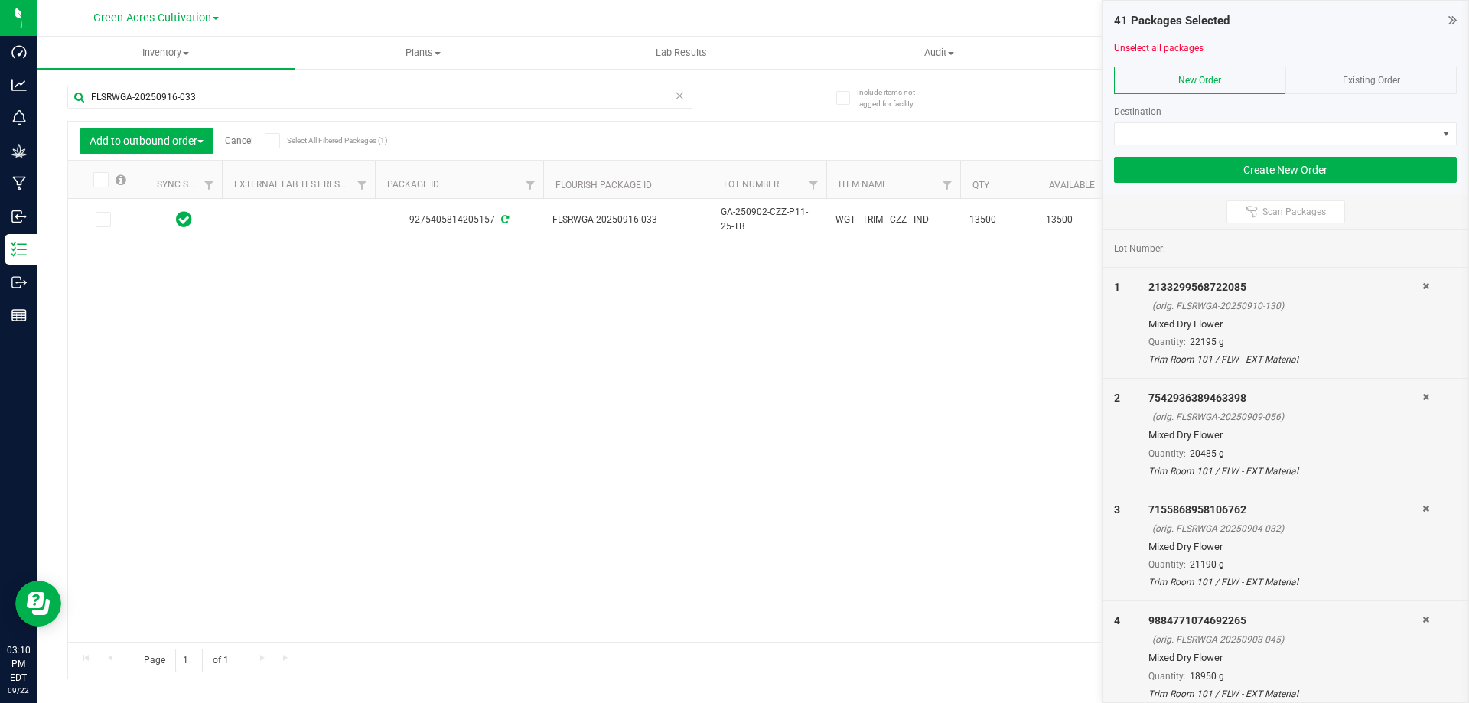
click at [105, 220] on icon at bounding box center [102, 220] width 10 height 0
click at [0, 0] on input "checkbox" at bounding box center [0, 0] width 0 height 0
drag, startPoint x: 230, startPoint y: 103, endPoint x: 60, endPoint y: 92, distance: 171.0
click at [60, 92] on div "Include items not tagged for facility FLSRWGA-20250916-033 Add to outbound orde…" at bounding box center [753, 300] width 1432 height 467
paste input "825-026"
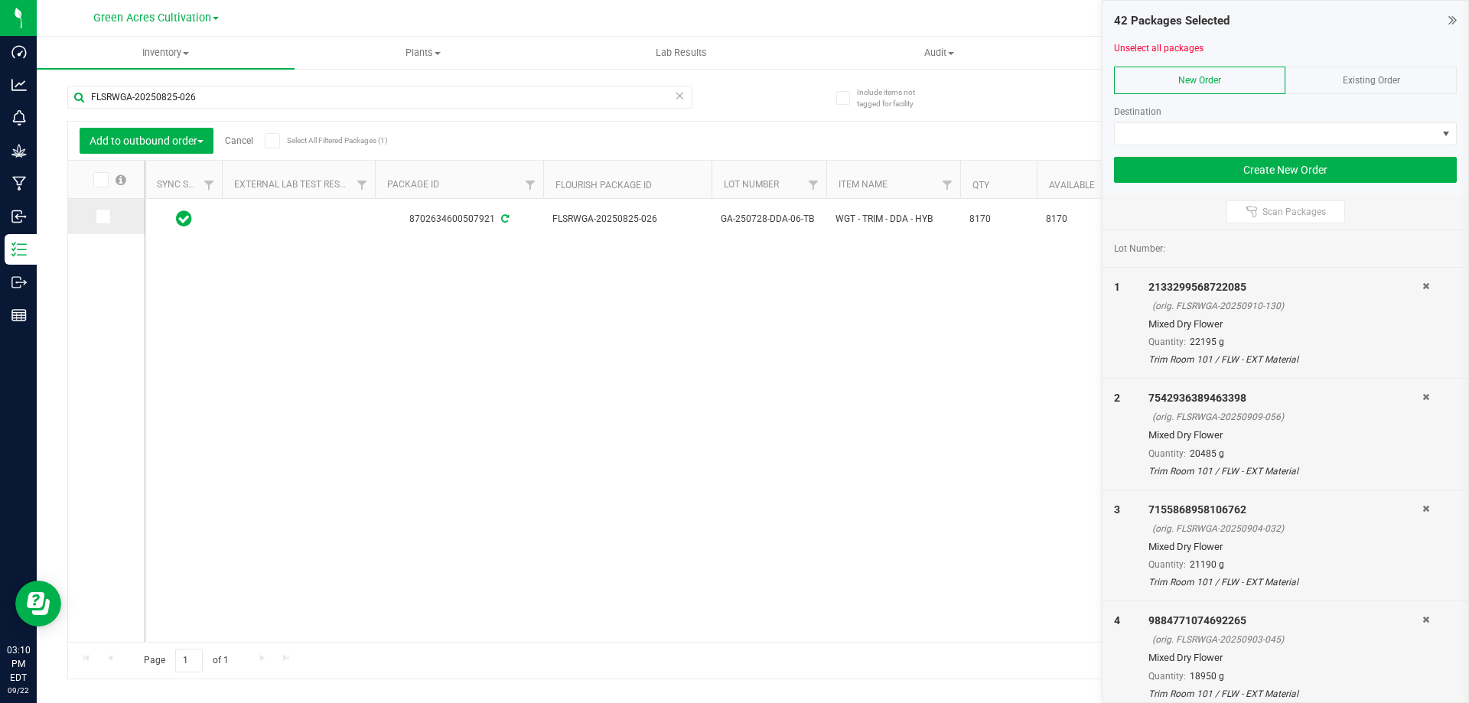
click at [98, 217] on icon at bounding box center [102, 217] width 10 height 0
click at [0, 0] on input "checkbox" at bounding box center [0, 0] width 0 height 0
drag, startPoint x: 239, startPoint y: 98, endPoint x: 90, endPoint y: 106, distance: 148.7
click at [83, 99] on input "FLSRWGA-20250825-026" at bounding box center [379, 97] width 625 height 23
paste input "908-022"
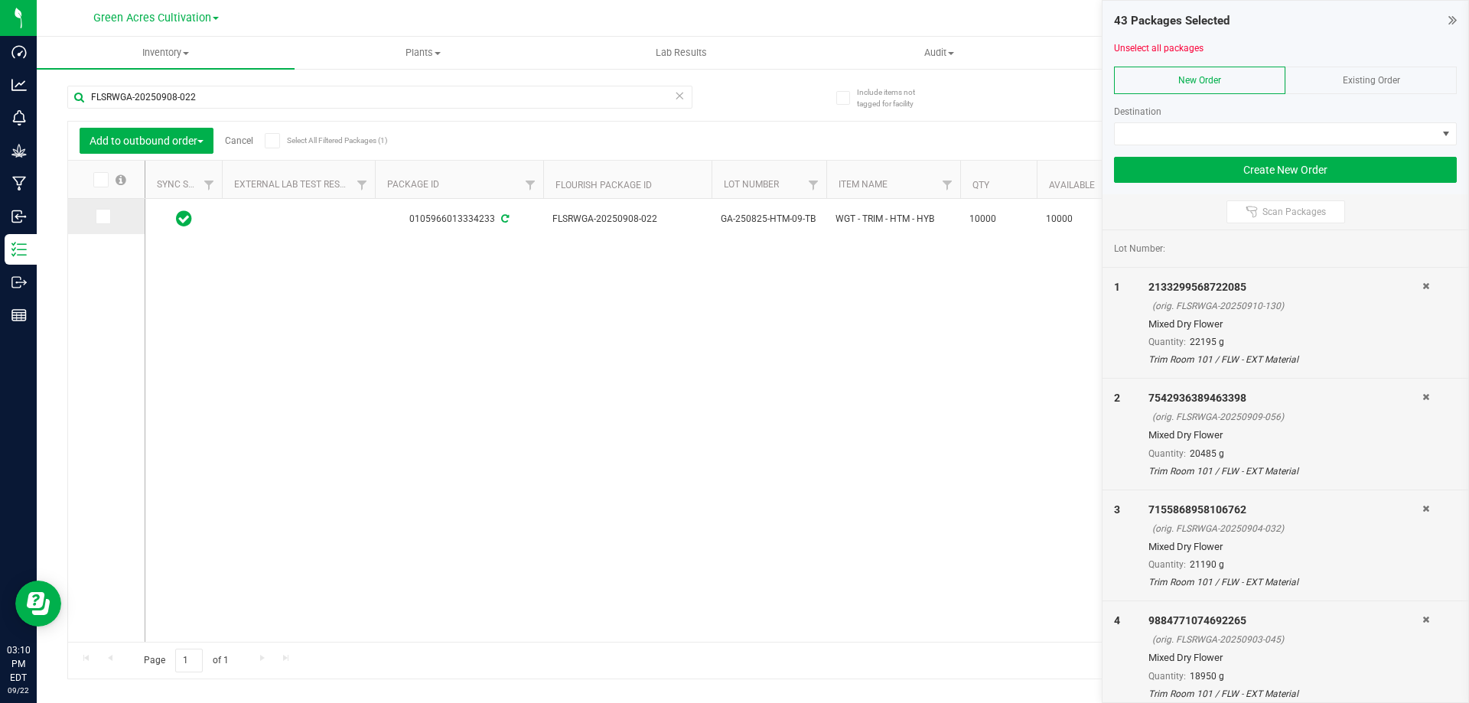
click at [96, 215] on span at bounding box center [103, 216] width 15 height 15
click at [0, 0] on input "checkbox" at bounding box center [0, 0] width 0 height 0
drag, startPoint x: 212, startPoint y: 95, endPoint x: 83, endPoint y: 89, distance: 129.4
click at [83, 89] on input "FLSRWGA-20250908-022" at bounding box center [379, 97] width 625 height 23
paste input "19"
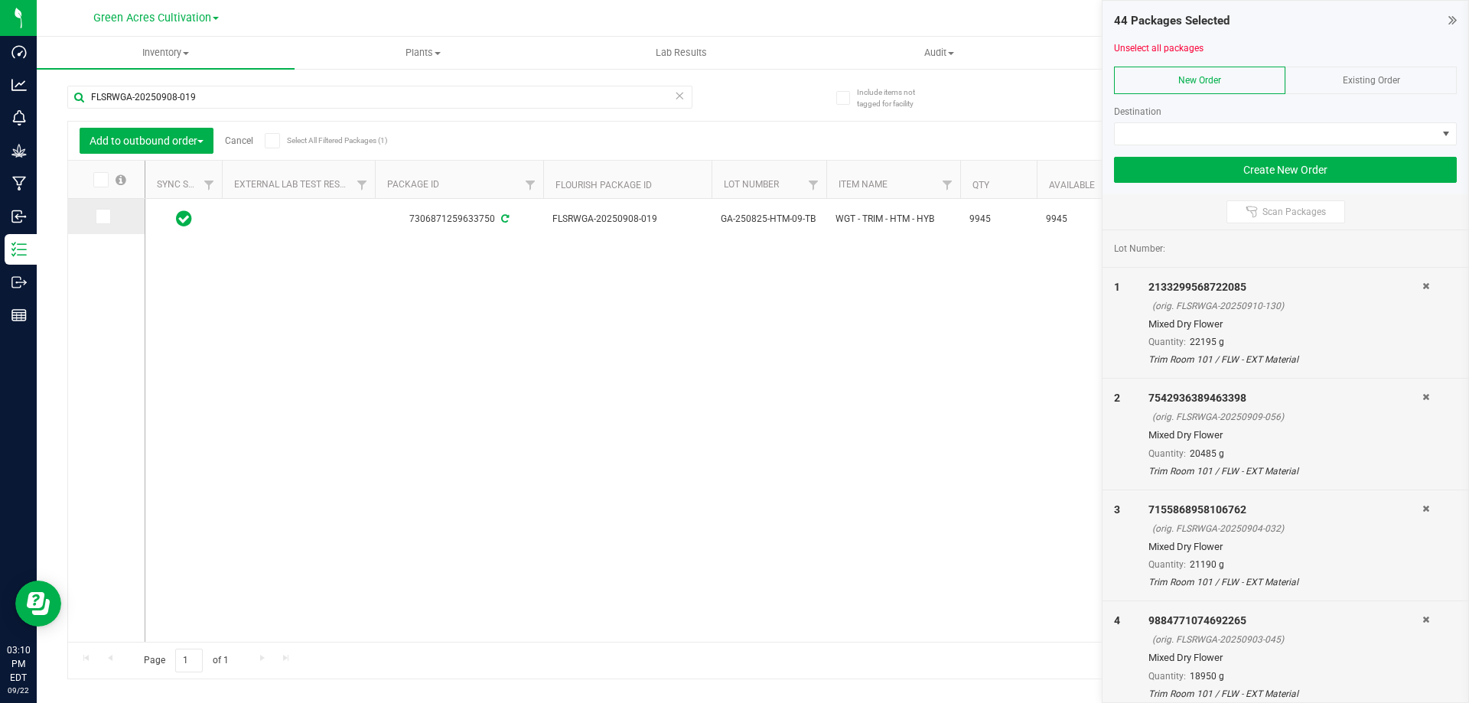
click at [106, 210] on span at bounding box center [103, 216] width 15 height 15
click at [106, 217] on icon at bounding box center [102, 217] width 10 height 0
click at [0, 0] on input "checkbox" at bounding box center [0, 0] width 0 height 0
drag, startPoint x: 163, startPoint y: 90, endPoint x: 63, endPoint y: 93, distance: 100.3
click at [63, 93] on div "Include items not tagged for facility FLSRWGA-20250908-019 Add to outbound orde…" at bounding box center [753, 300] width 1432 height 467
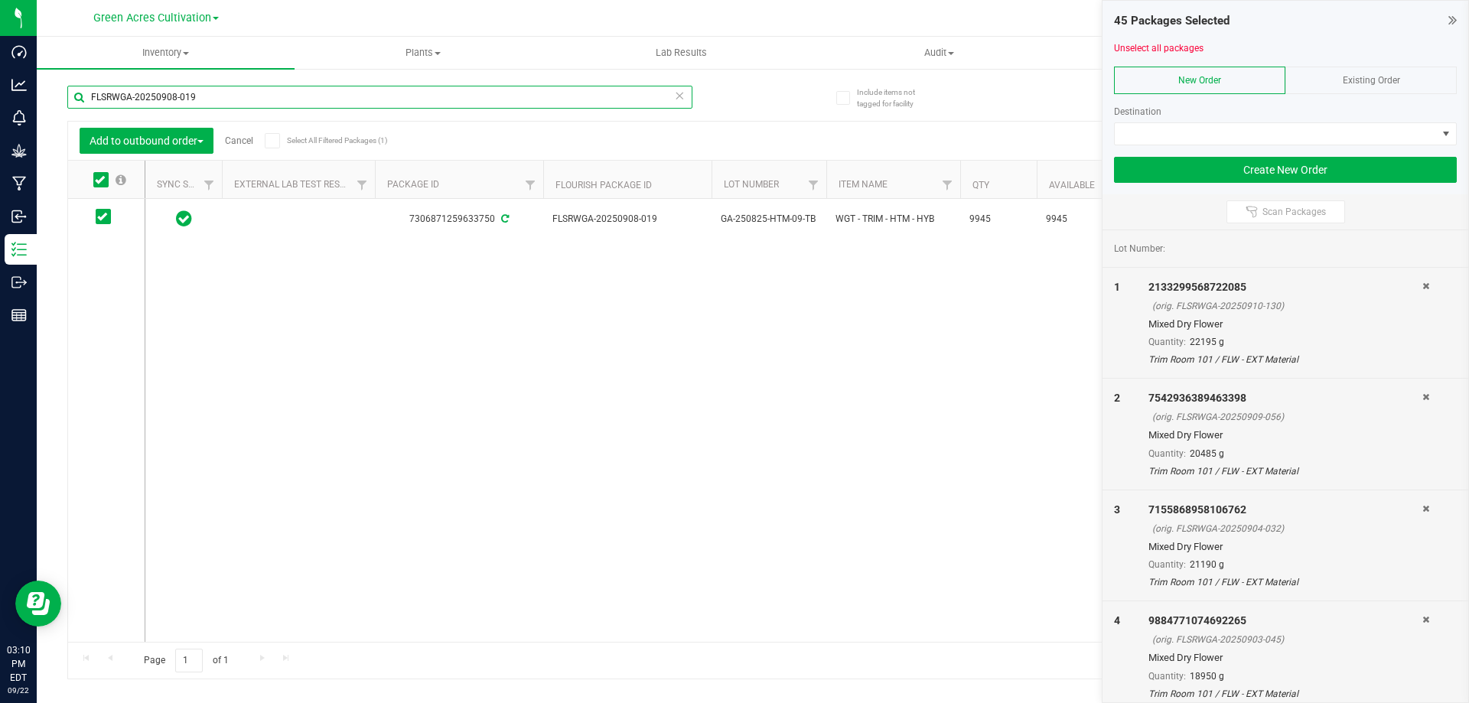
paste input "828-048"
click at [103, 222] on span at bounding box center [103, 216] width 15 height 15
click at [0, 0] on input "checkbox" at bounding box center [0, 0] width 0 height 0
drag, startPoint x: 209, startPoint y: 93, endPoint x: 65, endPoint y: 83, distance: 144.1
click at [65, 83] on div "Include items not tagged for facility FLSRWGA-20250828-048 Add to outbound orde…" at bounding box center [753, 300] width 1432 height 467
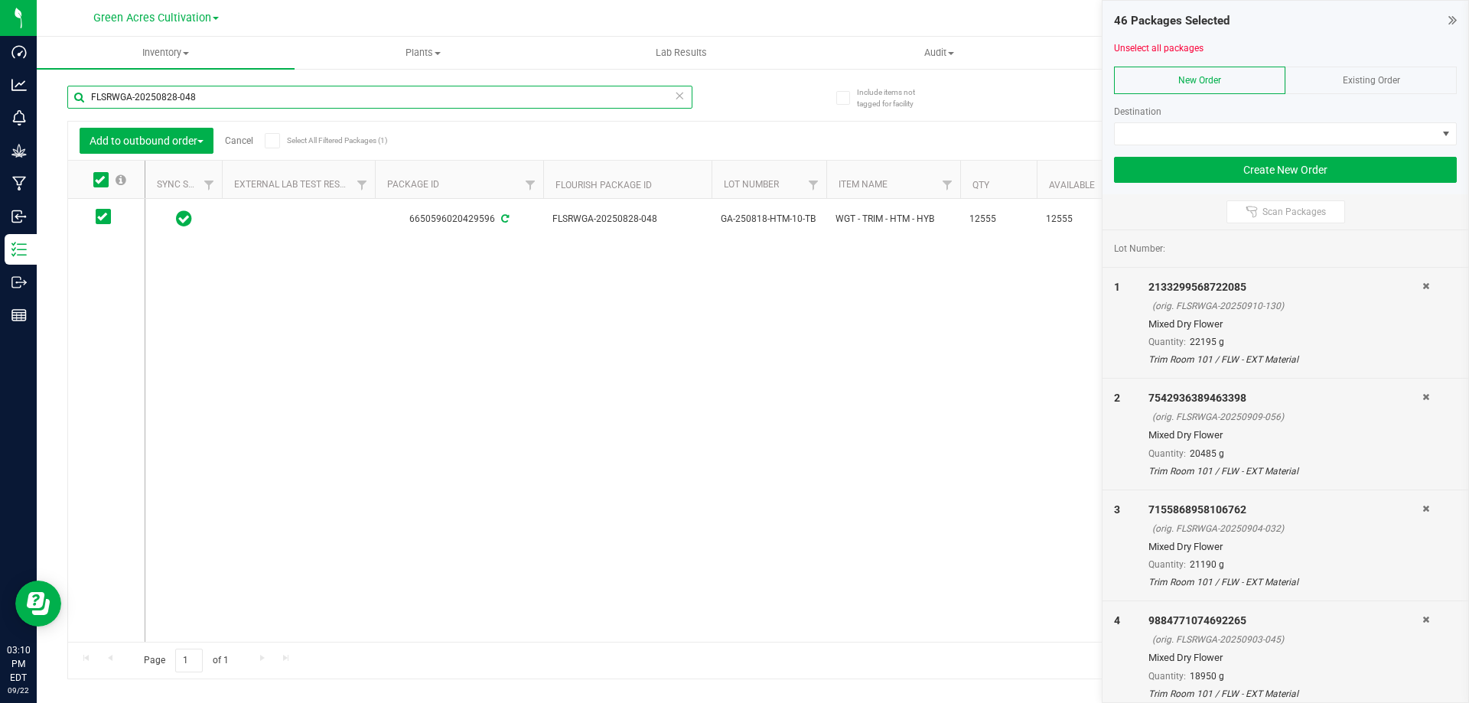
paste input "5"
click at [104, 217] on icon at bounding box center [102, 217] width 10 height 0
click at [0, 0] on input "checkbox" at bounding box center [0, 0] width 0 height 0
drag, startPoint x: 178, startPoint y: 102, endPoint x: 71, endPoint y: 110, distance: 107.4
click at [71, 110] on div "FLSRWGA-20250828-045" at bounding box center [379, 103] width 625 height 35
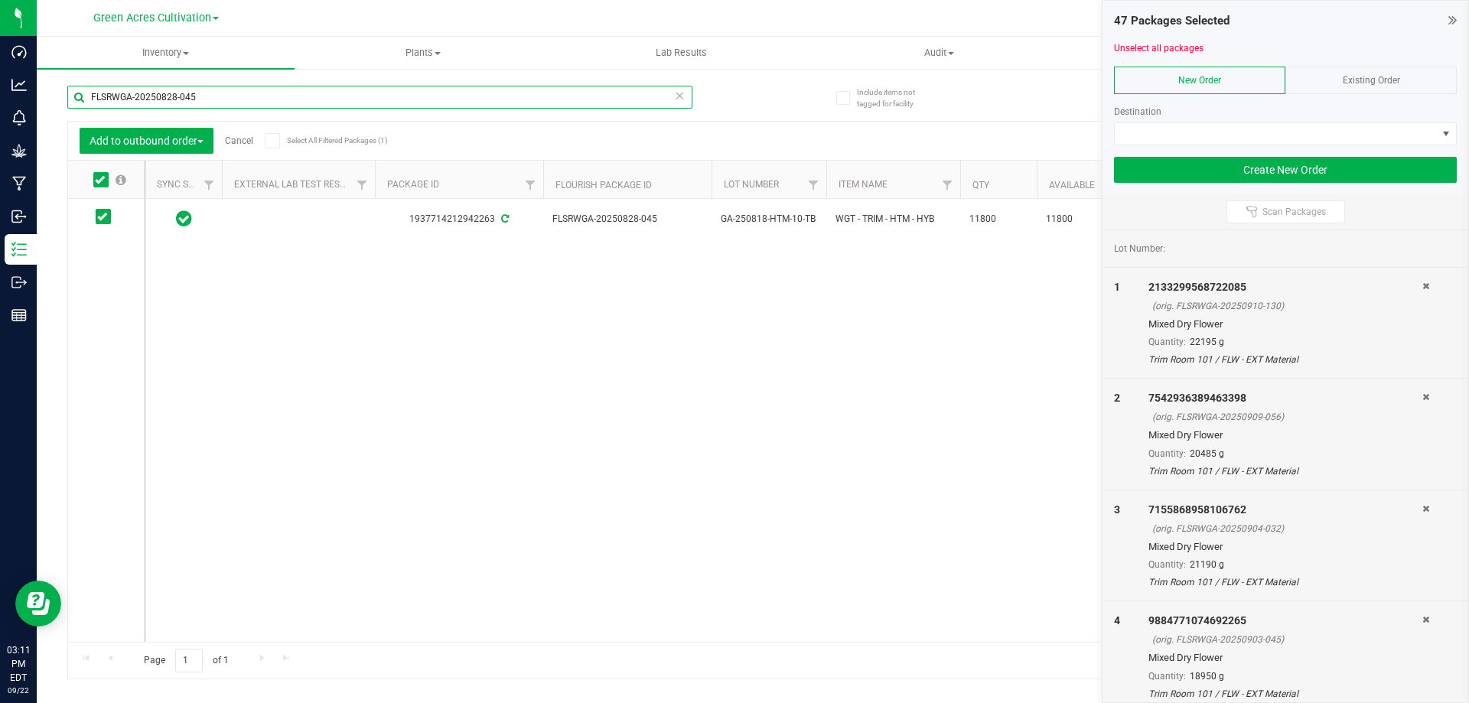
paste input "37"
click at [101, 217] on icon at bounding box center [102, 217] width 10 height 0
click at [0, 0] on input "checkbox" at bounding box center [0, 0] width 0 height 0
drag, startPoint x: 217, startPoint y: 107, endPoint x: 48, endPoint y: 103, distance: 169.1
click at [48, 103] on div "Include items not tagged for facility FLSRWGA-20250828-037 Add to outbound orde…" at bounding box center [753, 300] width 1432 height 467
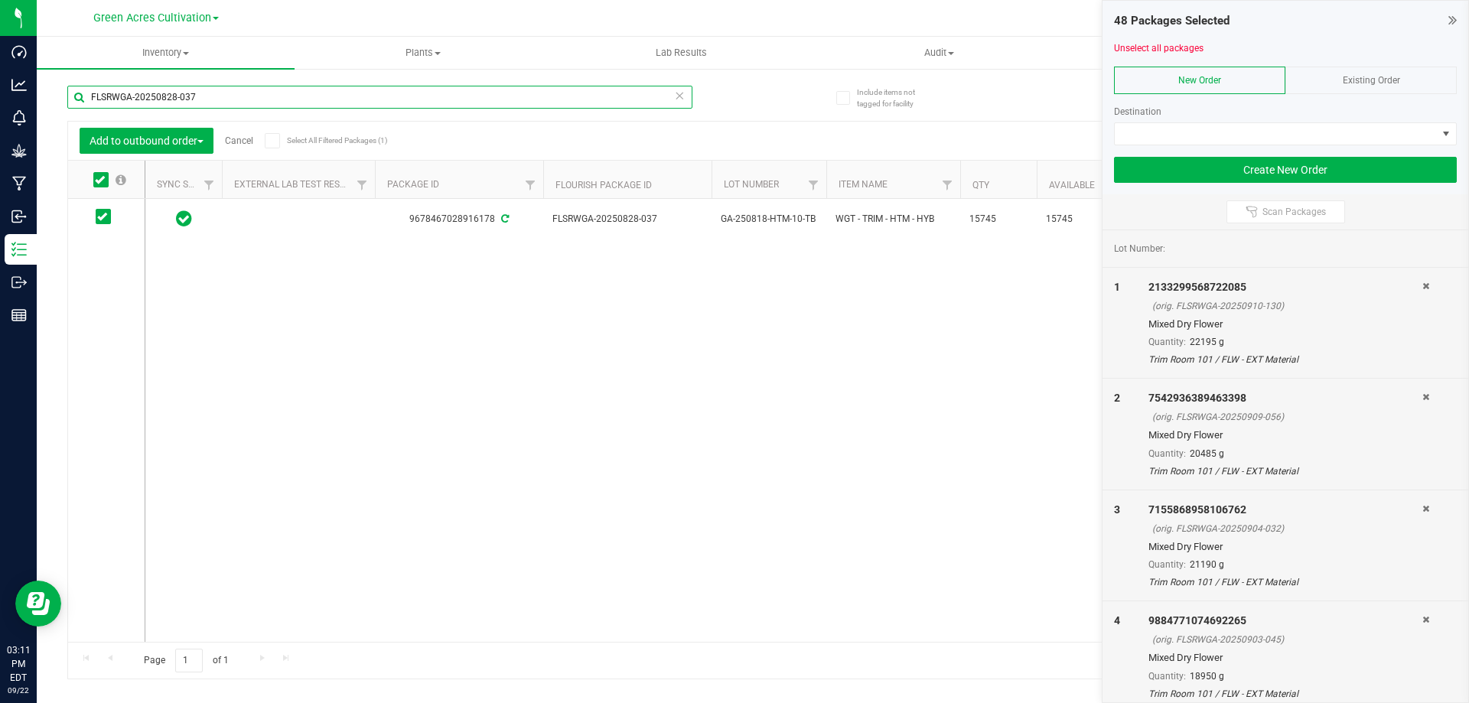
paste input "2"
click at [104, 217] on icon at bounding box center [102, 217] width 10 height 0
click at [0, 0] on input "checkbox" at bounding box center [0, 0] width 0 height 0
drag, startPoint x: 210, startPoint y: 98, endPoint x: 91, endPoint y: 103, distance: 118.7
click at [62, 100] on div "Include items not tagged for facility FLSRWGA-20250828-027 Add to outbound orde…" at bounding box center [753, 300] width 1432 height 467
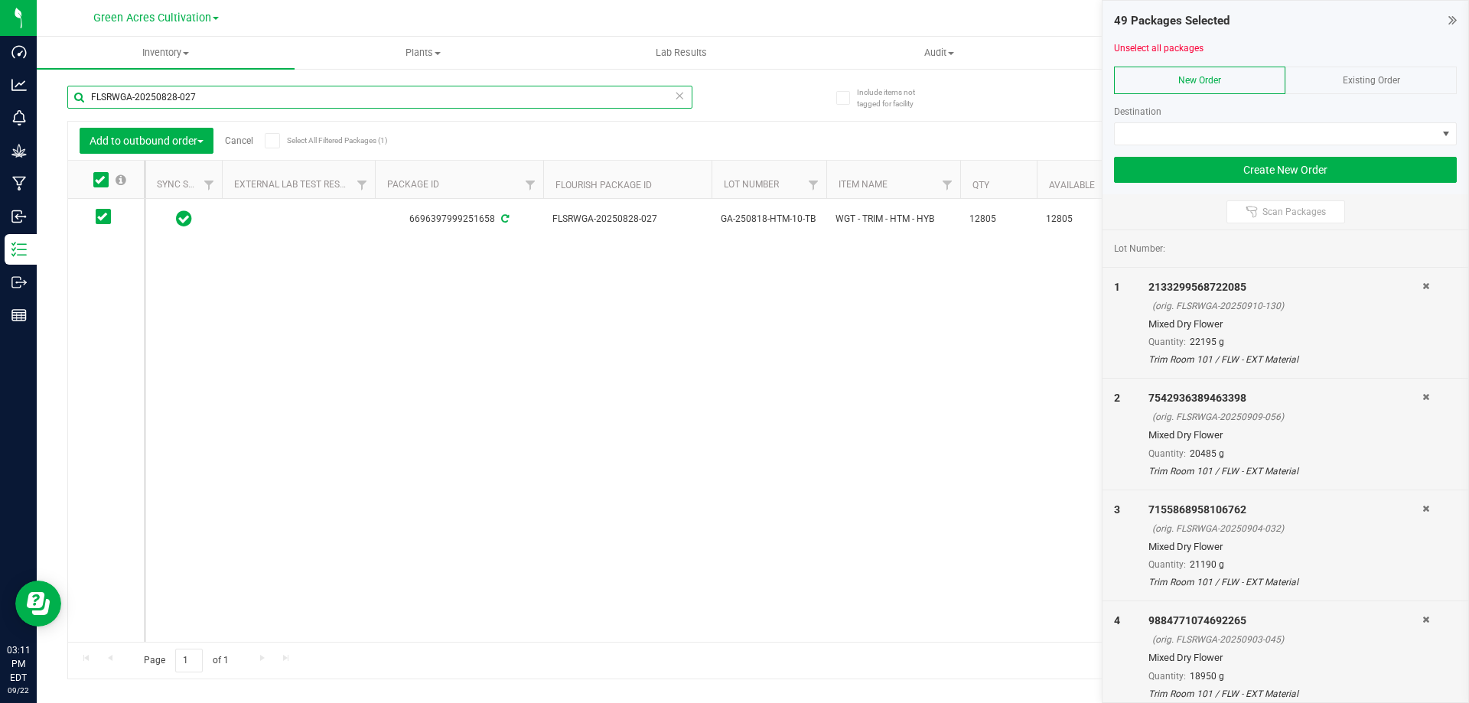
paste input "05"
click at [99, 217] on icon at bounding box center [102, 217] width 10 height 0
click at [0, 0] on input "checkbox" at bounding box center [0, 0] width 0 height 0
drag, startPoint x: 234, startPoint y: 101, endPoint x: 70, endPoint y: 95, distance: 164.6
click at [70, 95] on input "FLSRWGA-20250828-005" at bounding box center [379, 97] width 625 height 23
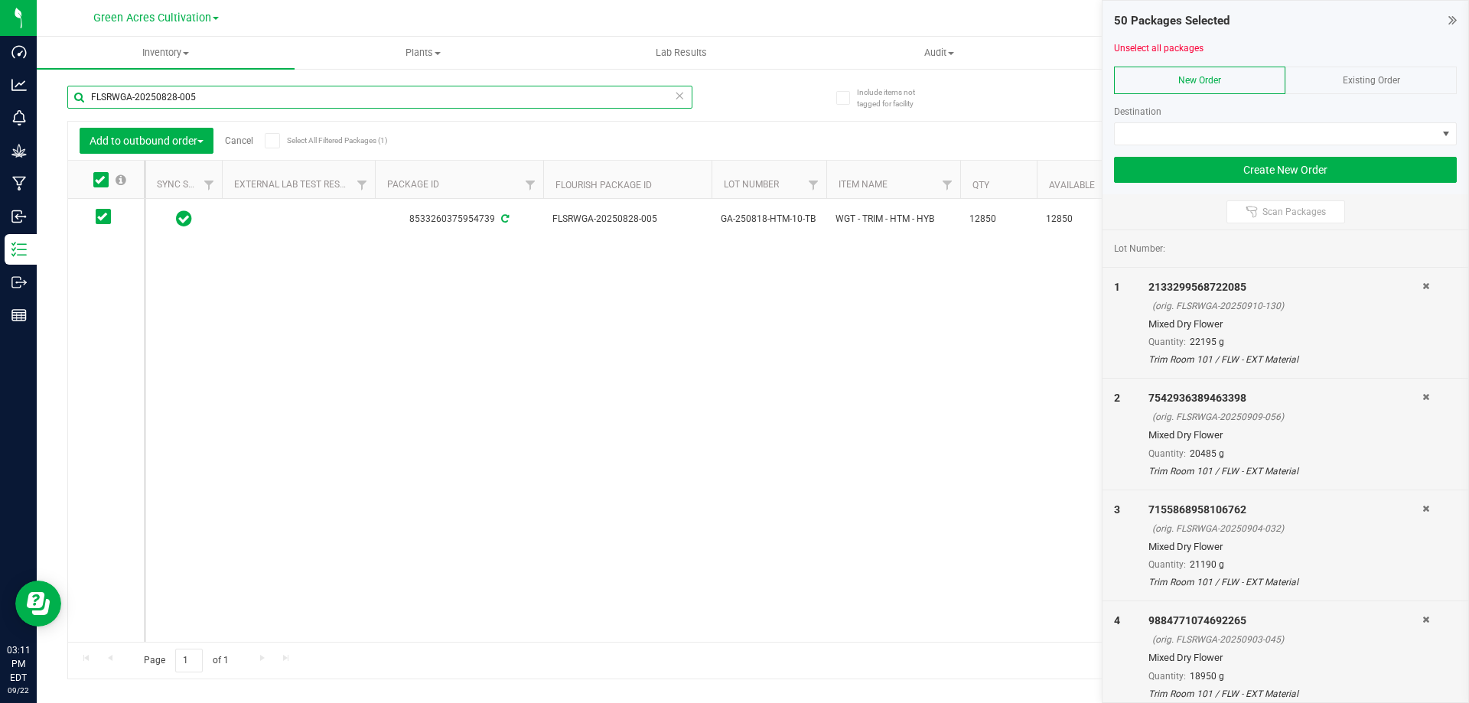
paste input "7-102"
type input "FLSRWGA-20250827-102"
click at [250, 143] on link "Cancel" at bounding box center [239, 140] width 28 height 11
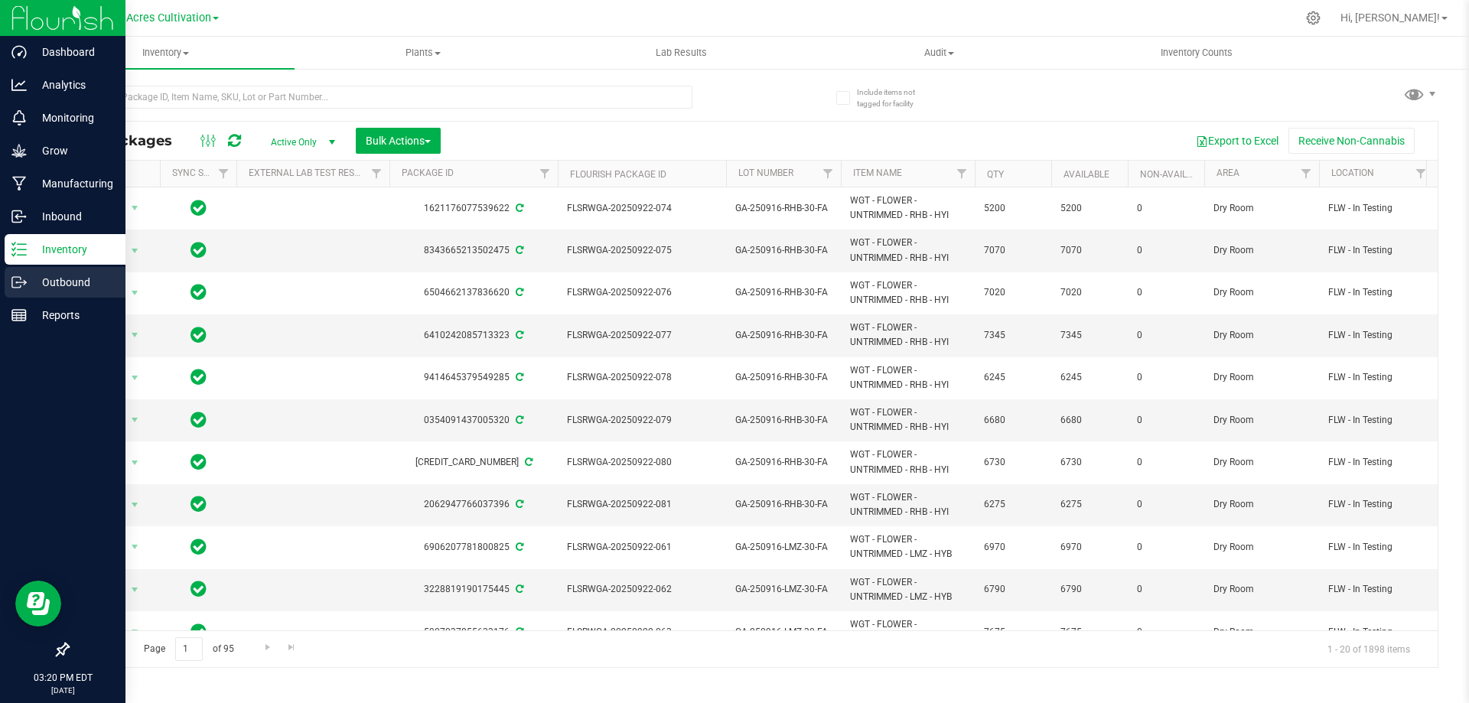
click at [64, 271] on div "Outbound" at bounding box center [65, 282] width 121 height 31
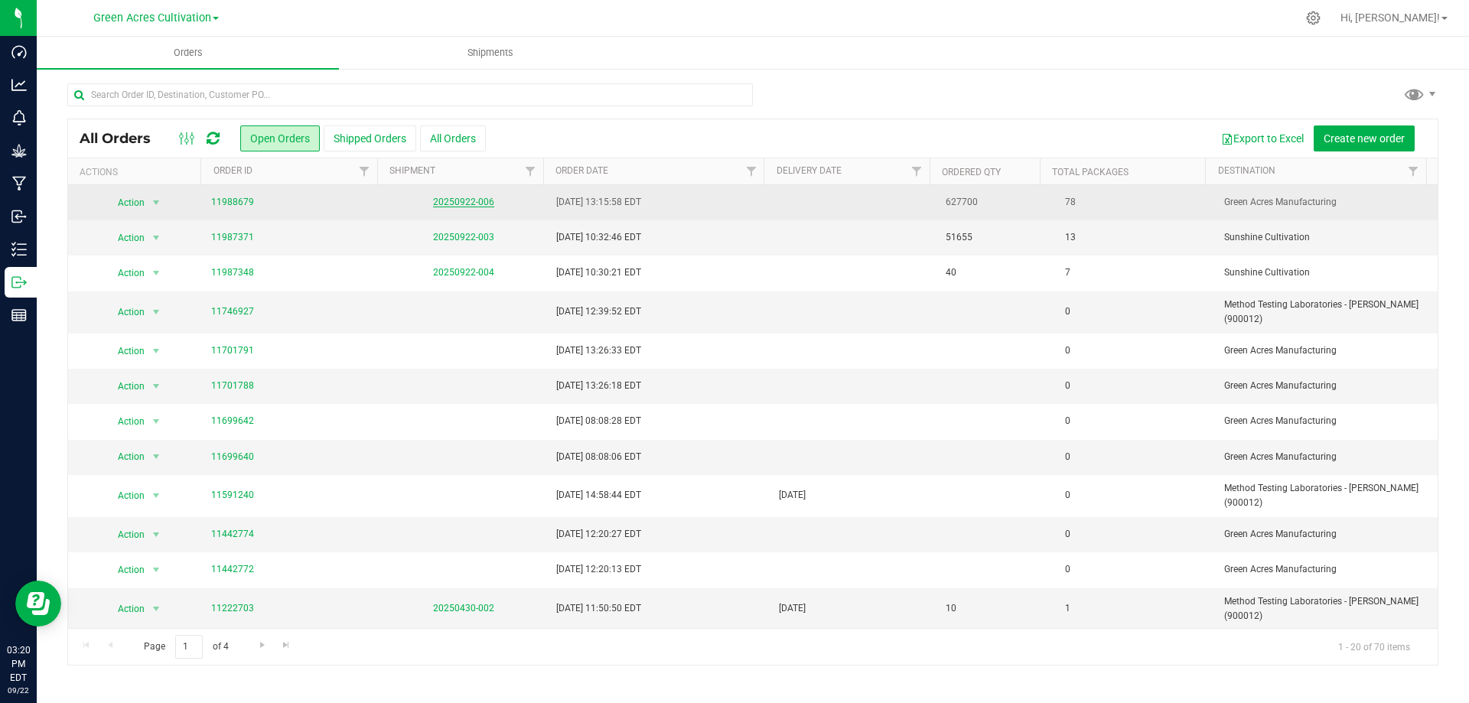
click at [453, 200] on link "20250922-006" at bounding box center [463, 202] width 61 height 11
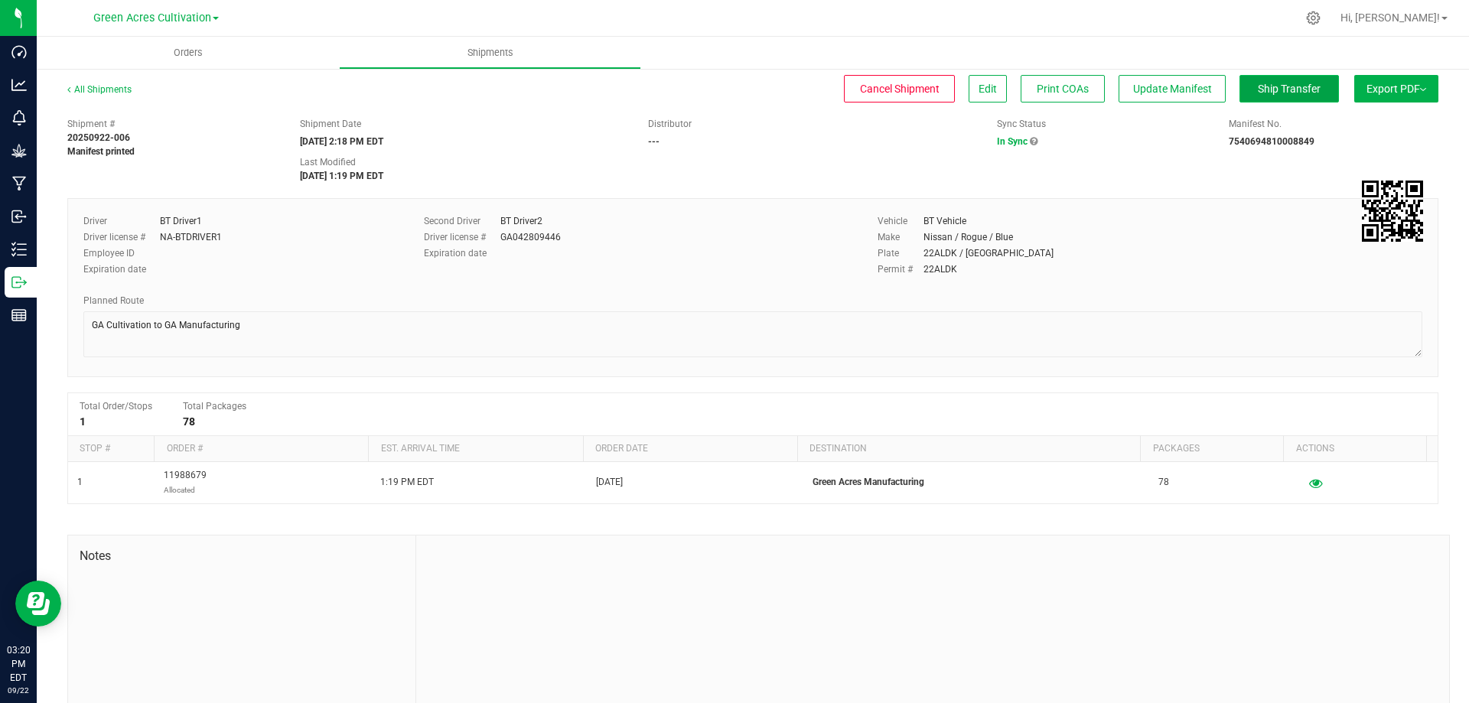
click at [1258, 90] on span "Ship Transfer" at bounding box center [1289, 89] width 63 height 12
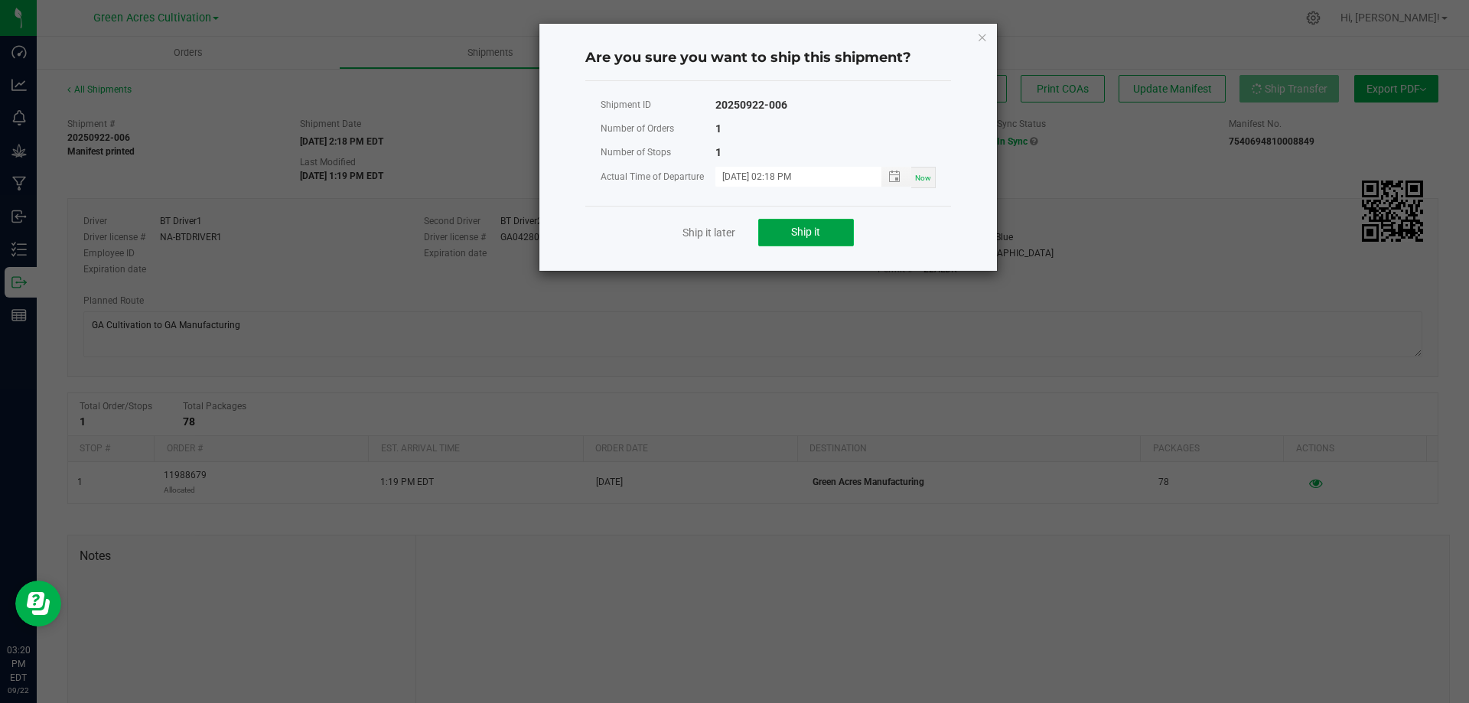
click at [828, 229] on button "Ship it" at bounding box center [806, 233] width 96 height 28
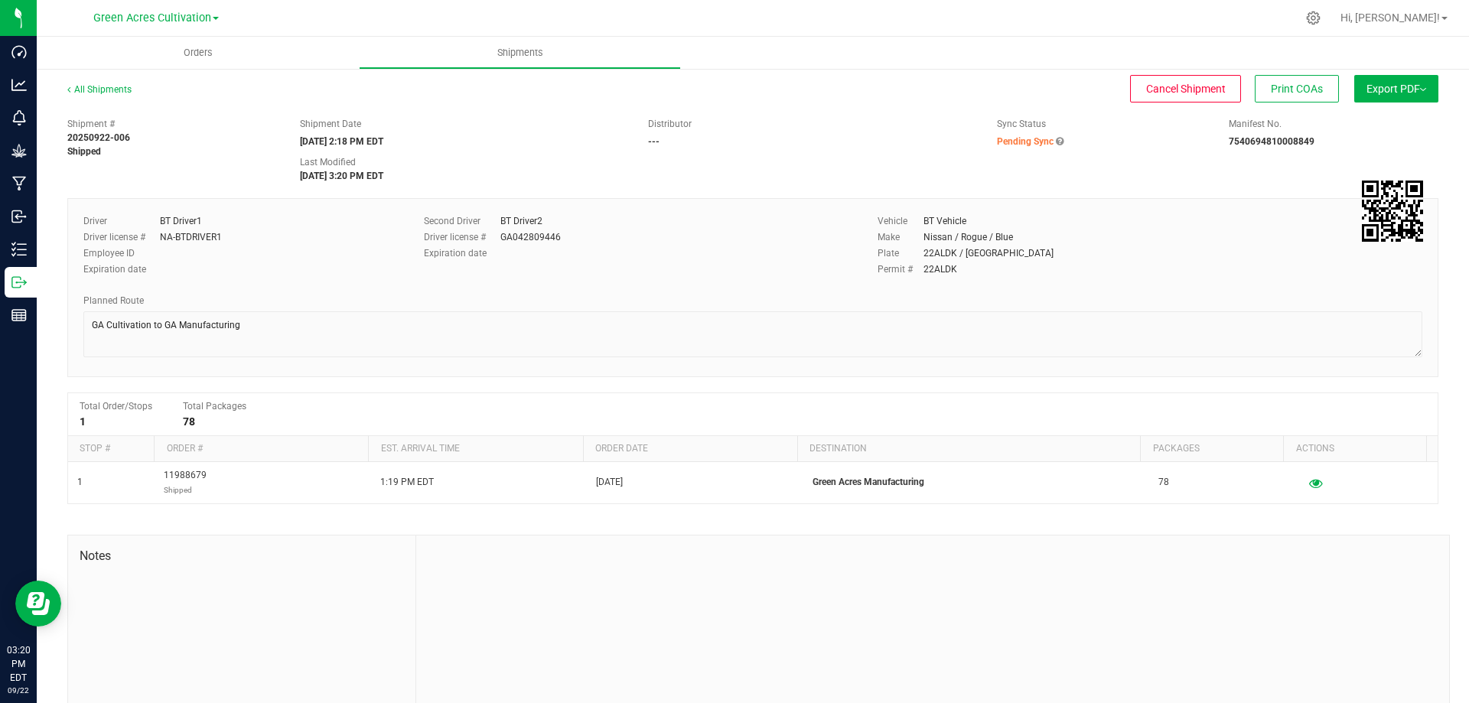
click at [1398, 87] on span "Export PDF" at bounding box center [1396, 89] width 60 height 12
click at [1366, 120] on span "Manifest by Package ID" at bounding box center [1373, 122] width 97 height 11
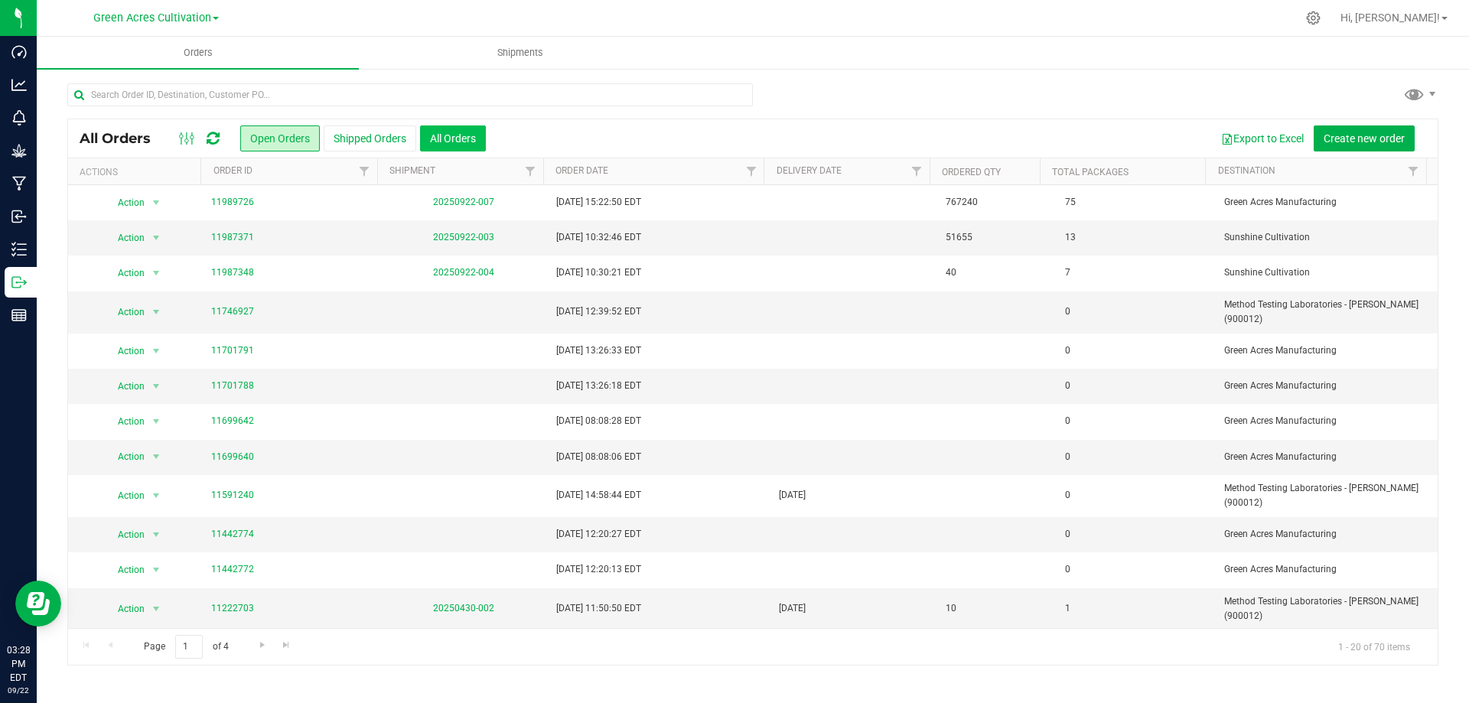
click at [467, 145] on button "All Orders" at bounding box center [453, 138] width 66 height 26
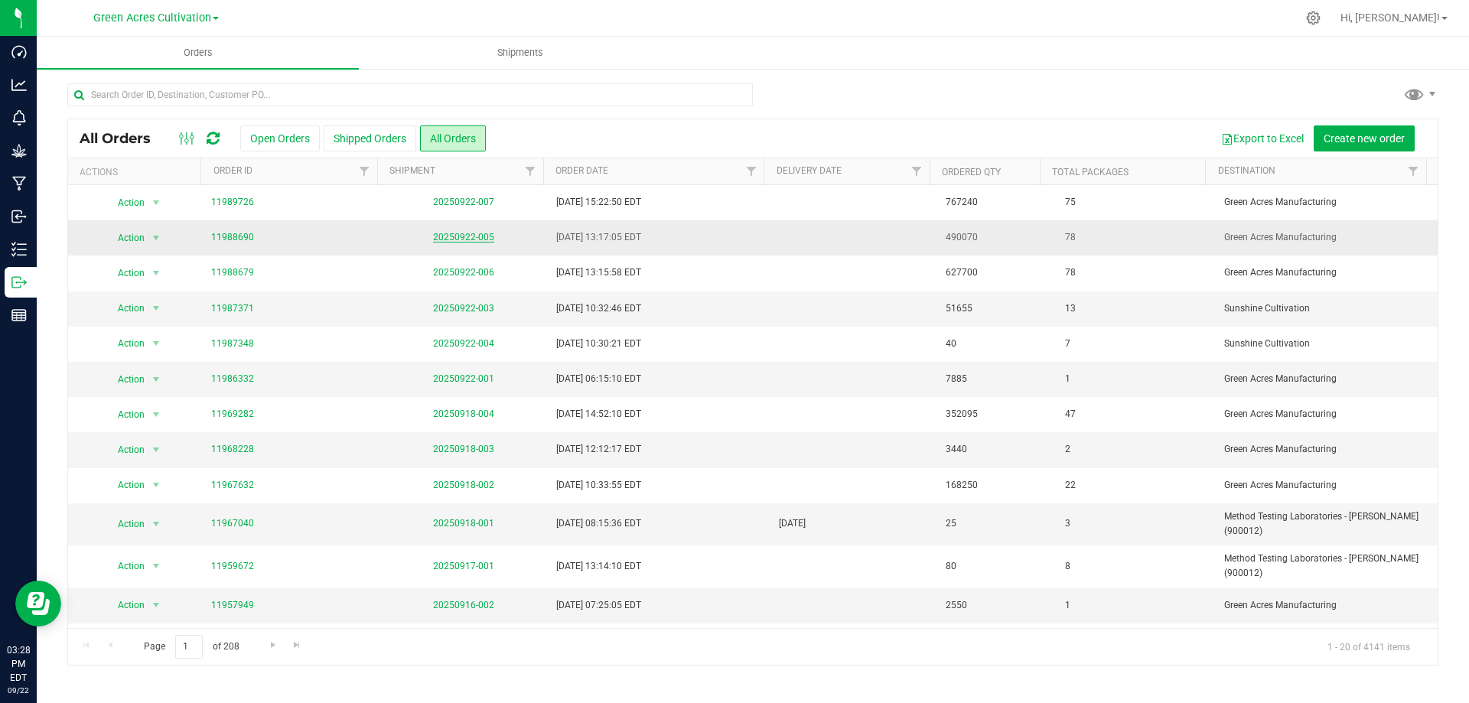
click at [478, 238] on link "20250922-005" at bounding box center [463, 237] width 61 height 11
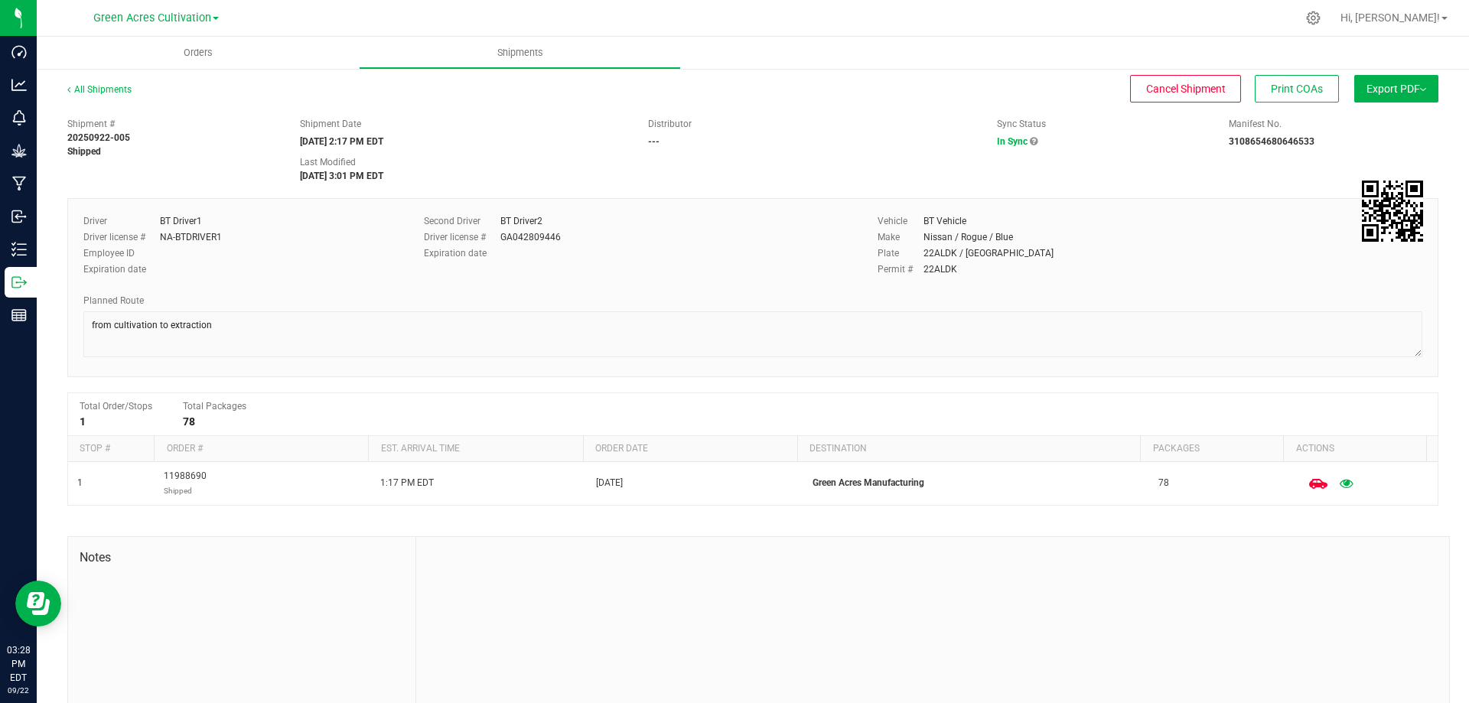
click at [1400, 93] on span "Export PDF" at bounding box center [1396, 89] width 60 height 12
click at [1383, 122] on span "Manifest by Package ID" at bounding box center [1373, 122] width 97 height 11
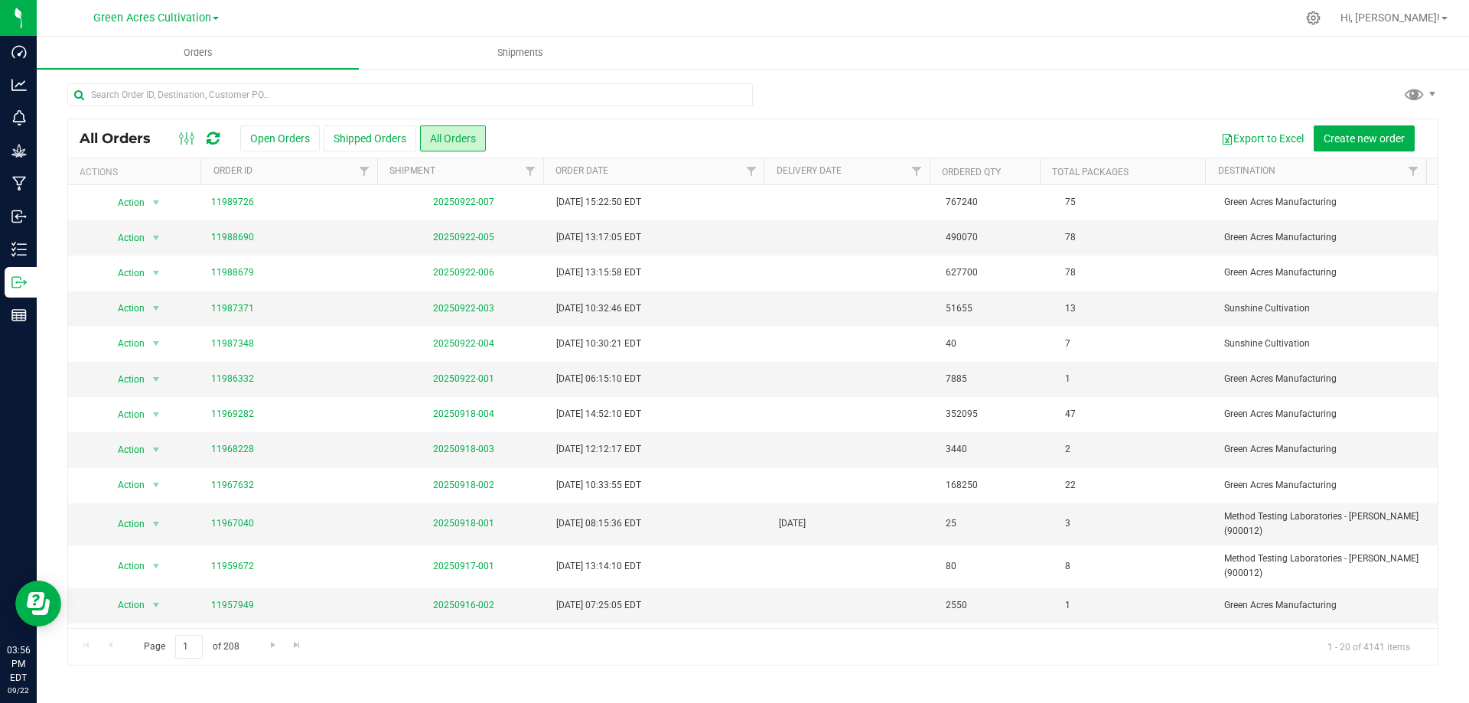
click at [1077, 92] on div at bounding box center [752, 100] width 1371 height 35
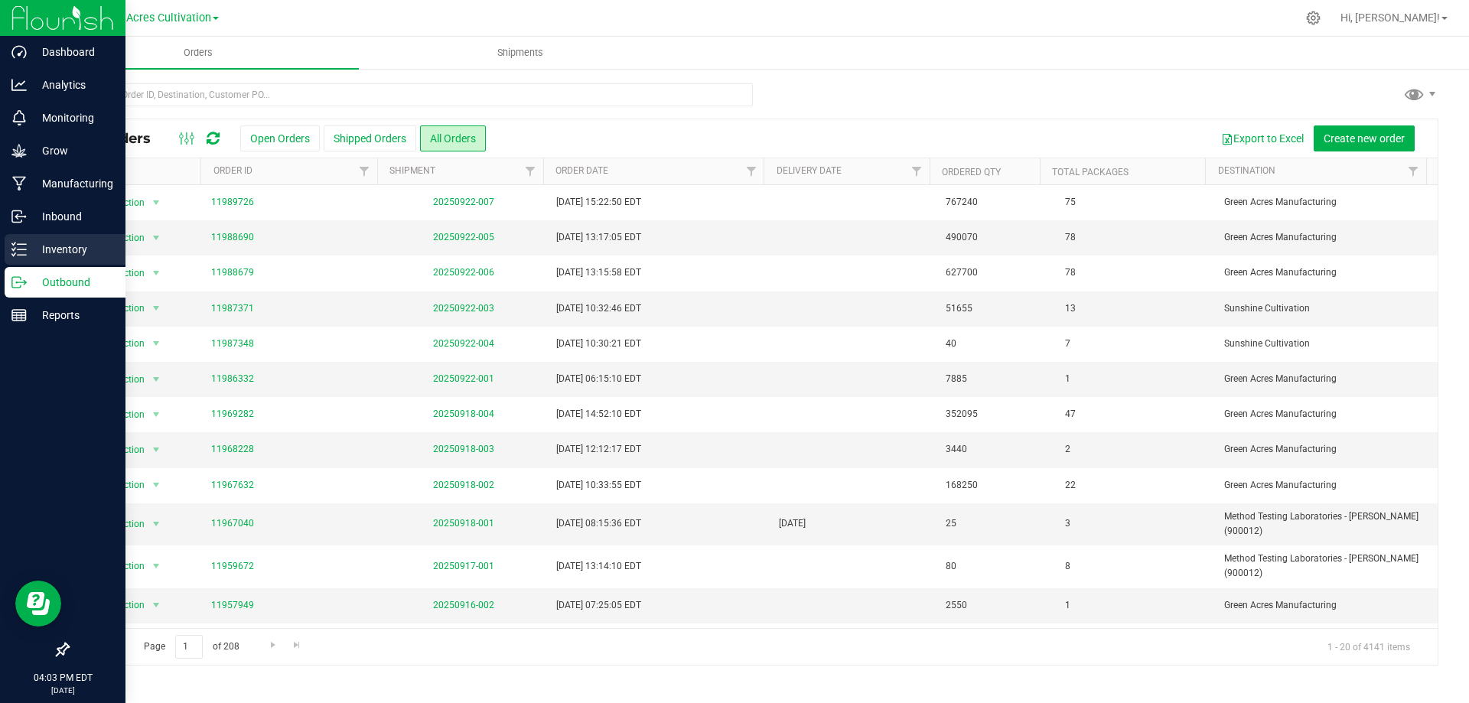
click at [22, 242] on icon at bounding box center [18, 249] width 15 height 15
